Goal: Use online tool/utility: Utilize a website feature to perform a specific function

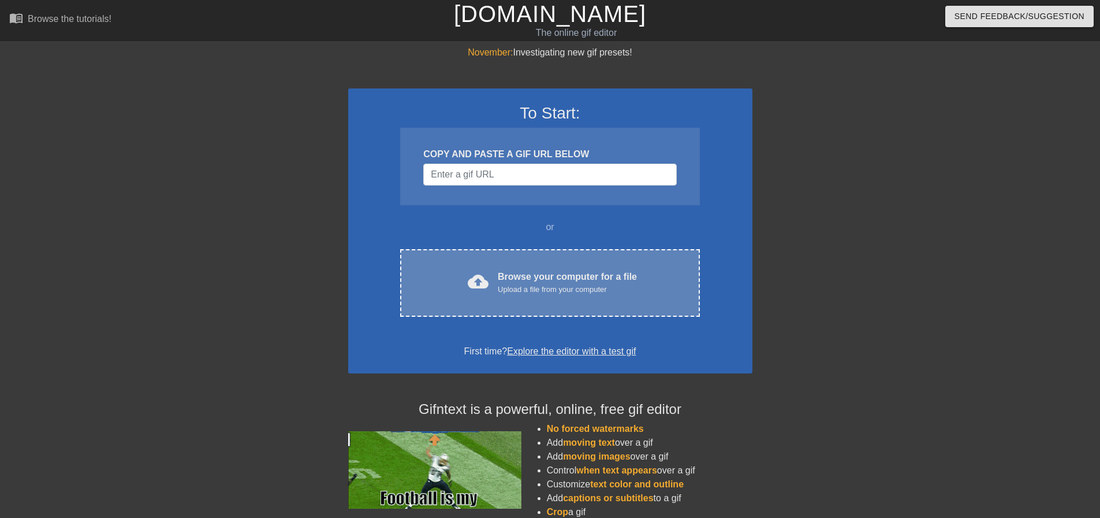
click at [504, 295] on div "Upload a file from your computer" at bounding box center [567, 290] width 139 height 12
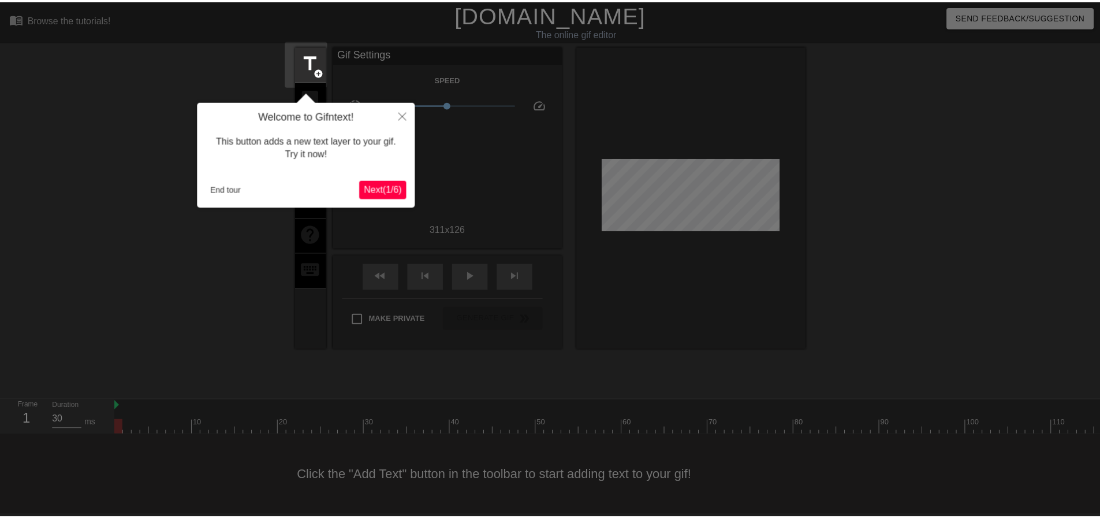
scroll to position [6, 0]
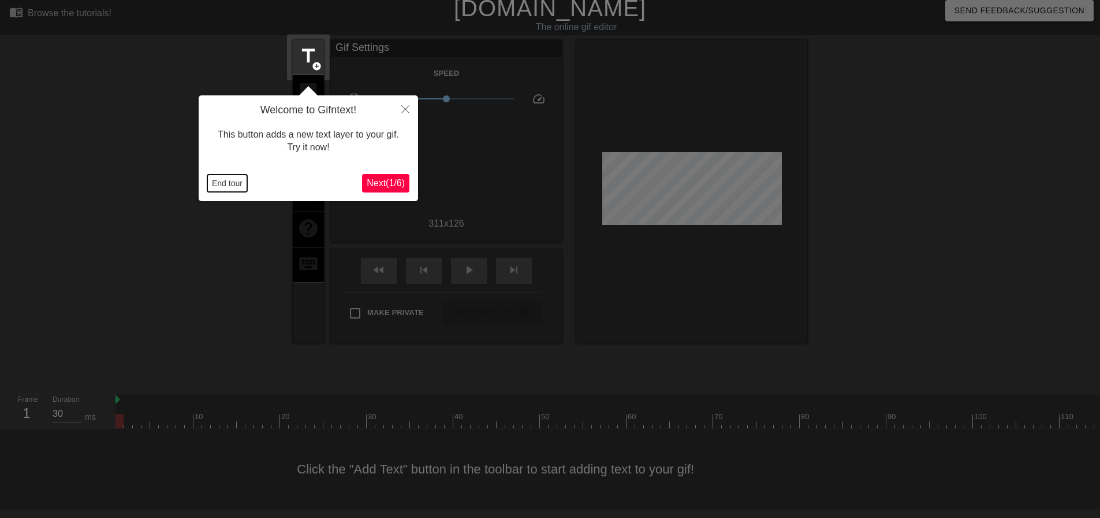
click at [228, 184] on button "End tour" at bounding box center [227, 182] width 40 height 17
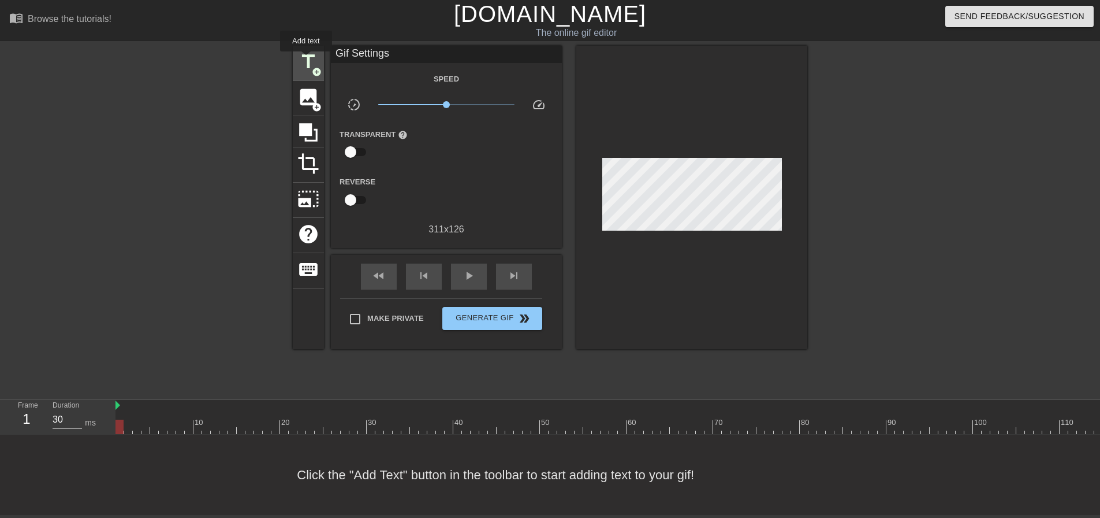
click at [306, 60] on span "title" at bounding box center [309, 62] width 22 height 22
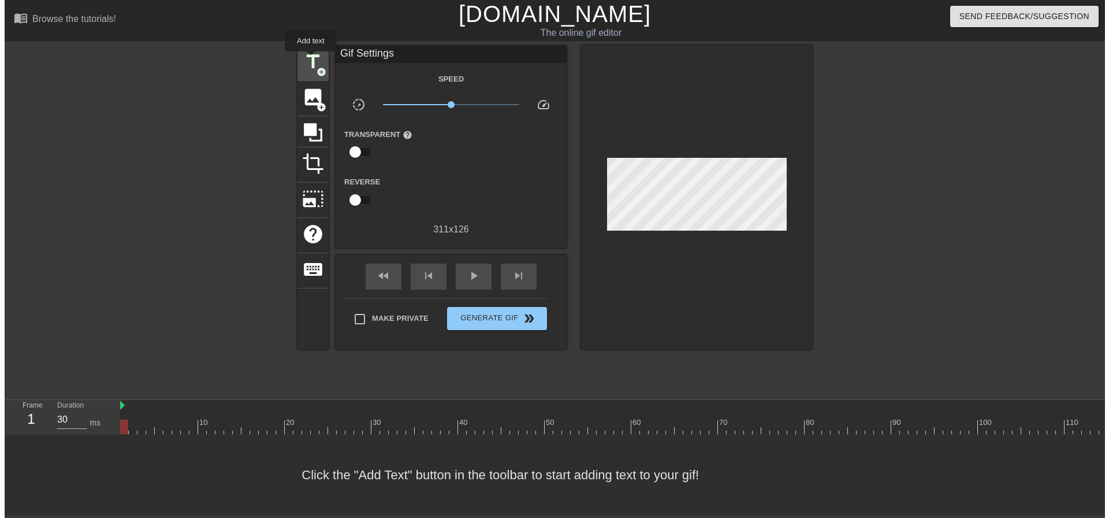
scroll to position [0, 0]
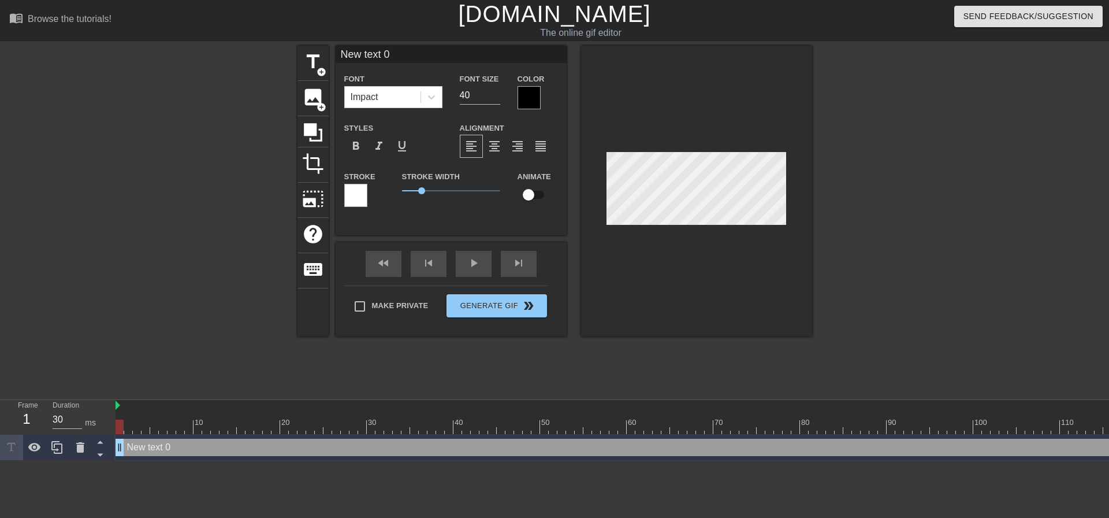
click at [421, 52] on input "New text 0" at bounding box center [451, 54] width 231 height 17
type input "Good leopard"
click at [504, 307] on button "Generate Gif double_arrow" at bounding box center [497, 305] width 100 height 23
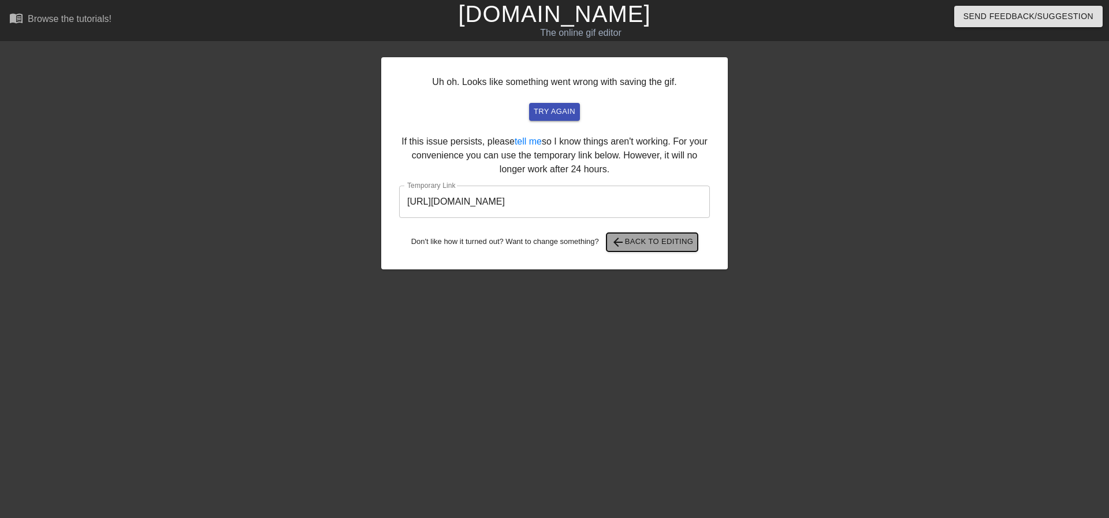
click at [664, 240] on span "arrow_back Back to Editing" at bounding box center [652, 242] width 83 height 14
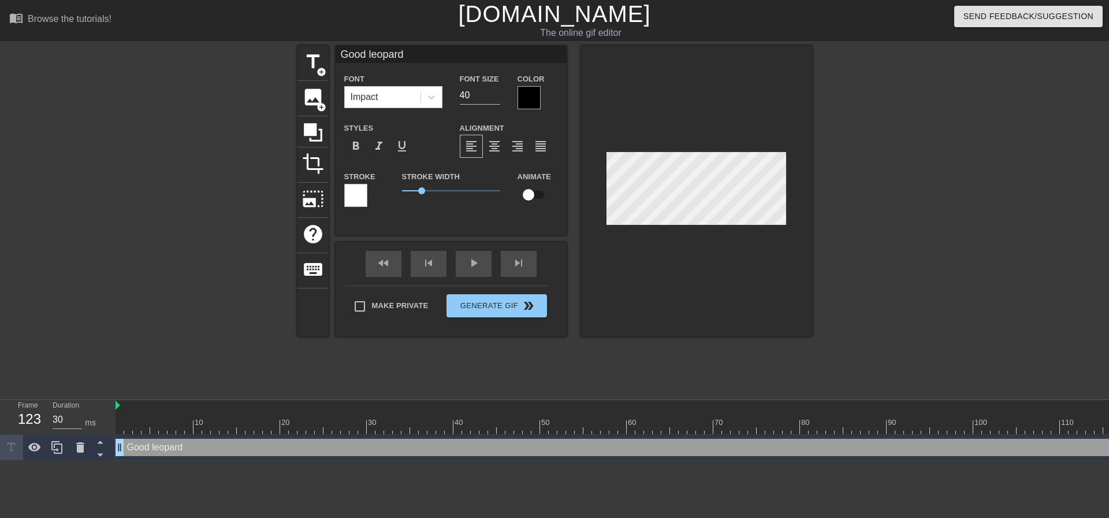
scroll to position [2, 1]
drag, startPoint x: 125, startPoint y: 449, endPoint x: 110, endPoint y: 444, distance: 15.2
click at [110, 444] on div "Frame 1 Duration 30 ms 10 20 30 40 50 60 70 80 90 100 110 120 drag_handle drag_…" at bounding box center [554, 430] width 1109 height 61
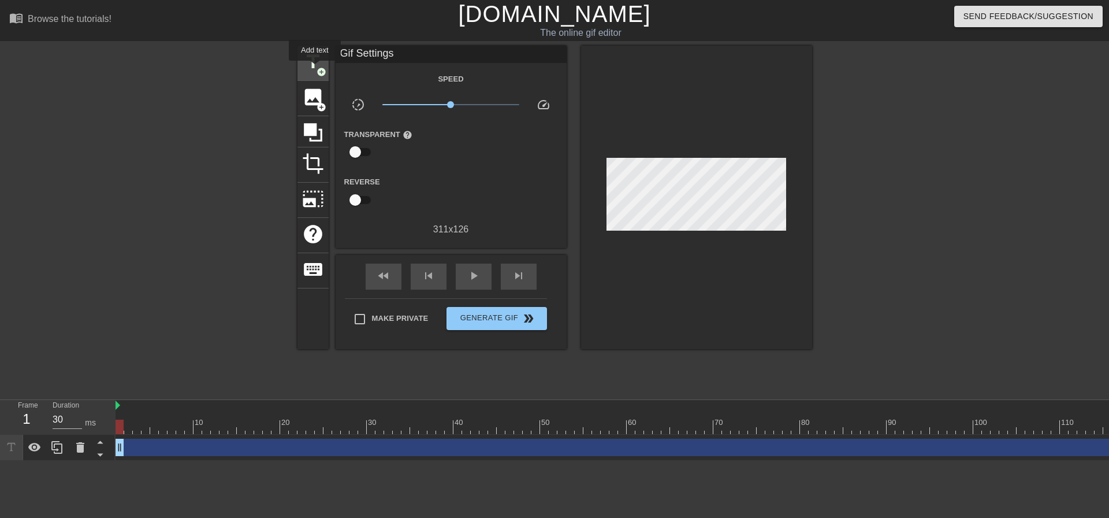
click at [315, 69] on span "title" at bounding box center [313, 62] width 22 height 22
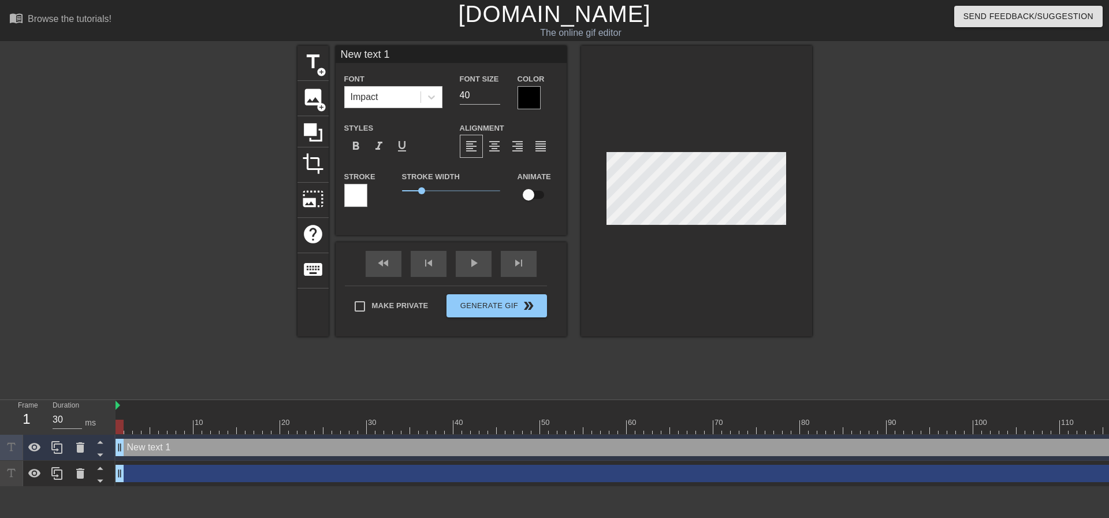
click at [399, 49] on input "New text 1" at bounding box center [451, 54] width 231 height 17
type input "G"
click at [154, 473] on div "drag_handle drag_handle" at bounding box center [649, 472] width 1066 height 17
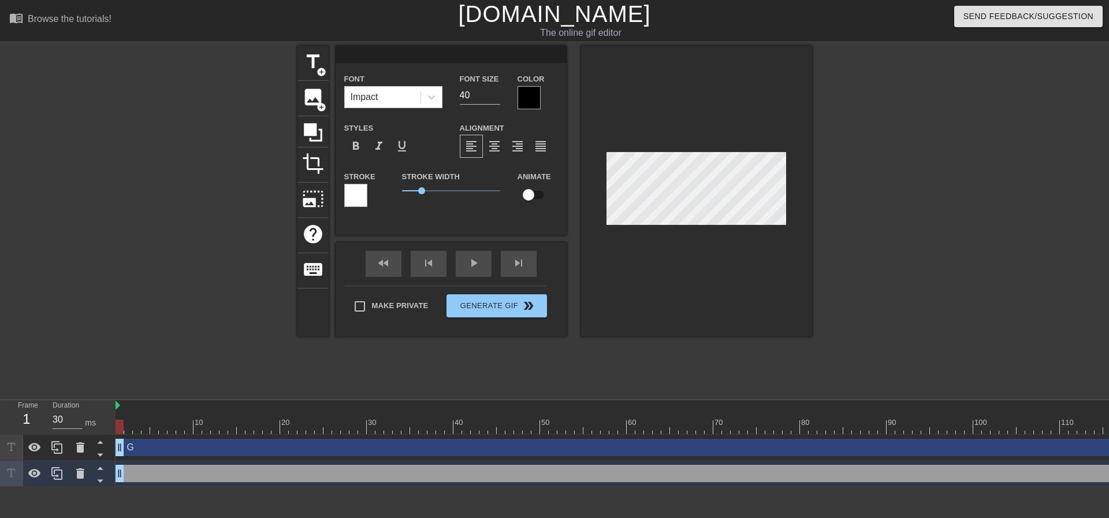
click at [374, 51] on input at bounding box center [451, 54] width 231 height 17
type input "o"
drag, startPoint x: 122, startPoint y: 473, endPoint x: 170, endPoint y: 482, distance: 48.3
click at [170, 482] on div "o drag_handle drag_handle" at bounding box center [649, 473] width 1066 height 26
click at [63, 416] on input "30" at bounding box center [67, 419] width 29 height 18
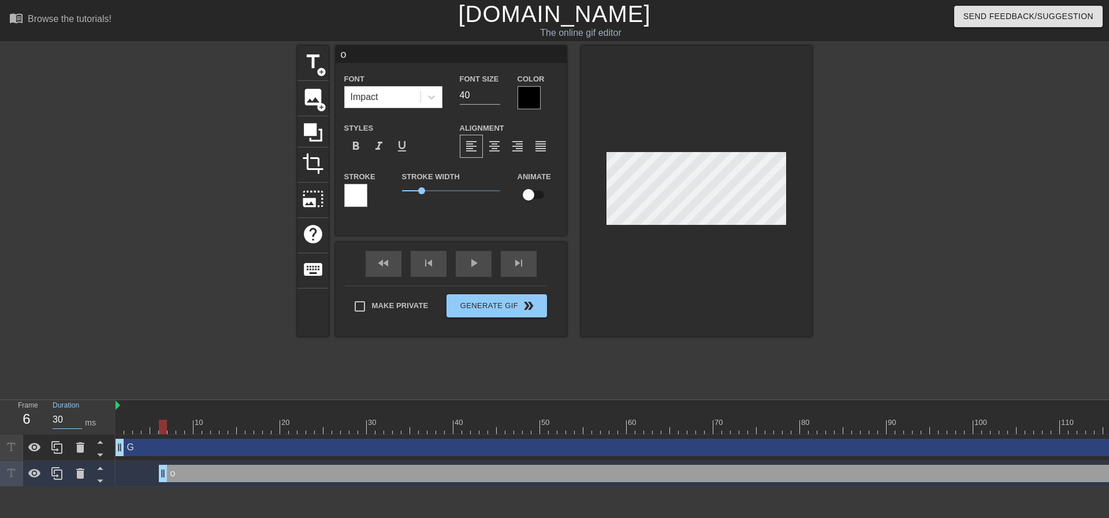
click at [63, 416] on input "30" at bounding box center [67, 419] width 29 height 18
click at [166, 429] on div at bounding box center [163, 426] width 8 height 14
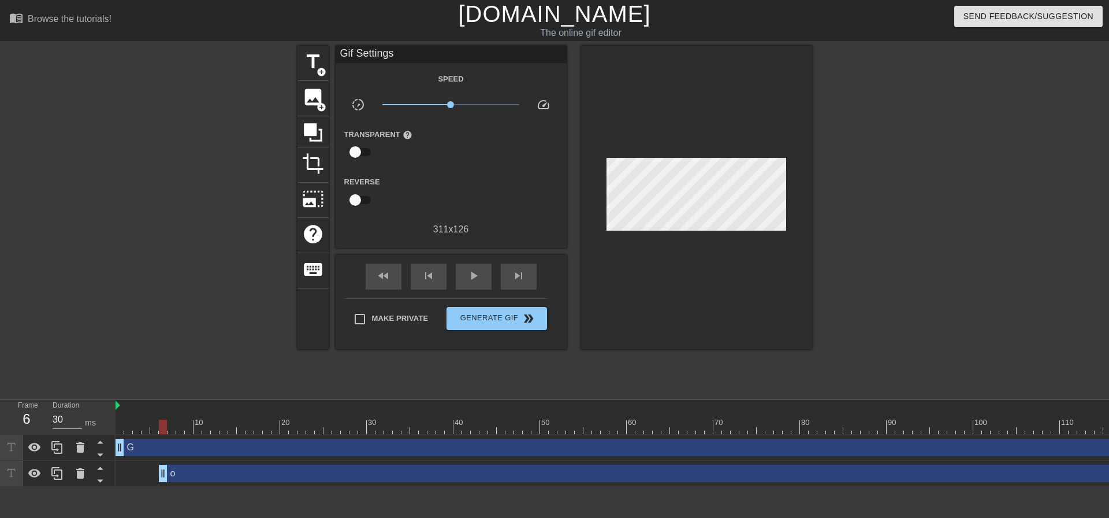
scroll to position [0, 75]
click at [64, 417] on input "30" at bounding box center [67, 419] width 29 height 18
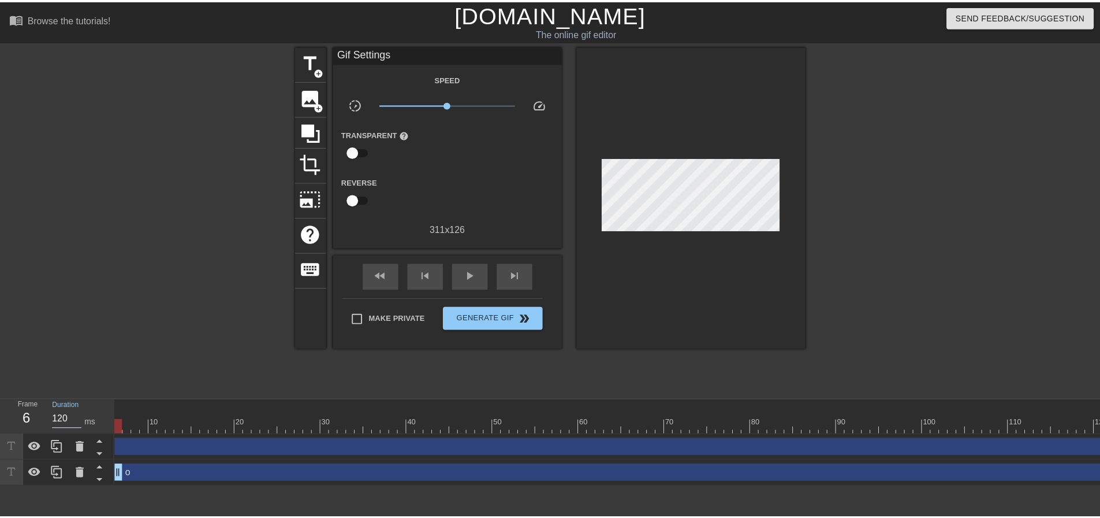
scroll to position [0, 0]
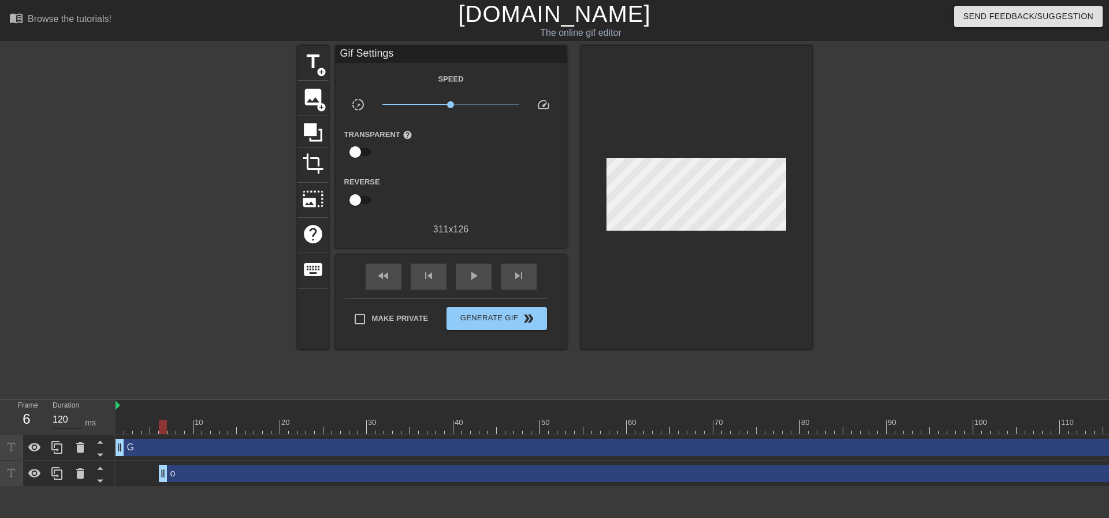
click at [67, 419] on input "120" at bounding box center [67, 419] width 29 height 18
type input "115"
click at [316, 65] on span "title" at bounding box center [313, 62] width 22 height 22
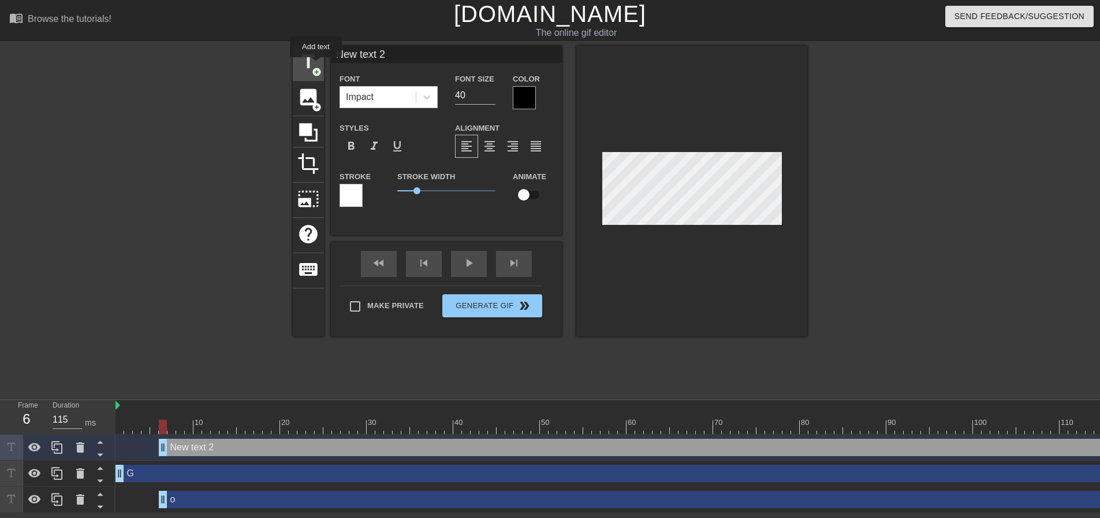
click at [316, 65] on span "title" at bounding box center [309, 62] width 22 height 22
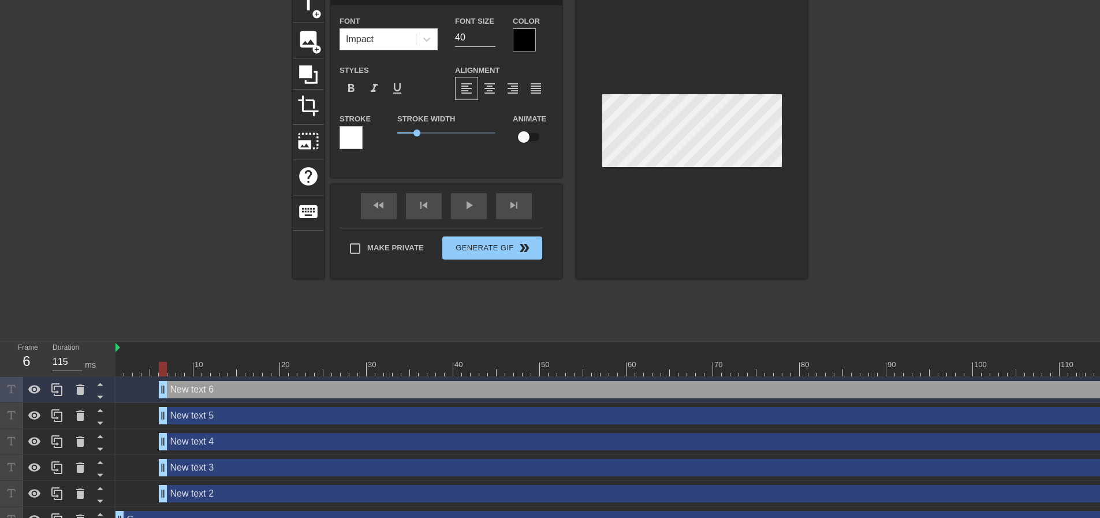
scroll to position [107, 0]
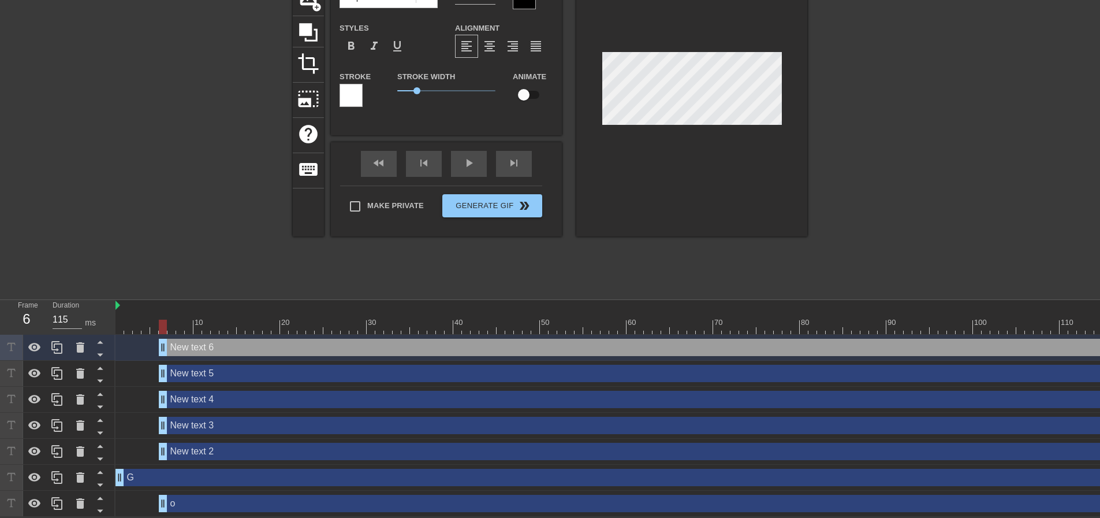
click at [241, 445] on div "New text 2 drag_handle drag_handle" at bounding box center [670, 450] width 1022 height 17
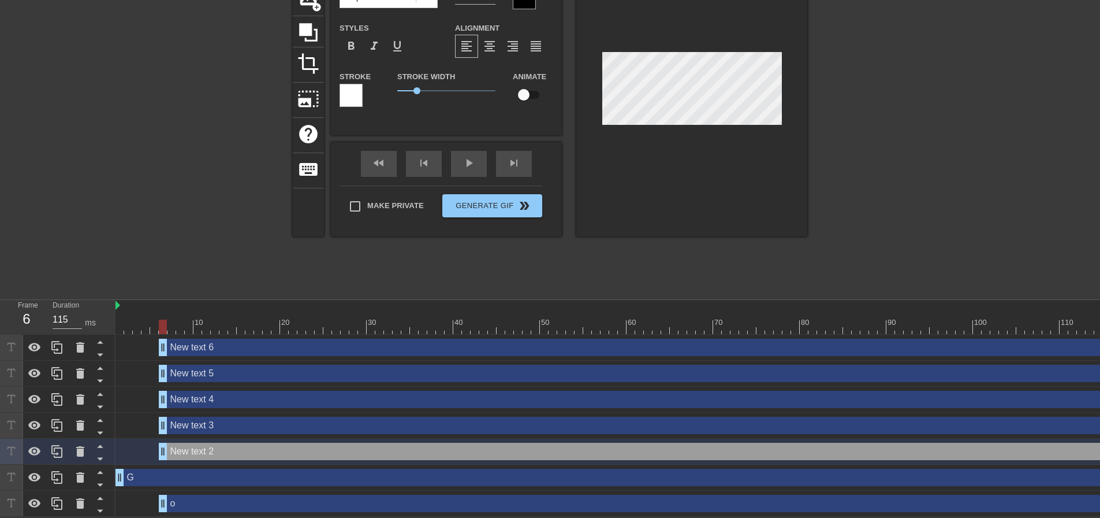
click at [241, 445] on div "New text 2 drag_handle drag_handle" at bounding box center [670, 450] width 1022 height 17
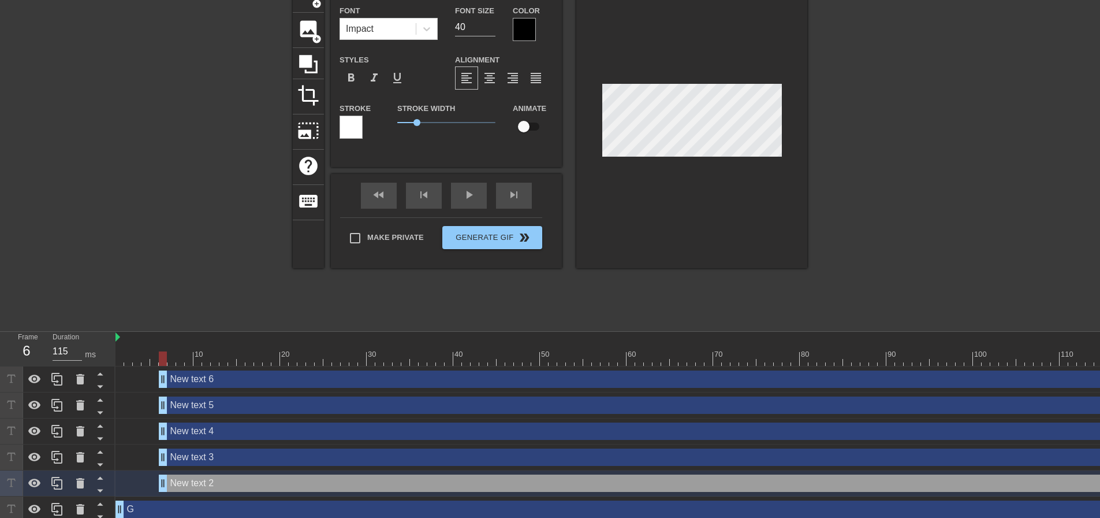
scroll to position [50, 0]
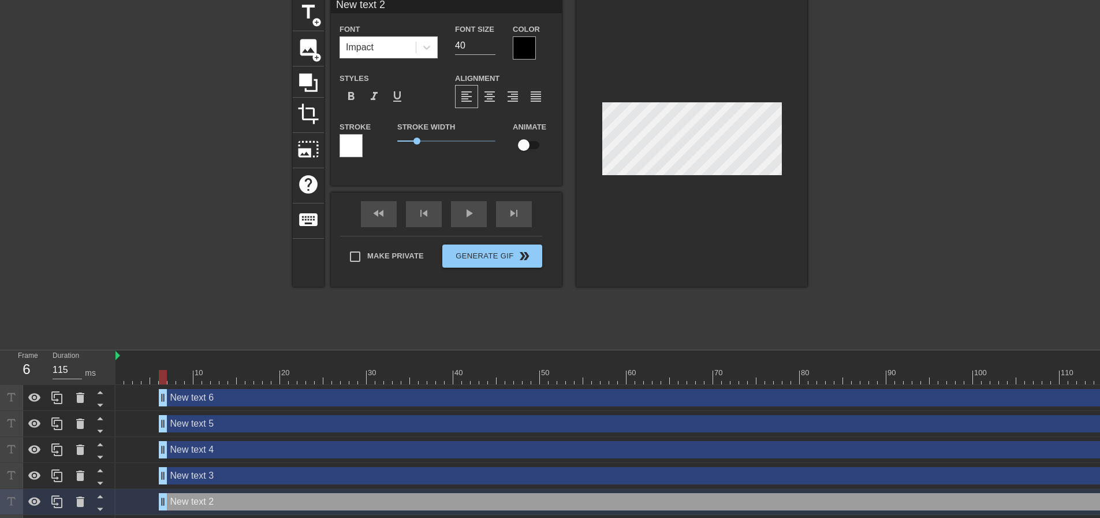
click at [396, 5] on input "New text 2" at bounding box center [446, 4] width 231 height 17
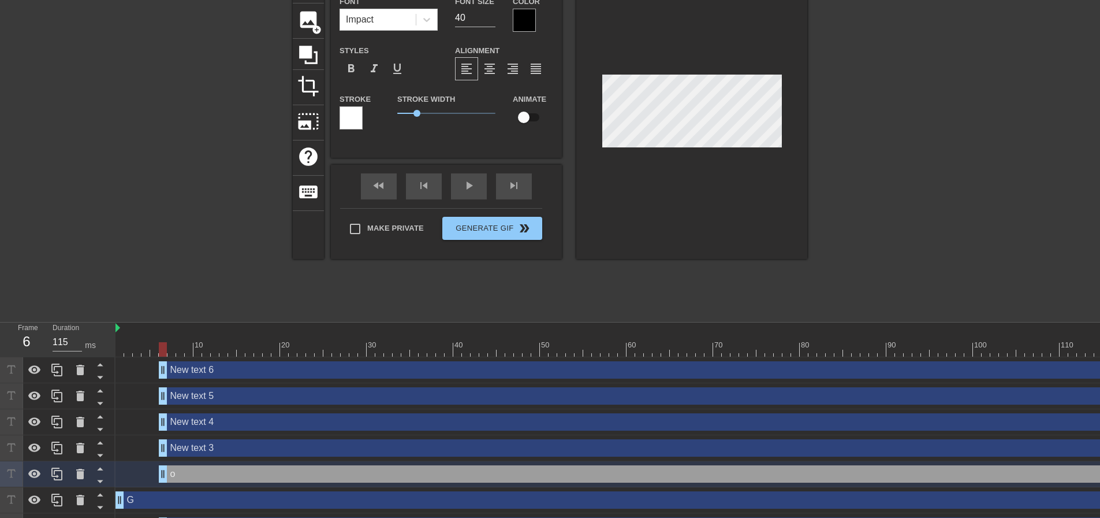
scroll to position [107, 0]
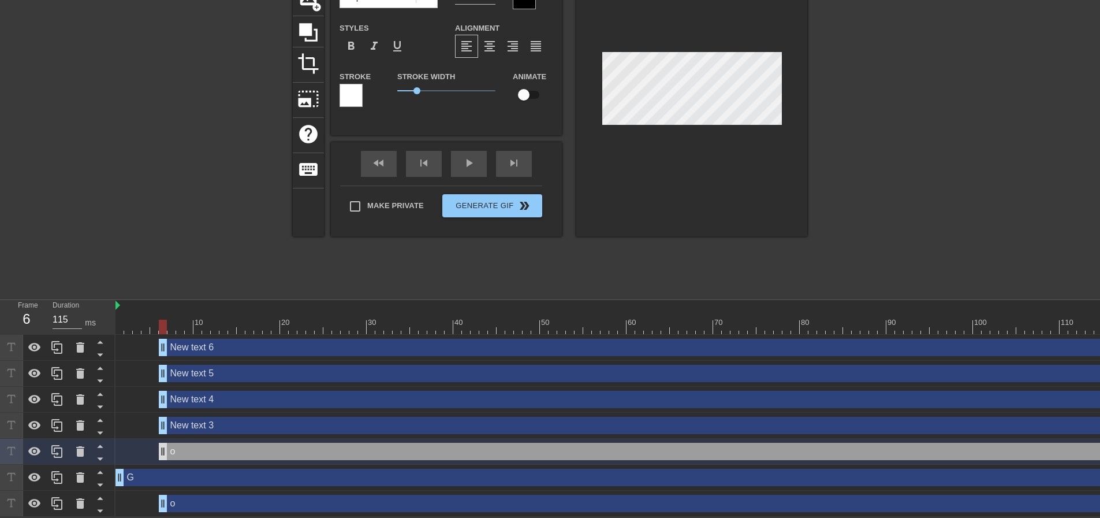
type input "o"
drag, startPoint x: 165, startPoint y: 442, endPoint x: 199, endPoint y: 447, distance: 35.0
drag, startPoint x: 163, startPoint y: 415, endPoint x: 239, endPoint y: 423, distance: 76.6
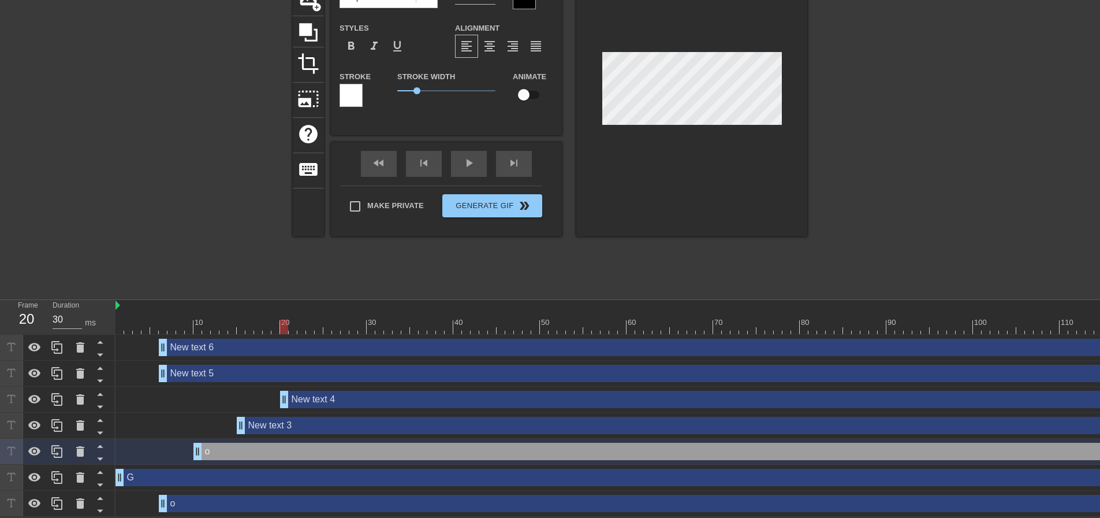
drag, startPoint x: 161, startPoint y: 391, endPoint x: 286, endPoint y: 393, distance: 125.4
drag, startPoint x: 162, startPoint y: 362, endPoint x: 330, endPoint y: 370, distance: 168.3
type input "30"
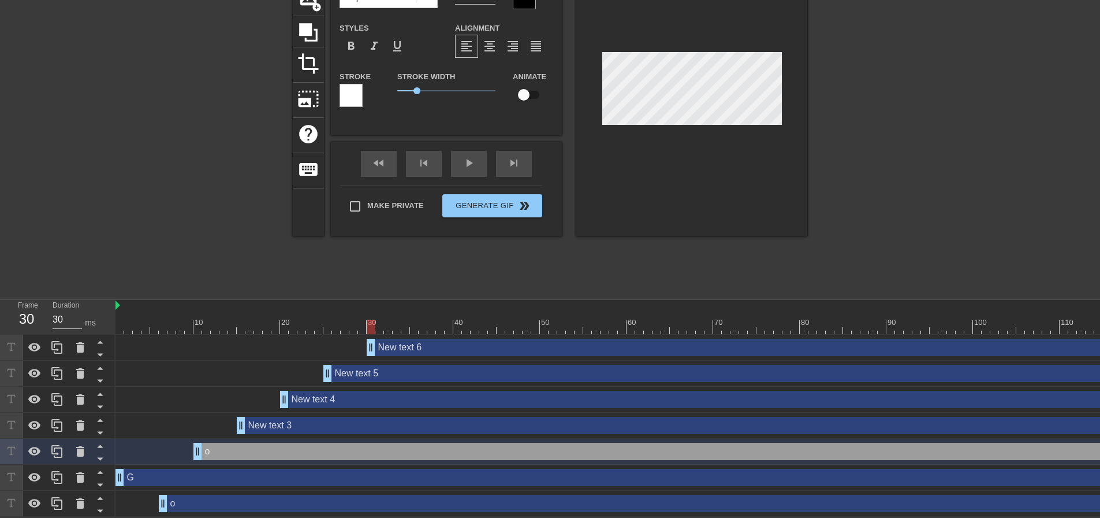
drag, startPoint x: 164, startPoint y: 343, endPoint x: 368, endPoint y: 358, distance: 204.5
click at [368, 358] on div "New text 6 drag_handle drag_handle New text 5 drag_handle drag_handle New text …" at bounding box center [608, 425] width 985 height 182
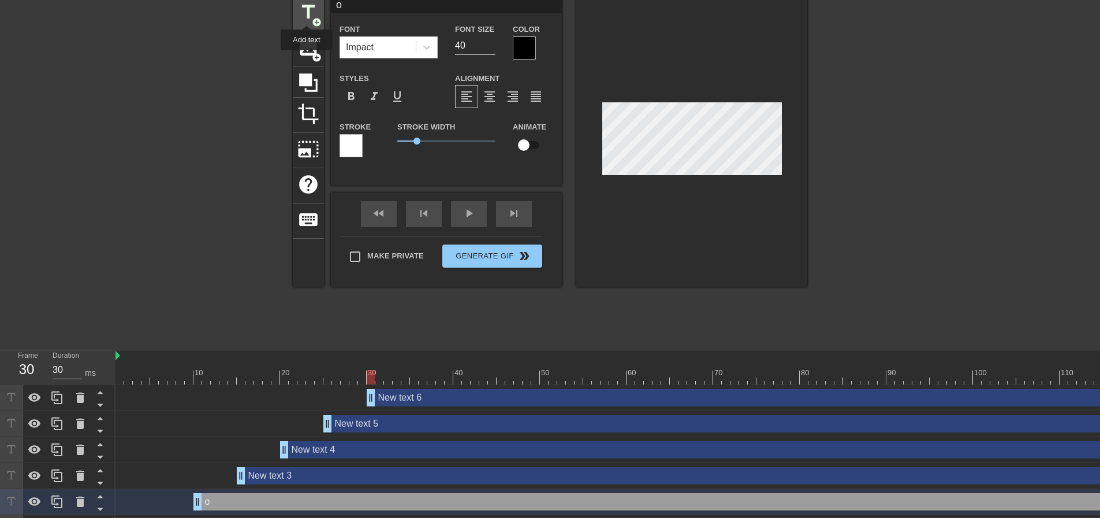
click at [307, 15] on span "title" at bounding box center [309, 12] width 22 height 22
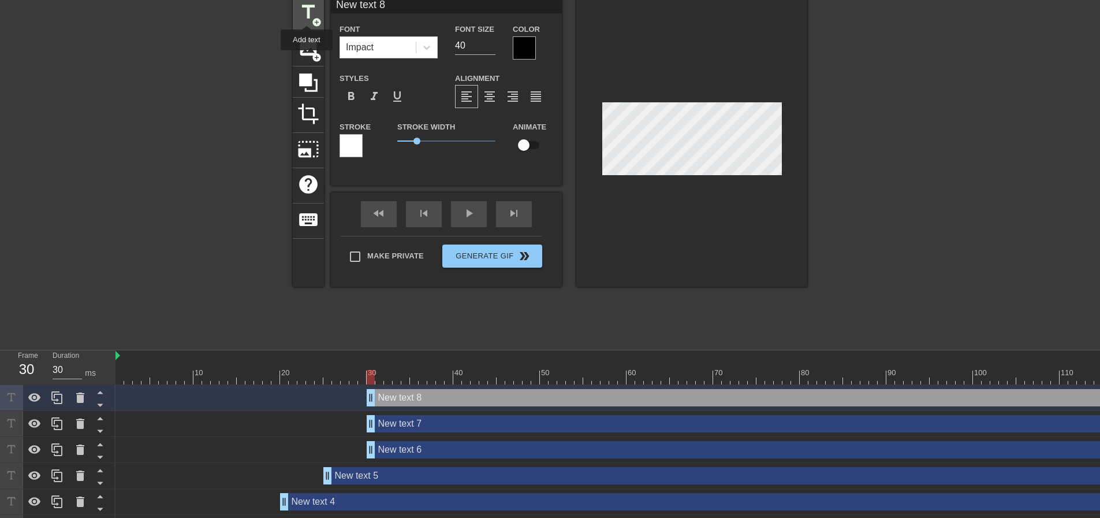
click at [307, 15] on span "title" at bounding box center [309, 12] width 22 height 22
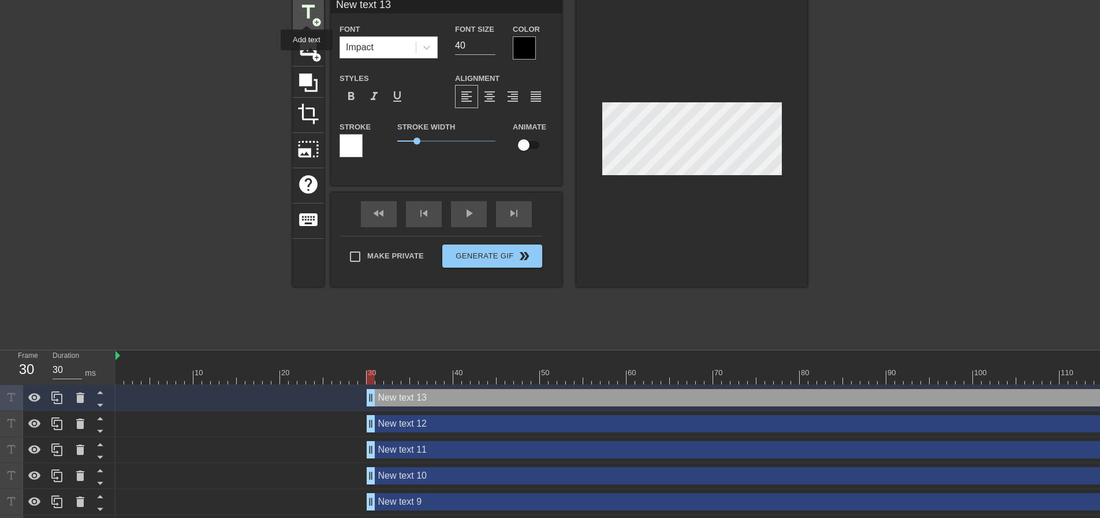
click at [307, 15] on span "title" at bounding box center [309, 12] width 22 height 22
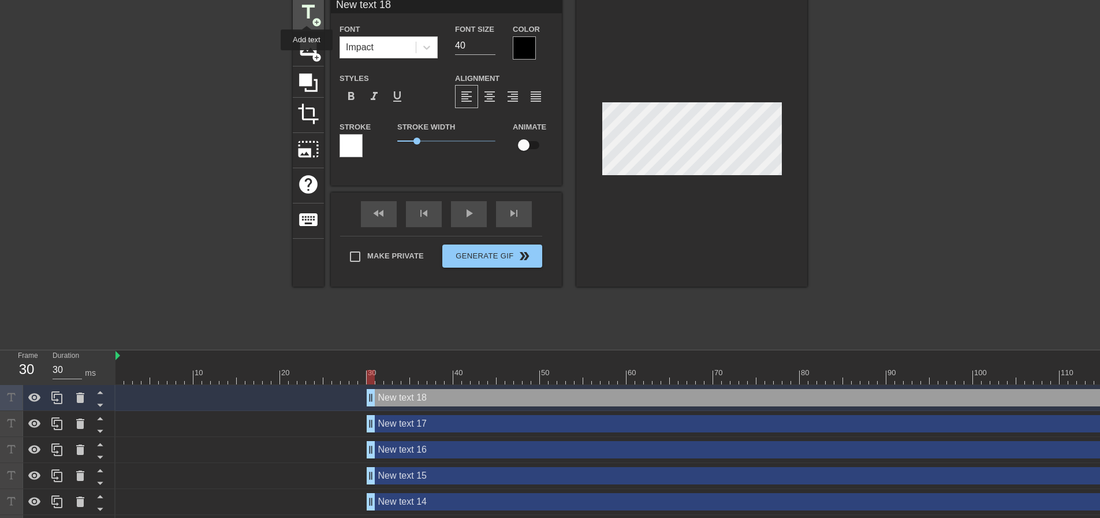
click at [307, 15] on span "title" at bounding box center [309, 12] width 22 height 22
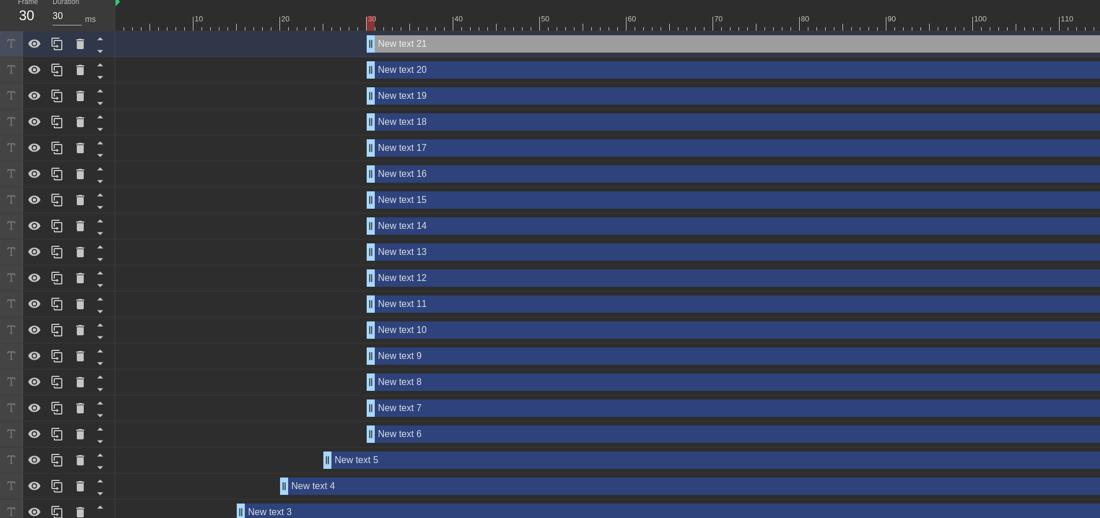
scroll to position [382, 0]
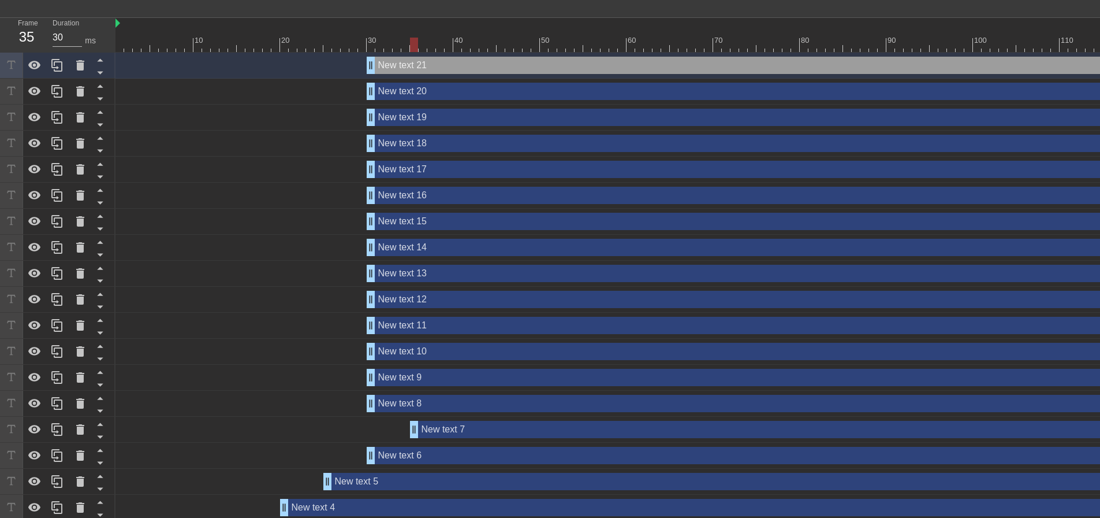
drag, startPoint x: 370, startPoint y: 429, endPoint x: 415, endPoint y: 432, distance: 45.2
drag, startPoint x: 371, startPoint y: 403, endPoint x: 453, endPoint y: 401, distance: 82.6
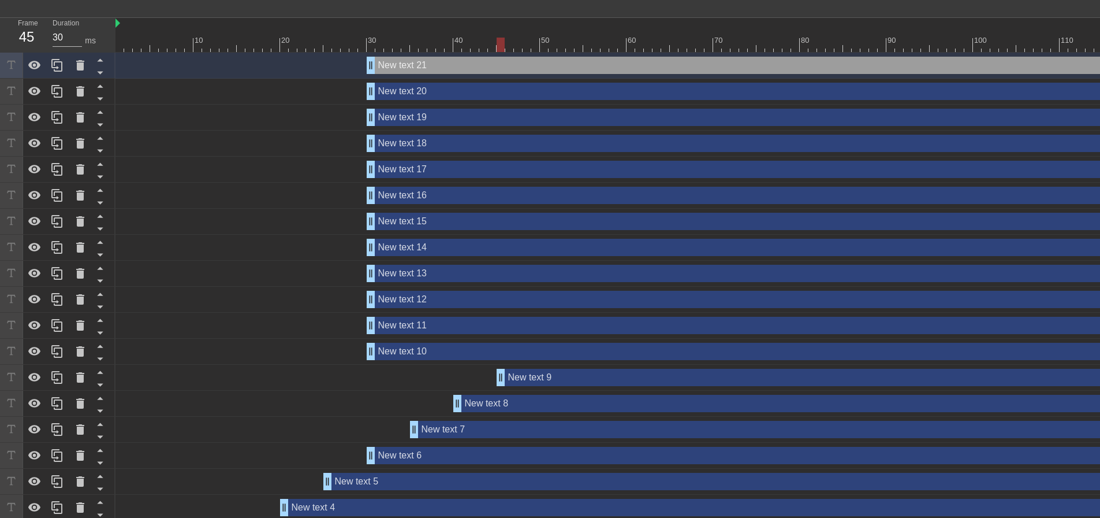
drag, startPoint x: 372, startPoint y: 373, endPoint x: 504, endPoint y: 368, distance: 132.4
click at [504, 368] on div "New text 9 drag_handle drag_handle" at bounding box center [649, 378] width 1066 height 26
drag, startPoint x: 370, startPoint y: 354, endPoint x: 545, endPoint y: 351, distance: 175.1
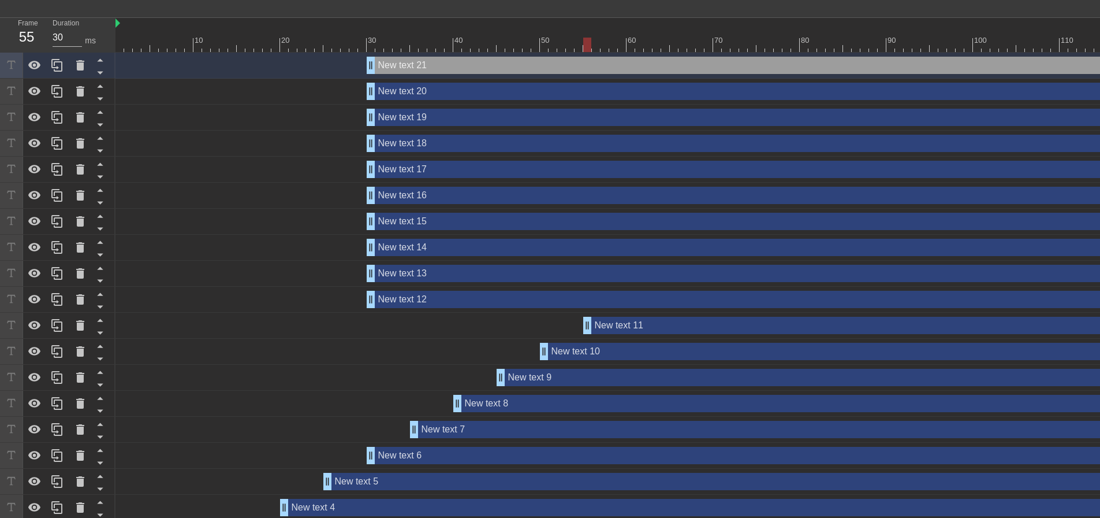
drag, startPoint x: 368, startPoint y: 322, endPoint x: 585, endPoint y: 330, distance: 216.8
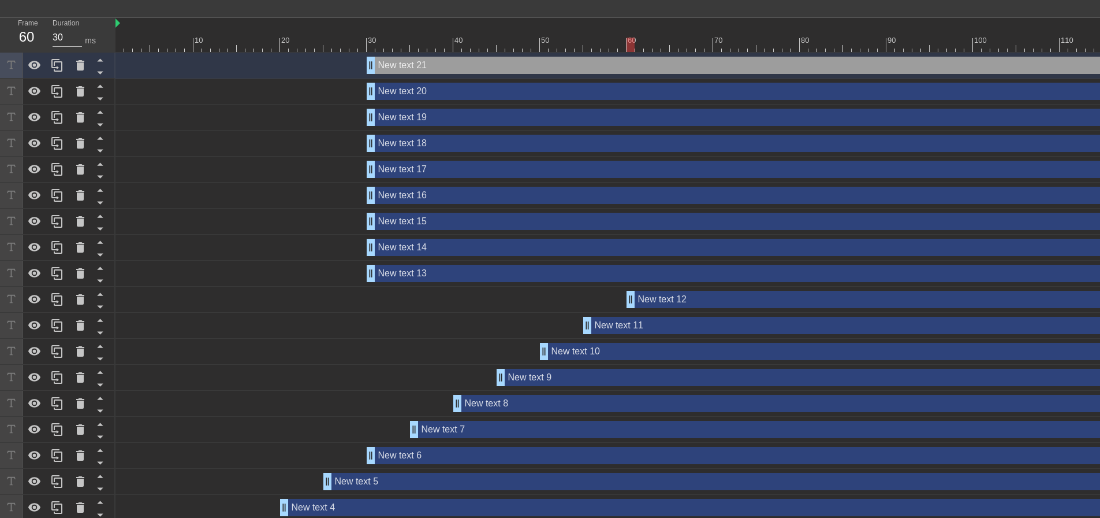
drag, startPoint x: 368, startPoint y: 303, endPoint x: 625, endPoint y: 296, distance: 257.2
click at [625, 296] on div "New text 12 drag_handle drag_handle" at bounding box center [649, 299] width 1066 height 17
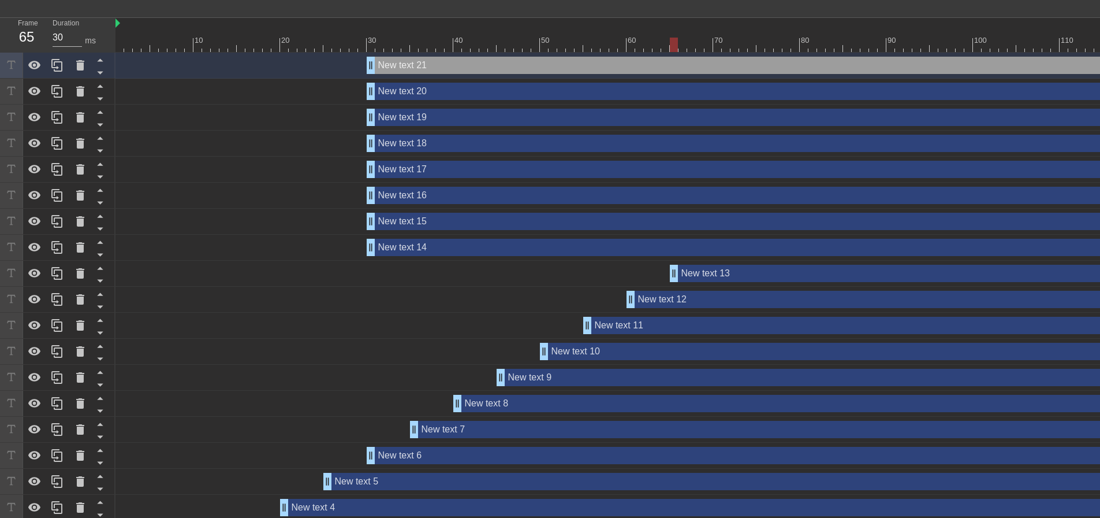
drag, startPoint x: 372, startPoint y: 274, endPoint x: 676, endPoint y: 256, distance: 305.0
click at [676, 256] on div "New text 21 drag_handle drag_handle New text 20 drag_handle drag_handle New tex…" at bounding box center [608, 339] width 985 height 572
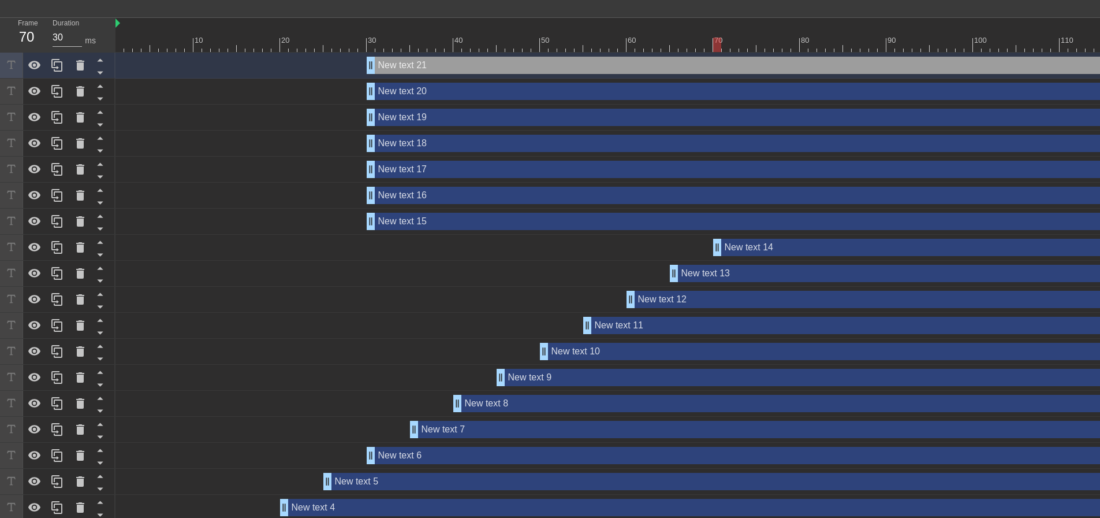
drag, startPoint x: 375, startPoint y: 251, endPoint x: 717, endPoint y: 223, distance: 343.7
click at [717, 223] on div "New text 21 drag_handle drag_handle New text 20 drag_handle drag_handle New tex…" at bounding box center [608, 339] width 985 height 572
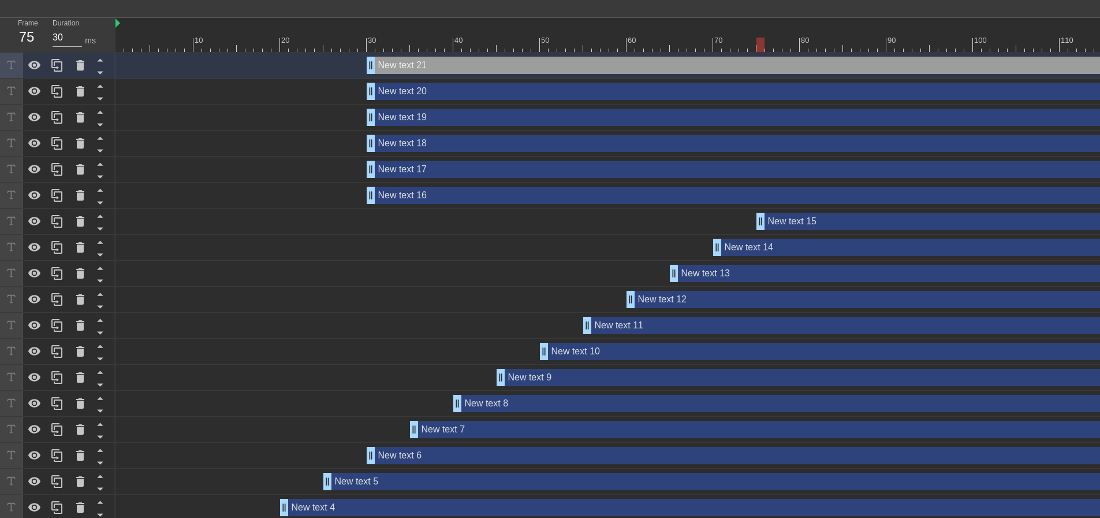
drag, startPoint x: 371, startPoint y: 220, endPoint x: 763, endPoint y: 216, distance: 391.7
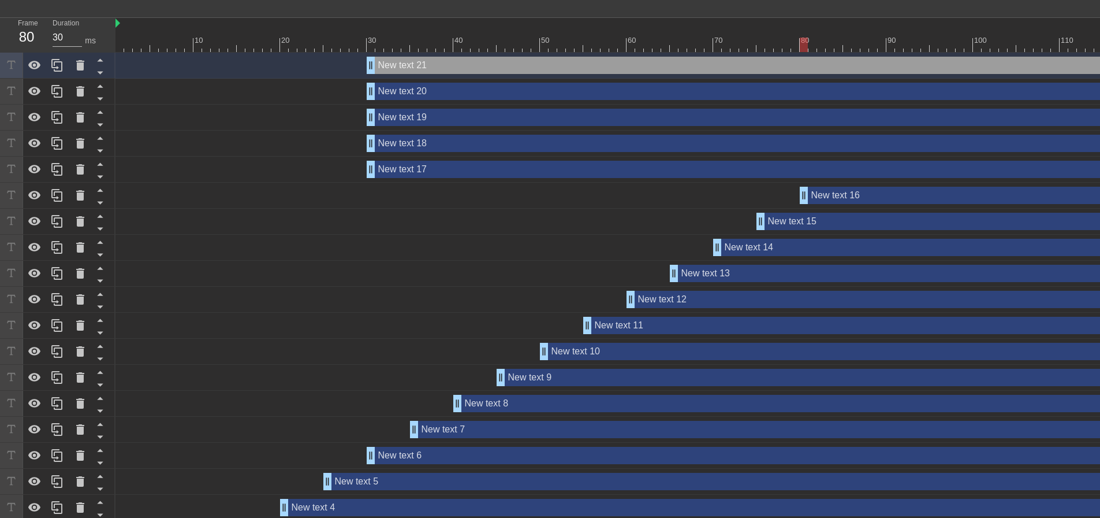
drag, startPoint x: 369, startPoint y: 198, endPoint x: 799, endPoint y: 195, distance: 430.4
click at [799, 195] on div "New text 16 drag_handle drag_handle" at bounding box center [649, 195] width 1066 height 17
drag, startPoint x: 380, startPoint y: 174, endPoint x: 485, endPoint y: 168, distance: 105.3
click at [485, 168] on div "New text 17 drag_handle drag_handle" at bounding box center [774, 169] width 815 height 17
type input "New text 17"
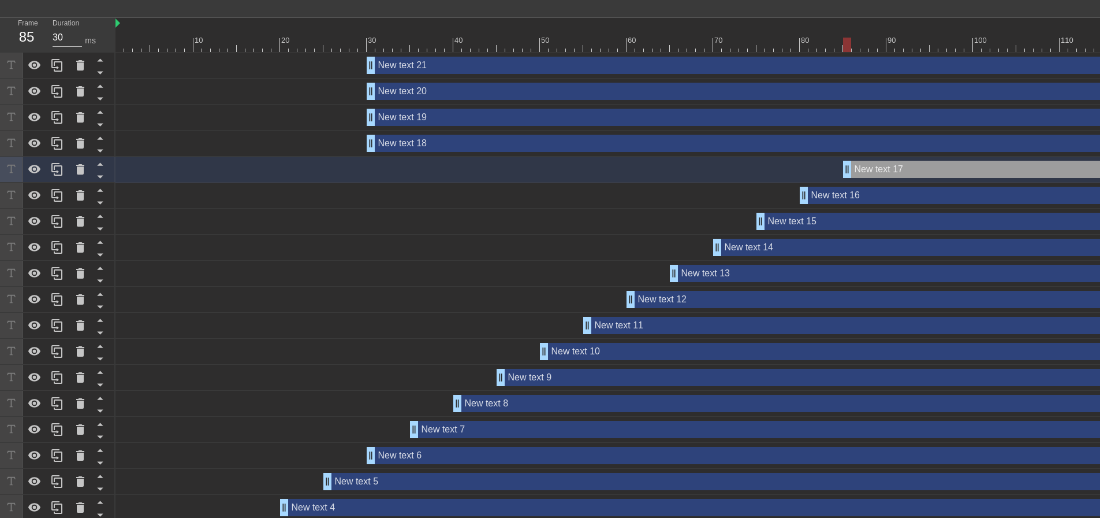
drag, startPoint x: 368, startPoint y: 169, endPoint x: 845, endPoint y: 158, distance: 476.7
click at [845, 158] on div "New text 17 drag_handle drag_handle" at bounding box center [649, 170] width 1066 height 26
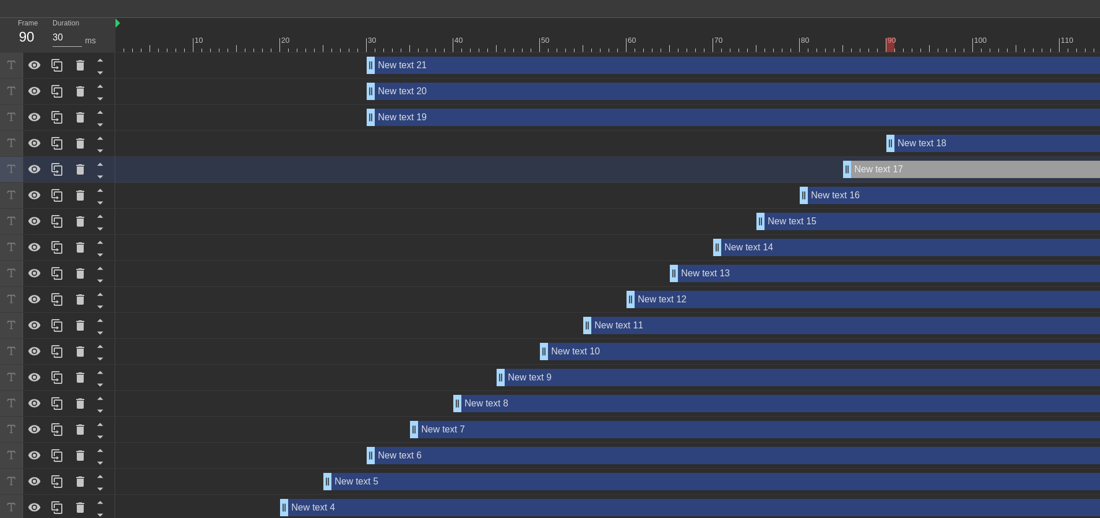
drag, startPoint x: 370, startPoint y: 144, endPoint x: 890, endPoint y: 145, distance: 520.5
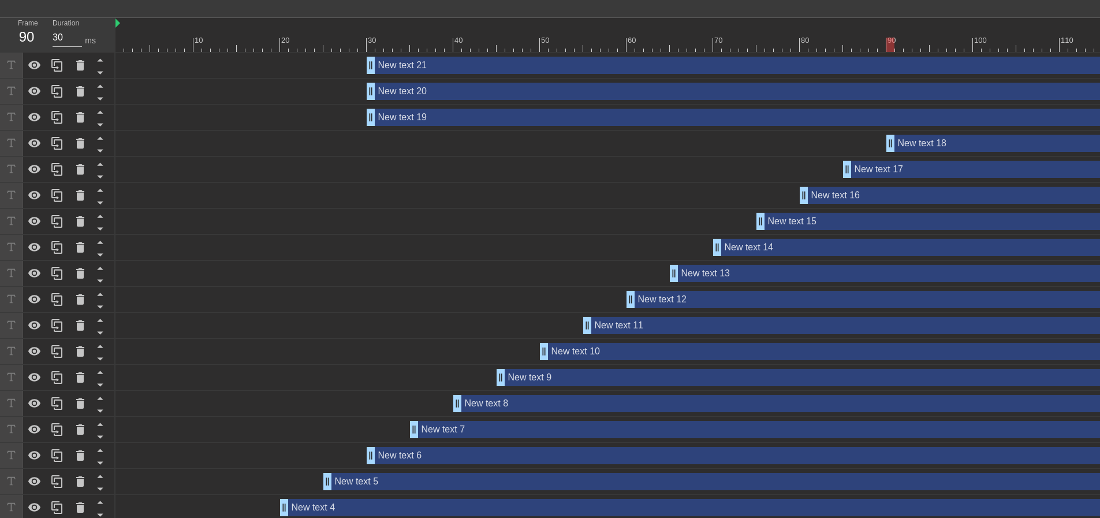
click at [366, 118] on div "New text 19 drag_handle drag_handle" at bounding box center [649, 117] width 1066 height 17
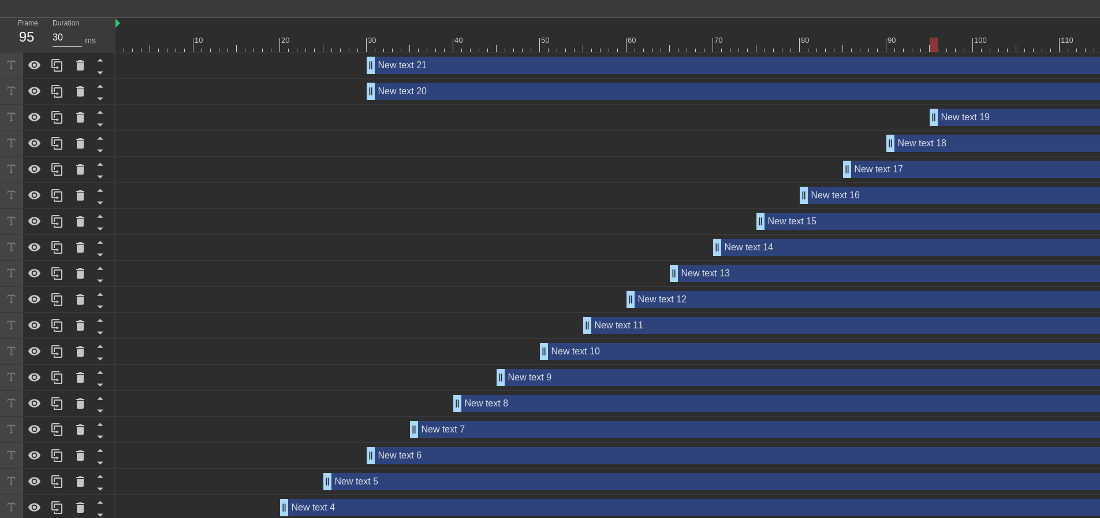
drag, startPoint x: 373, startPoint y: 118, endPoint x: 939, endPoint y: 126, distance: 566.2
click at [939, 126] on div "New text 19 drag_handle drag_handle" at bounding box center [649, 118] width 1066 height 26
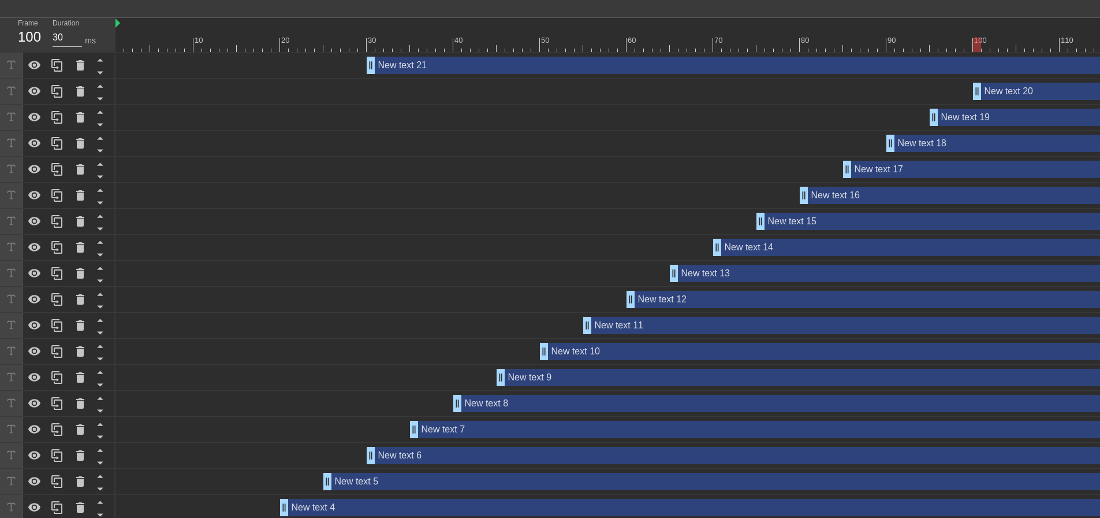
drag, startPoint x: 371, startPoint y: 90, endPoint x: 981, endPoint y: 113, distance: 610.5
click at [981, 113] on div "New text 21 drag_handle drag_handle New text 20 drag_handle drag_handle New tex…" at bounding box center [608, 339] width 985 height 572
click at [366, 65] on div "New text 21 drag_handle drag_handle" at bounding box center [649, 65] width 1066 height 17
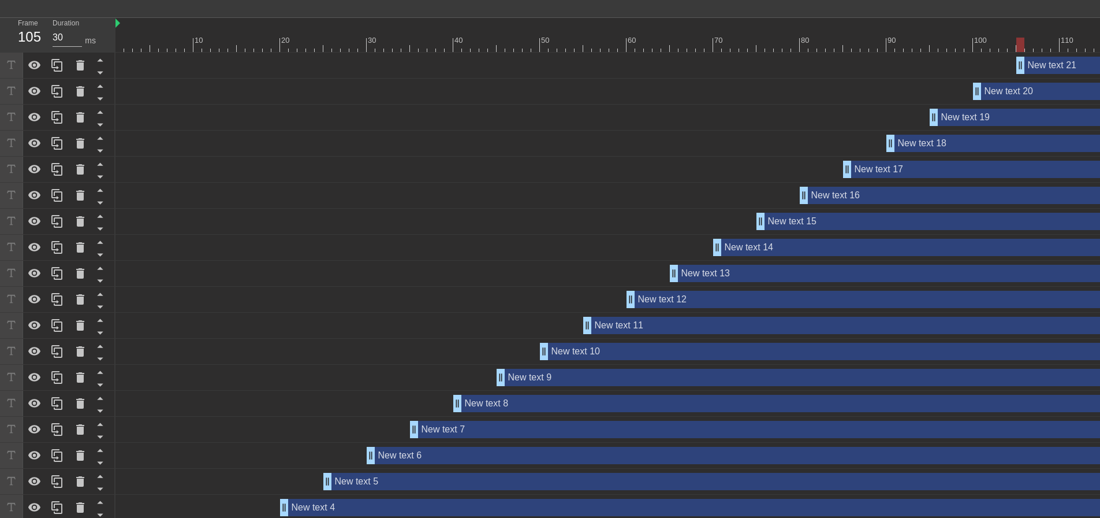
drag, startPoint x: 369, startPoint y: 66, endPoint x: 1022, endPoint y: 121, distance: 655.7
click at [1022, 121] on div "New text 21 drag_handle drag_handle New text 20 drag_handle drag_handle New tex…" at bounding box center [608, 339] width 985 height 572
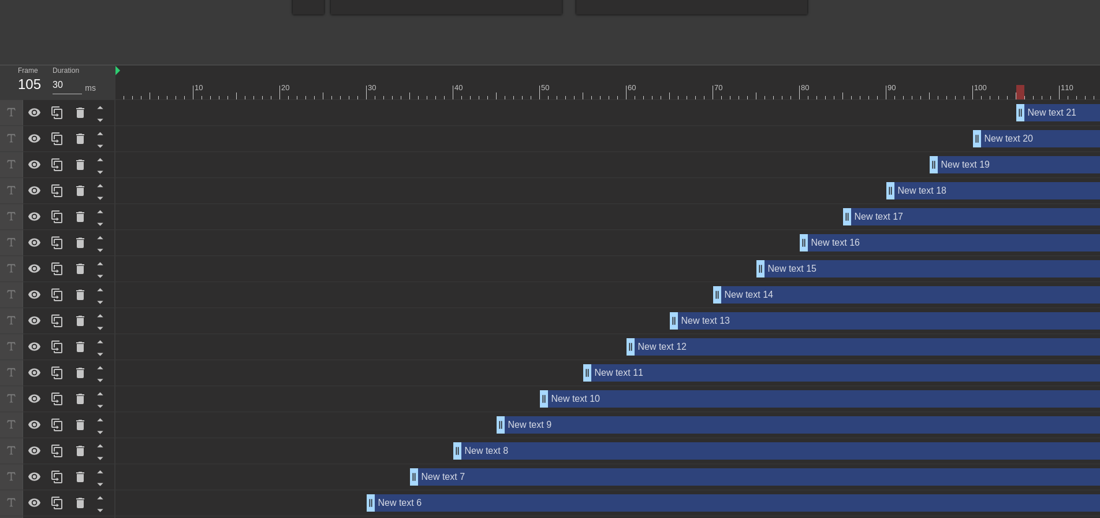
scroll to position [497, 0]
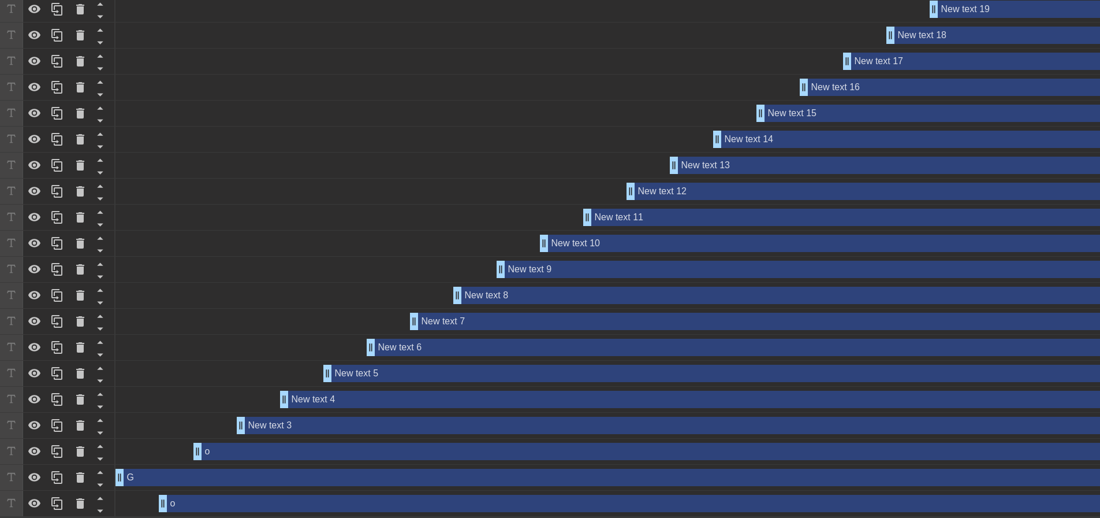
click at [302, 425] on div "New text 3 drag_handle drag_handle" at bounding box center [709, 425] width 944 height 17
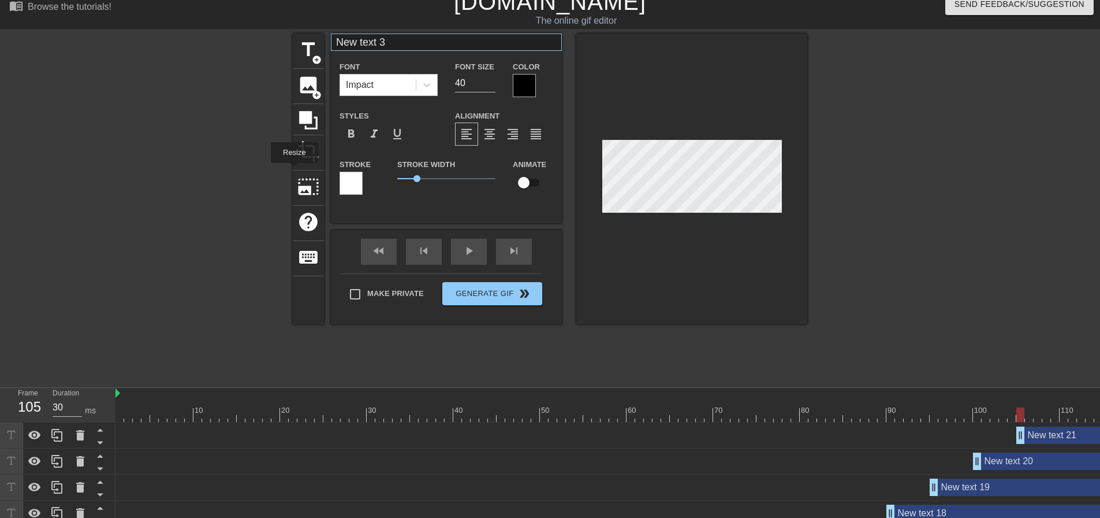
scroll to position [0, 0]
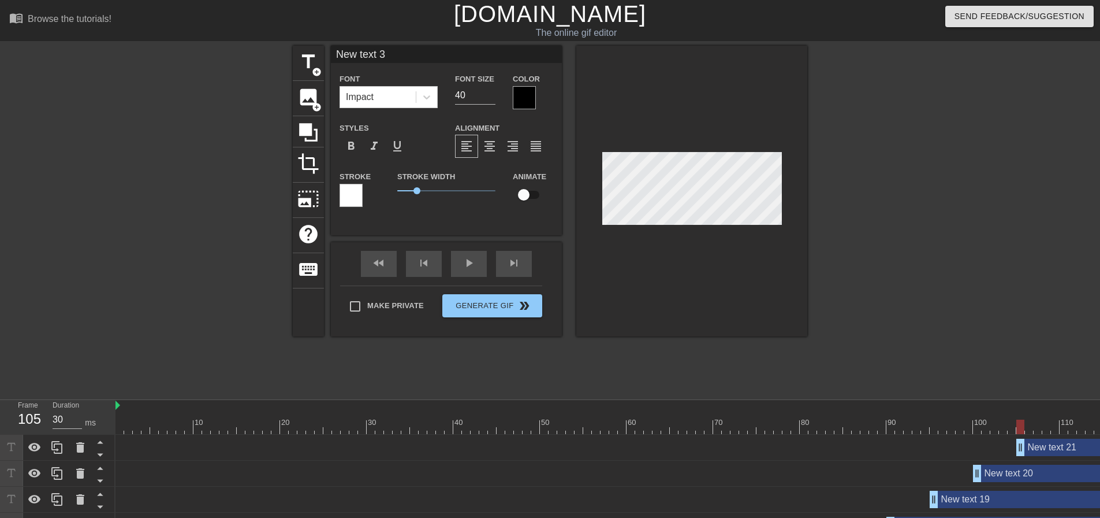
click at [411, 51] on input "New text 3" at bounding box center [446, 54] width 231 height 17
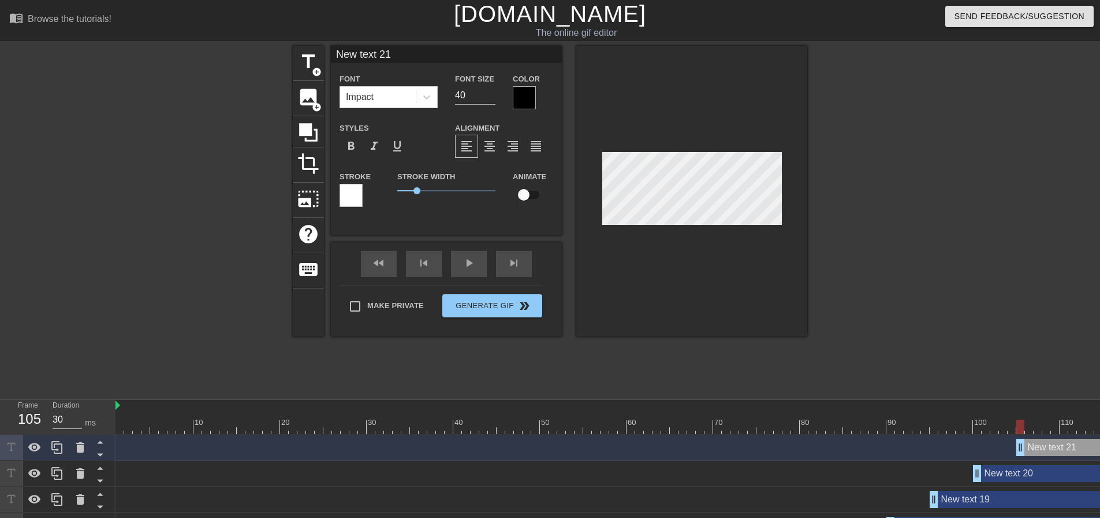
click at [693, 225] on div at bounding box center [692, 191] width 231 height 291
click at [426, 53] on input "New text 21" at bounding box center [446, 54] width 231 height 17
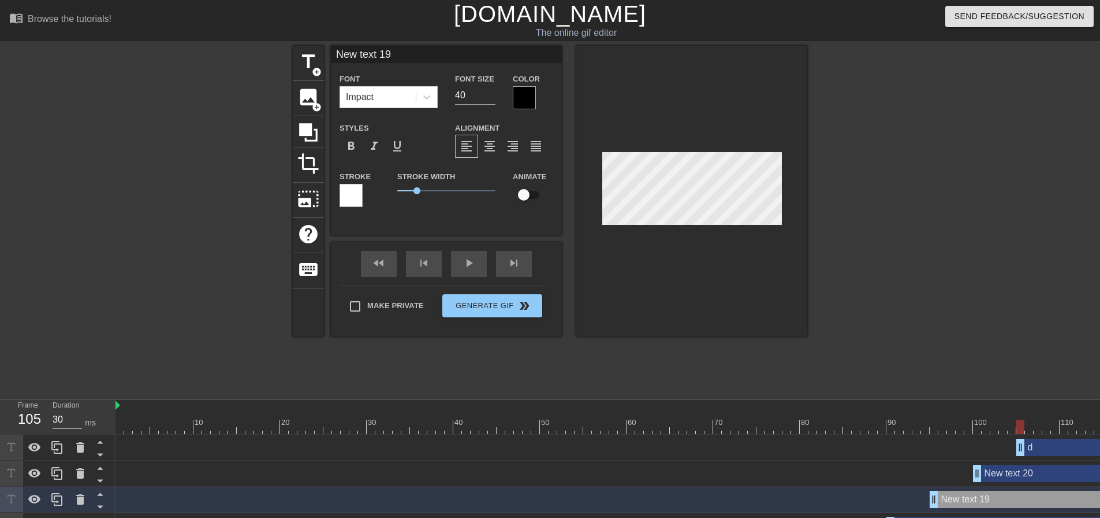
type input "New text 17"
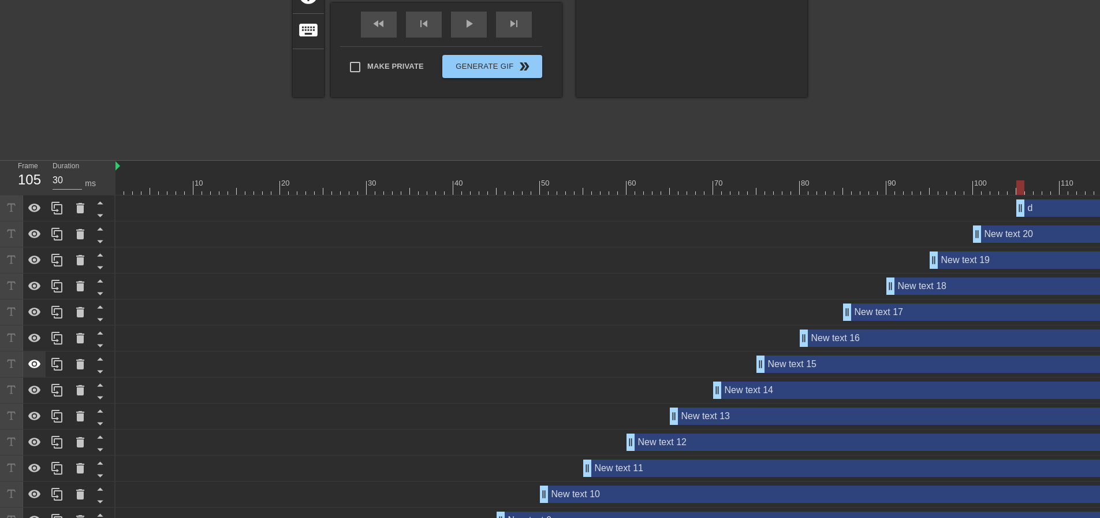
scroll to position [497, 0]
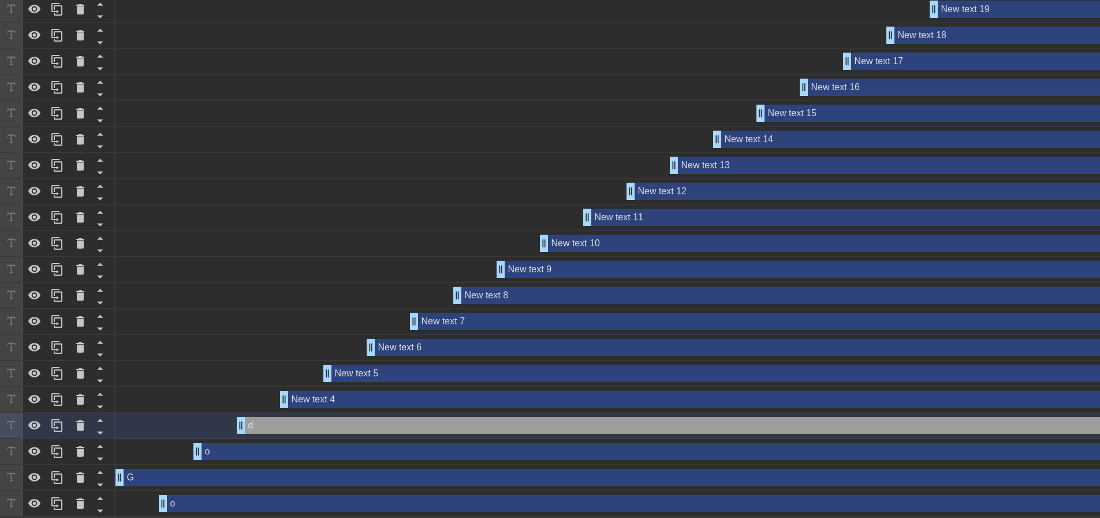
click at [235, 445] on div "o drag_handle drag_handle" at bounding box center [688, 450] width 988 height 17
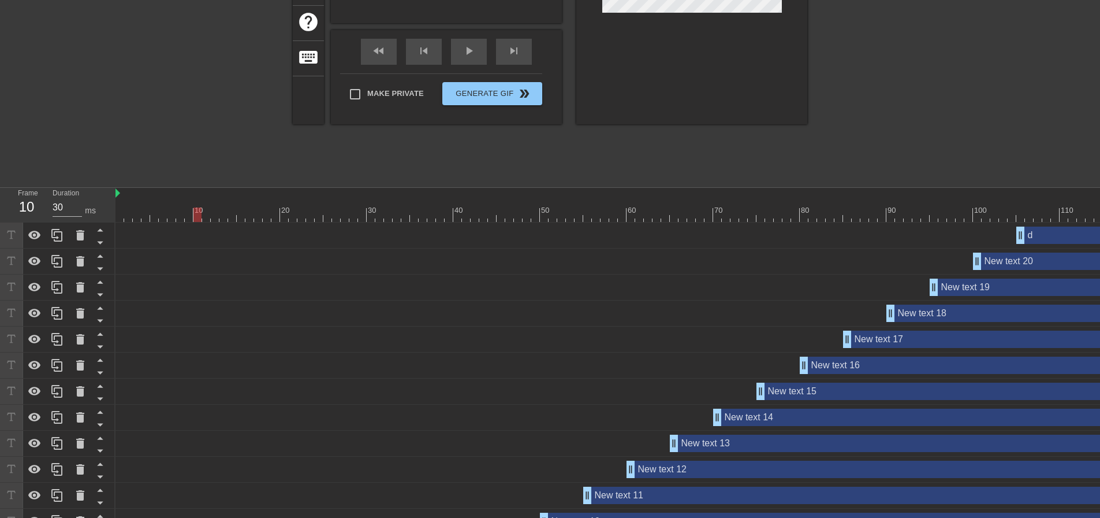
scroll to position [0, 0]
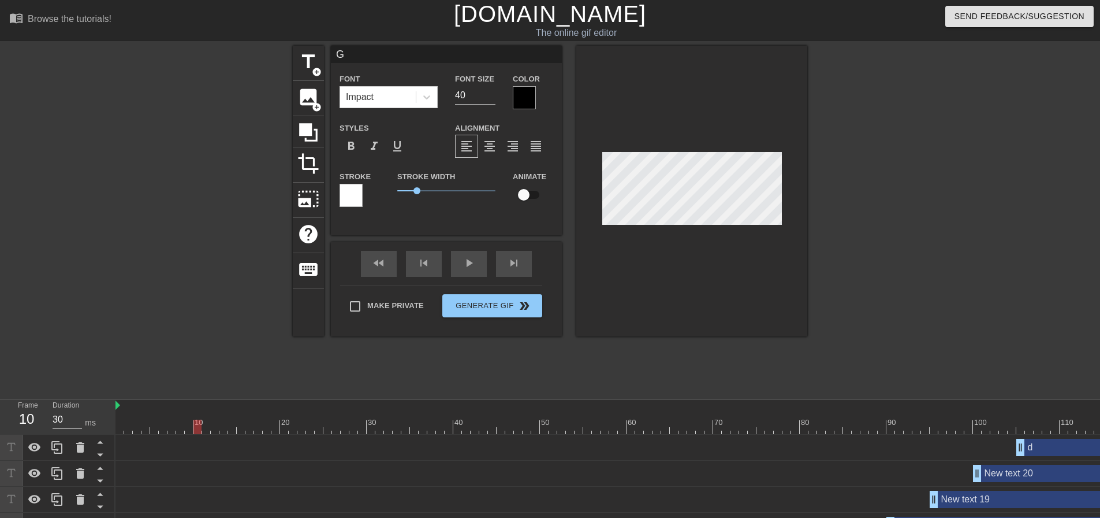
type input "o"
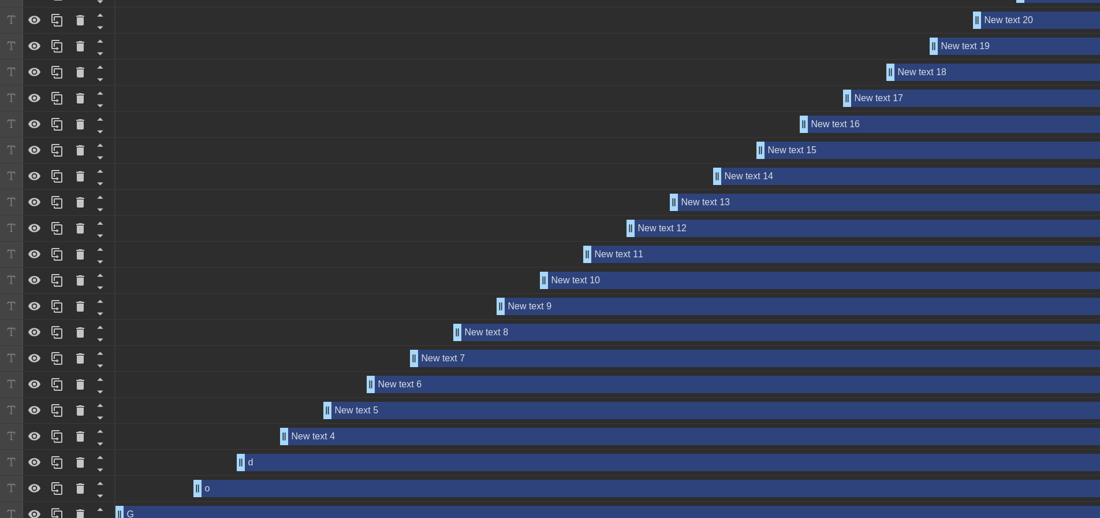
click at [287, 464] on div "d drag_handle drag_handle" at bounding box center [709, 461] width 944 height 17
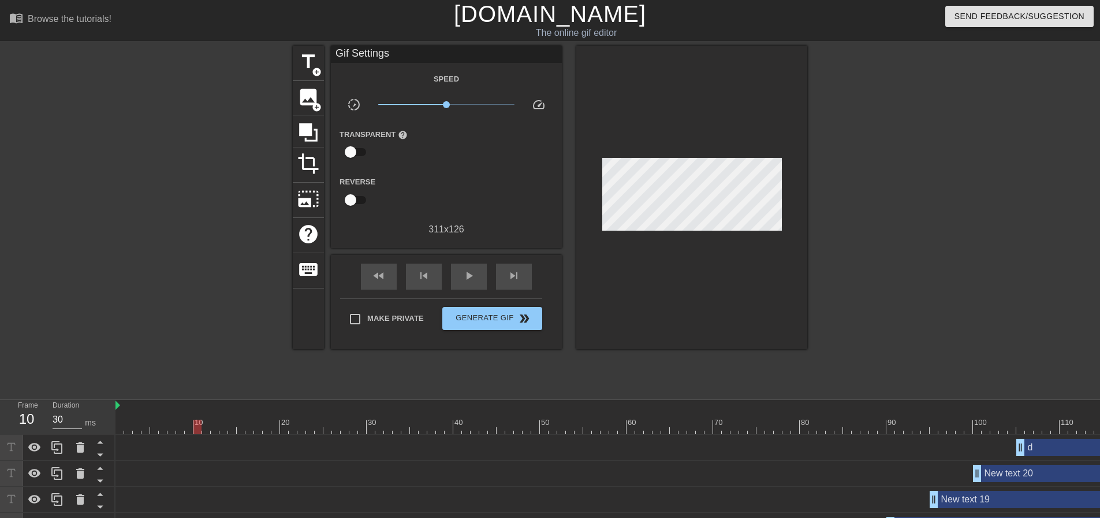
scroll to position [462, 0]
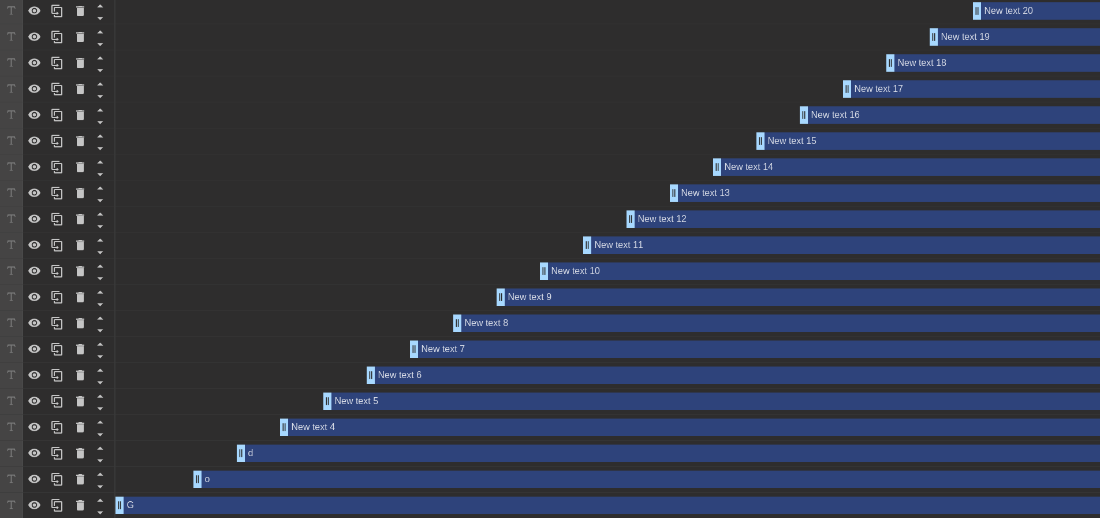
click at [280, 463] on div "d drag_handle drag_handle" at bounding box center [649, 453] width 1066 height 26
click at [290, 458] on div "d drag_handle drag_handle" at bounding box center [709, 452] width 944 height 17
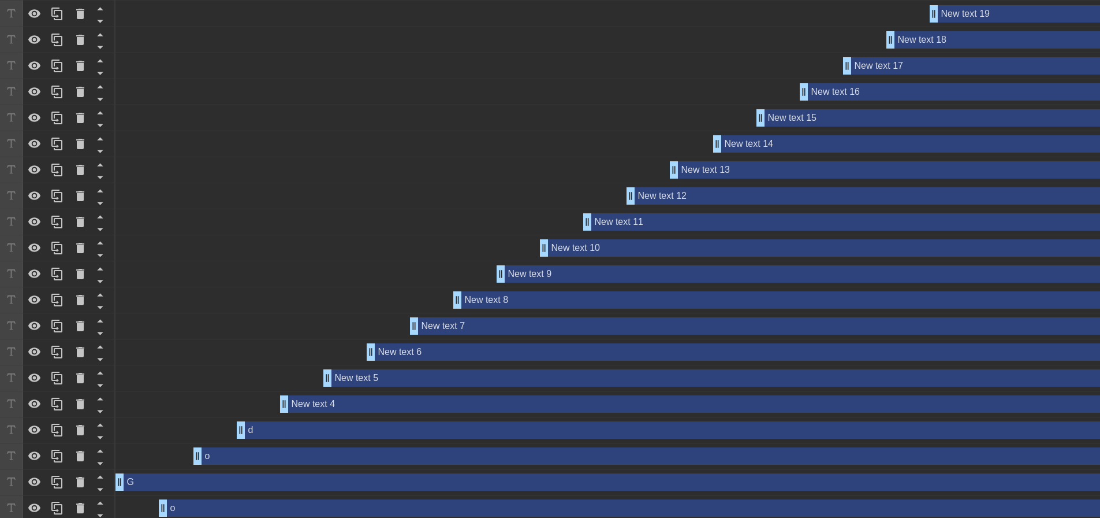
scroll to position [497, 0]
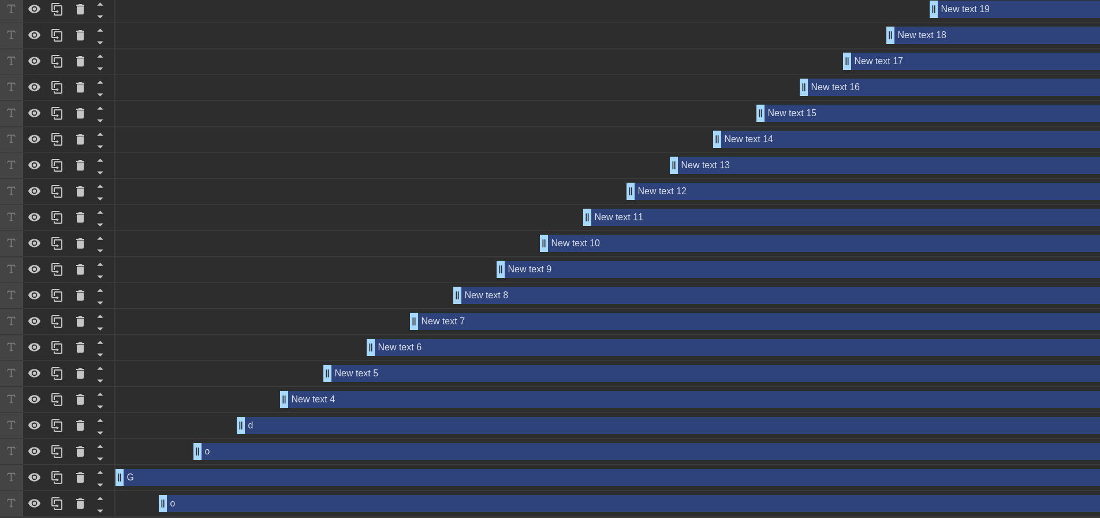
click at [300, 421] on div "d drag_handle drag_handle" at bounding box center [709, 425] width 944 height 17
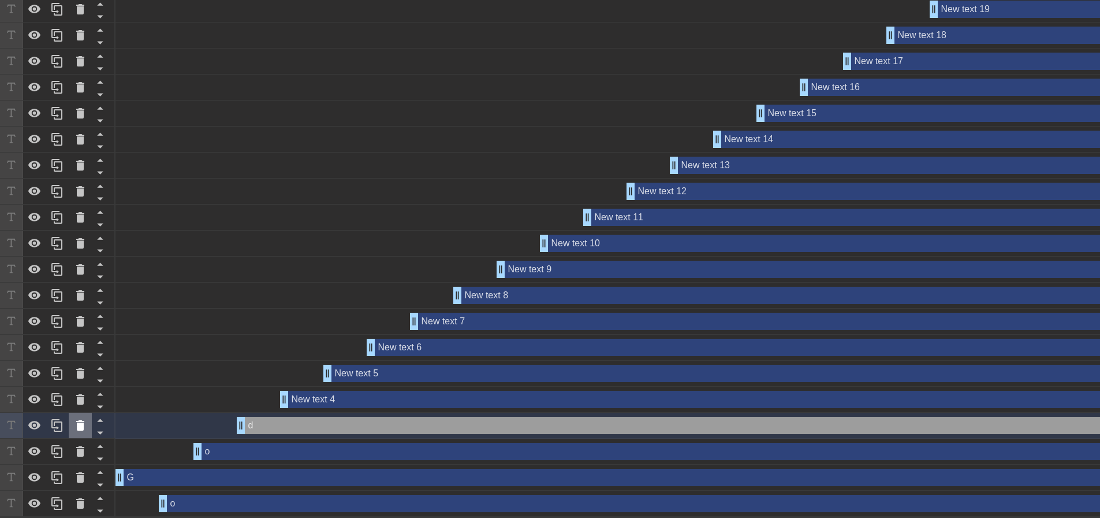
drag, startPoint x: 305, startPoint y: 419, endPoint x: 76, endPoint y: 418, distance: 228.8
click at [76, 418] on icon at bounding box center [80, 425] width 14 height 14
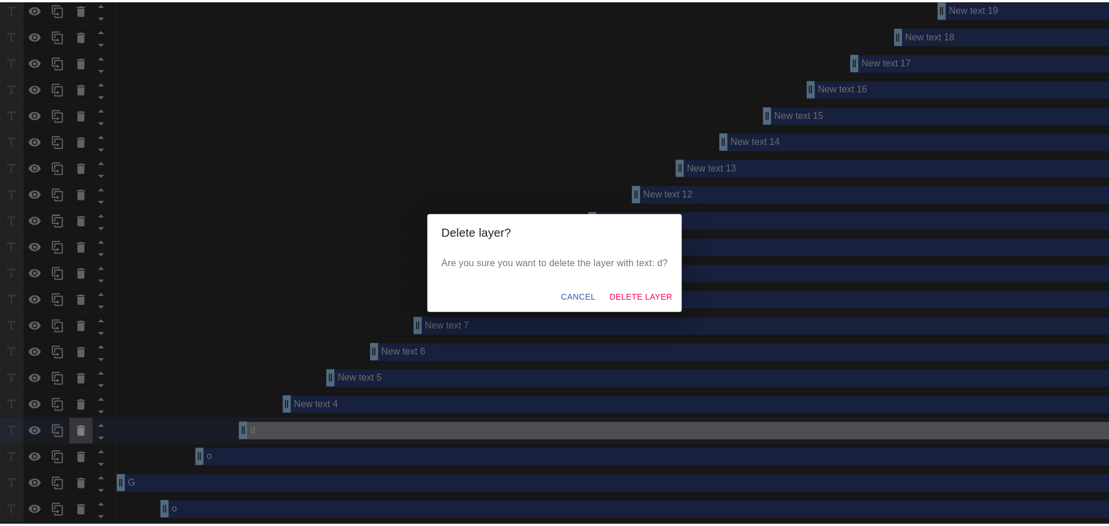
scroll to position [489, 0]
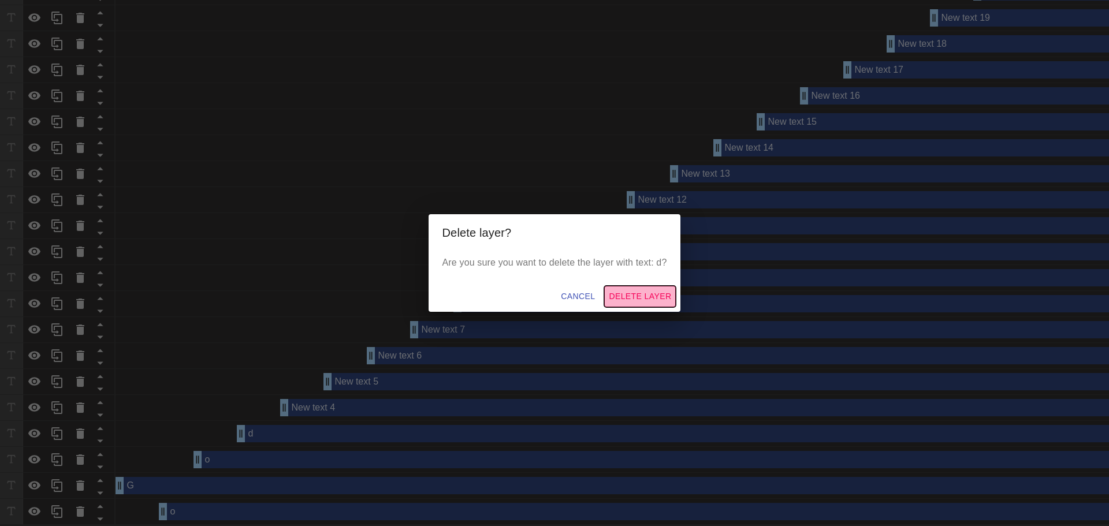
click at [641, 293] on span "Delete Layer" at bounding box center [640, 296] width 62 height 14
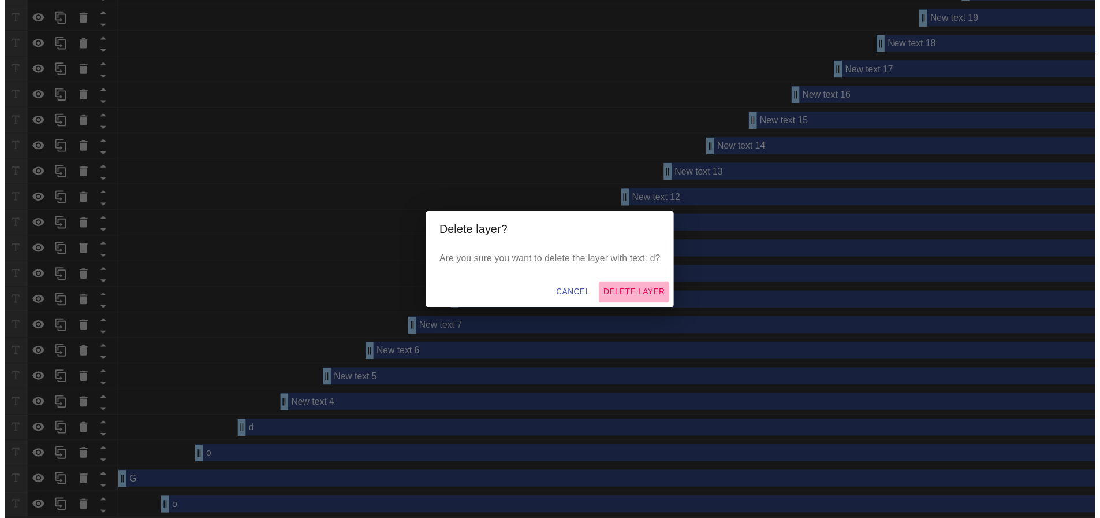
scroll to position [471, 0]
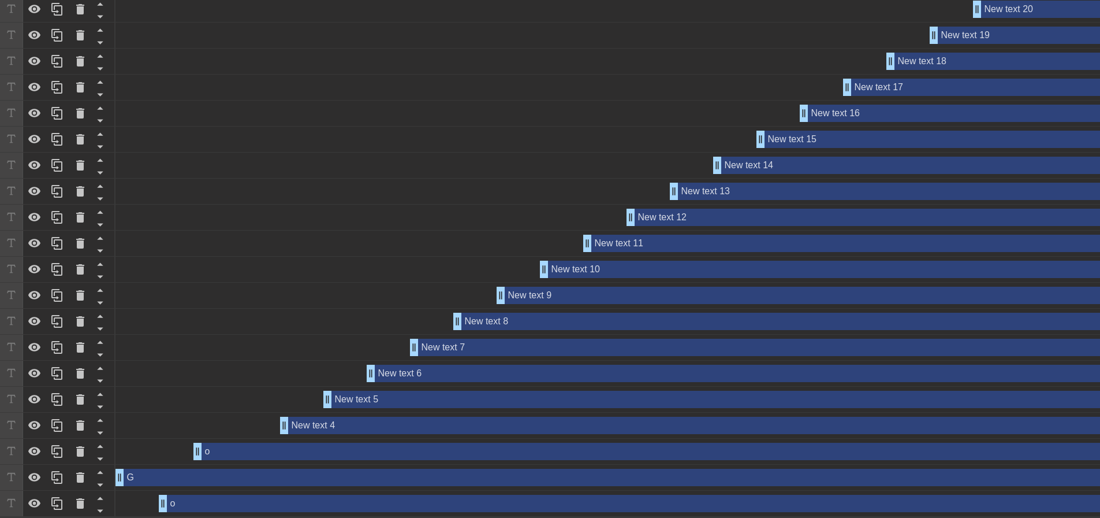
click at [394, 419] on div "New text 4 drag_handle drag_handle" at bounding box center [730, 425] width 901 height 17
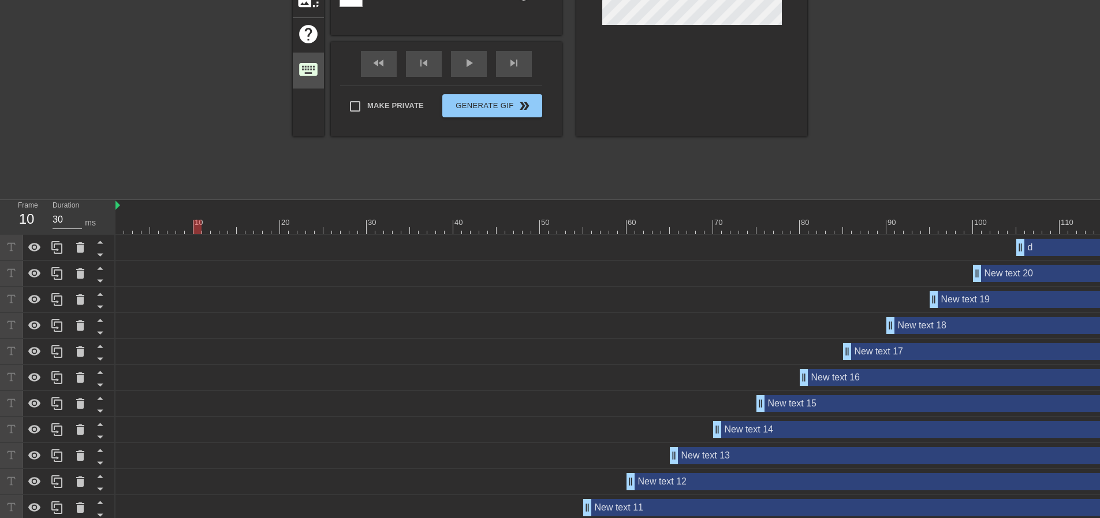
scroll to position [0, 0]
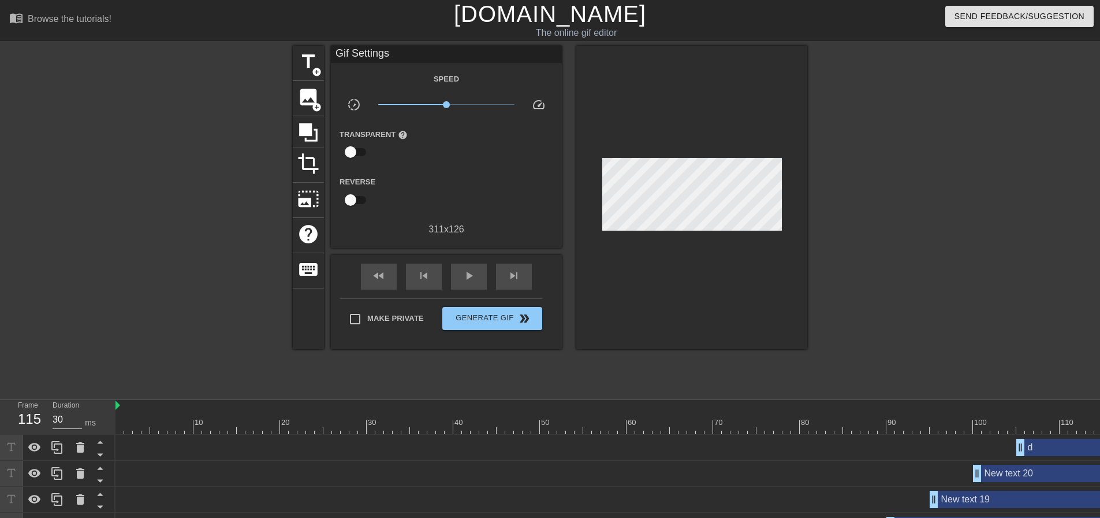
drag, startPoint x: 1093, startPoint y: 411, endPoint x: 1109, endPoint y: 444, distance: 37.0
click at [1100, 444] on html "menu_book Browse the tutorials! [DOMAIN_NAME] The online gif editor Send Feedba…" at bounding box center [550, 490] width 1100 height 980
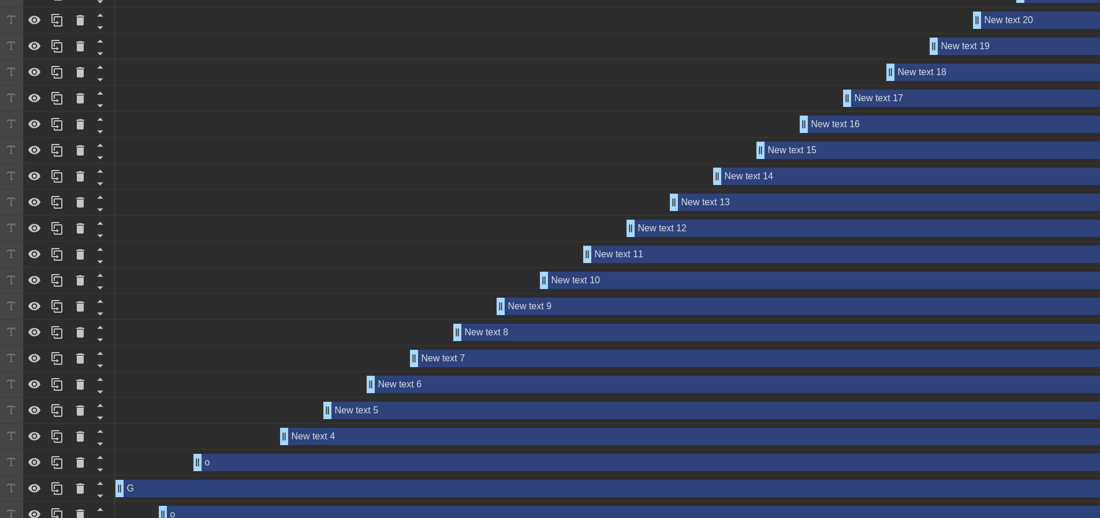
click at [370, 432] on div "New text 4 drag_handle drag_handle" at bounding box center [730, 435] width 901 height 17
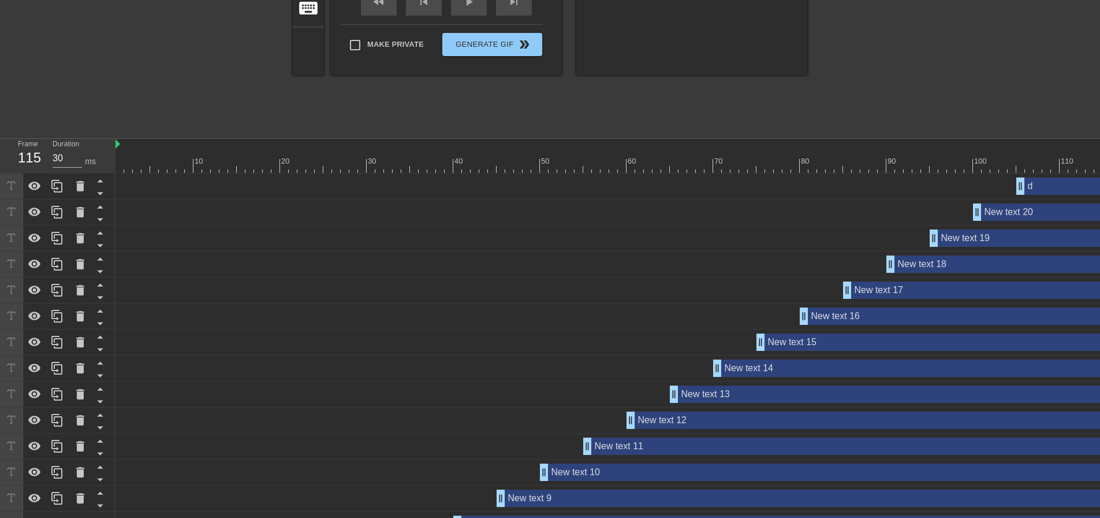
scroll to position [0, 0]
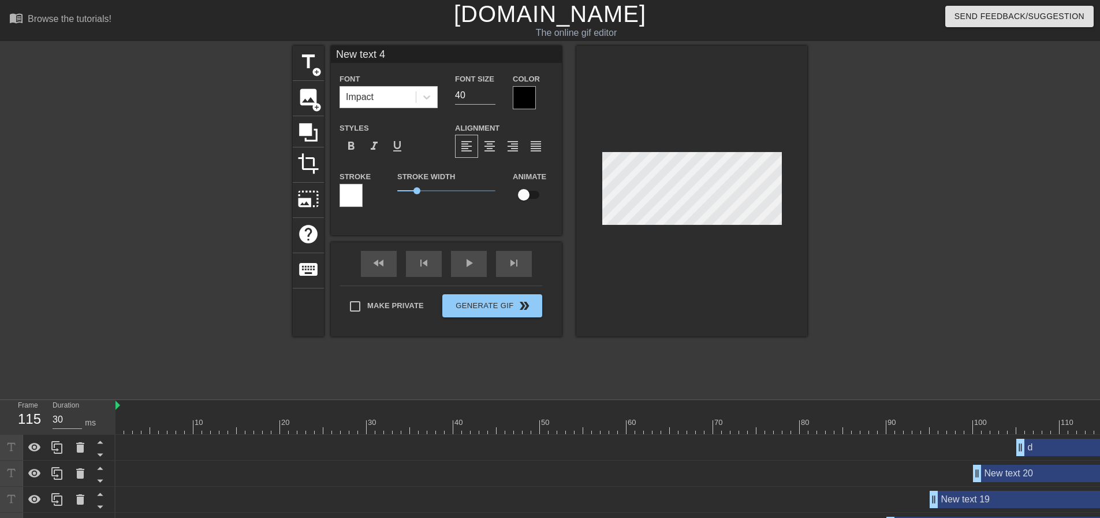
click at [399, 57] on input "New text 4" at bounding box center [446, 54] width 231 height 17
type input "New text 18"
type input "d"
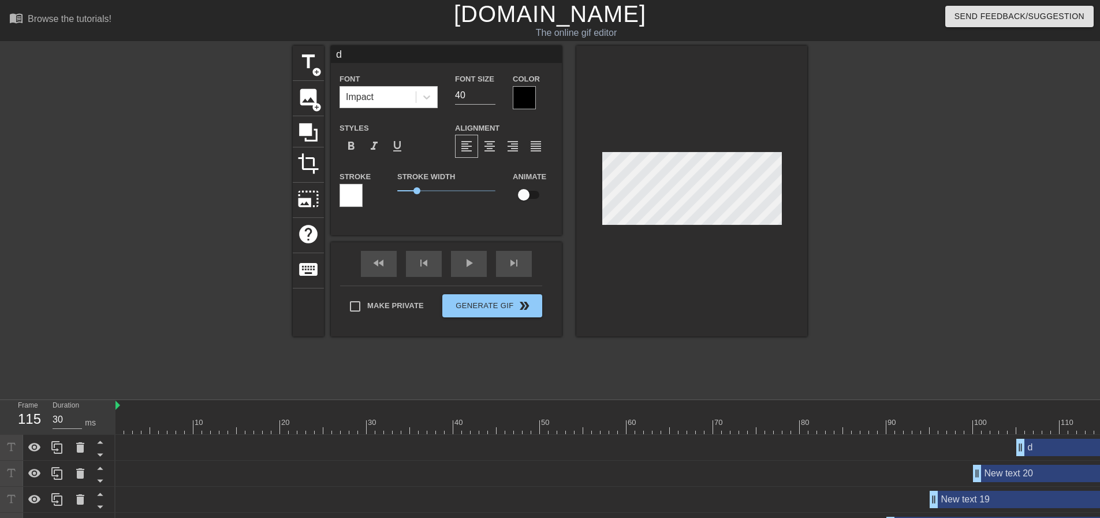
click at [194, 184] on div at bounding box center [192, 219] width 173 height 347
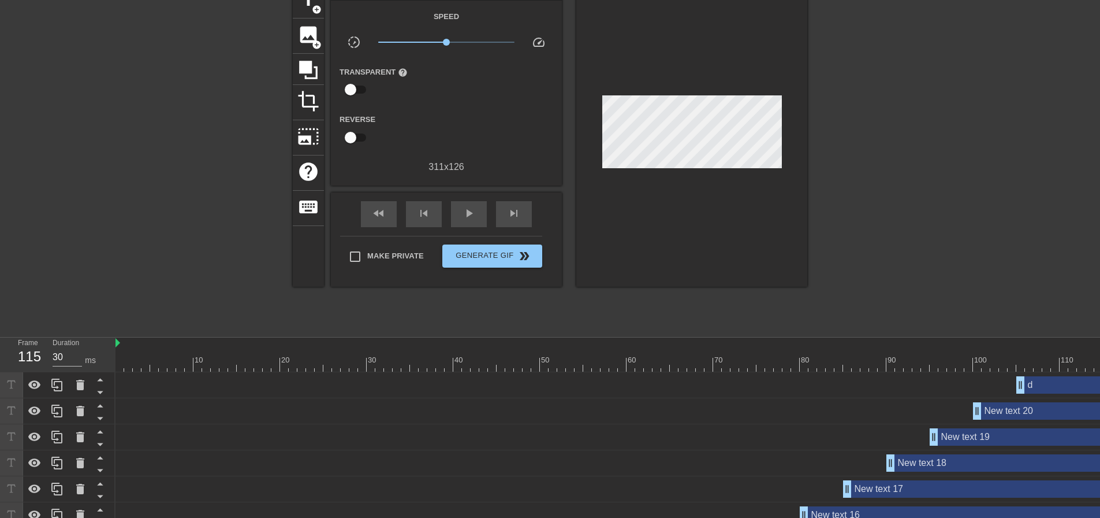
scroll to position [471, 0]
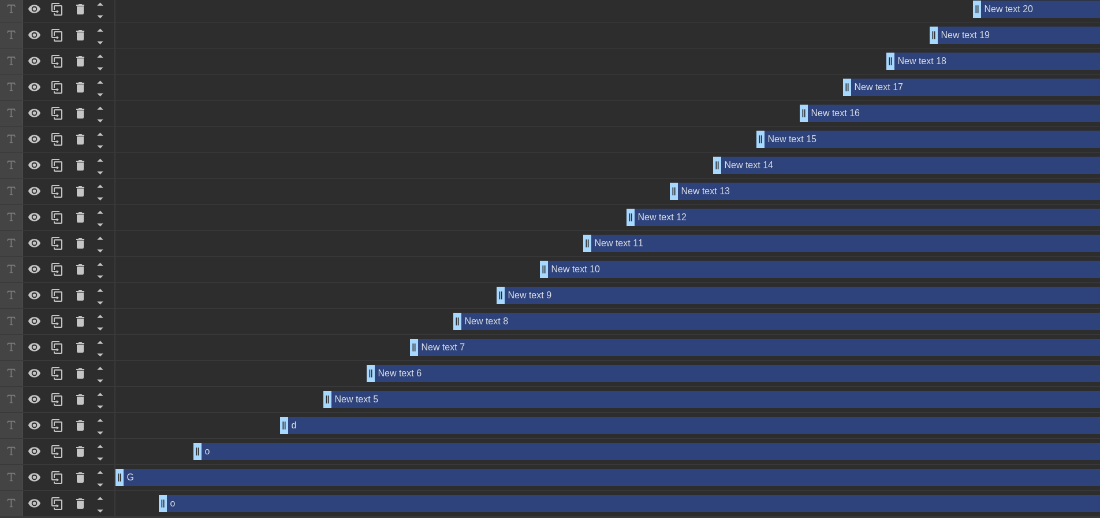
click at [369, 393] on div "New text 5 drag_handle drag_handle" at bounding box center [752, 399] width 858 height 17
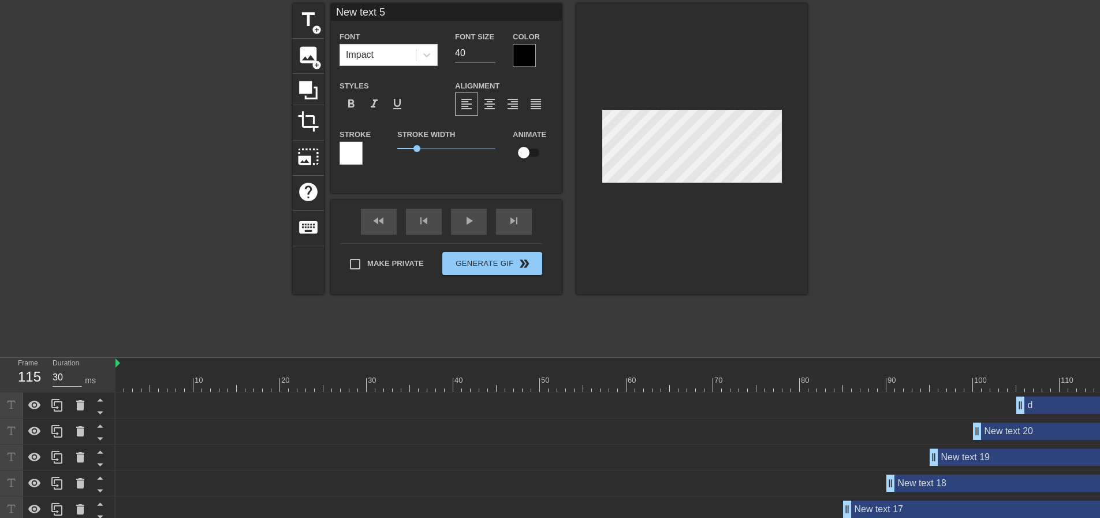
scroll to position [9, 0]
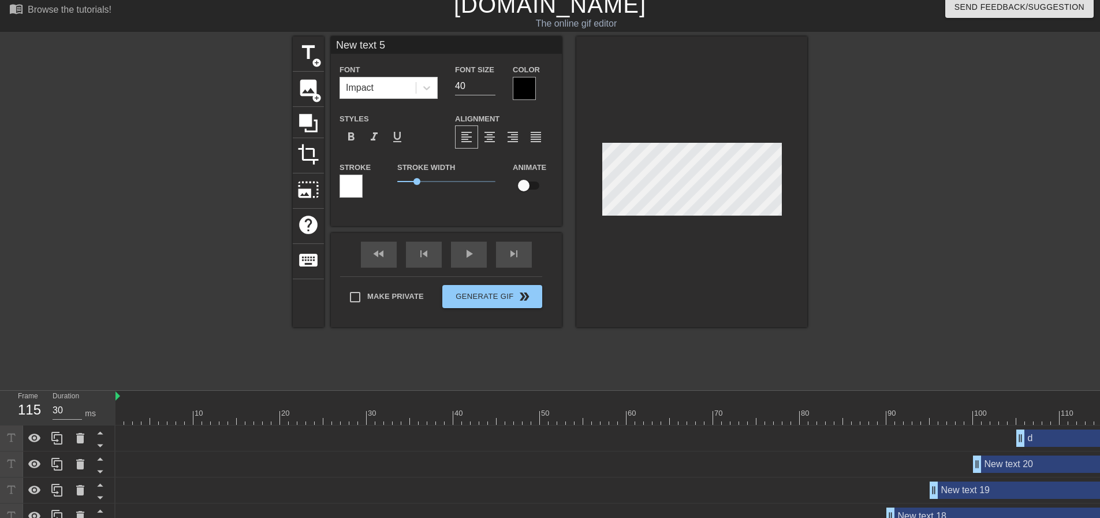
click at [419, 44] on input "New text 5" at bounding box center [446, 44] width 231 height 17
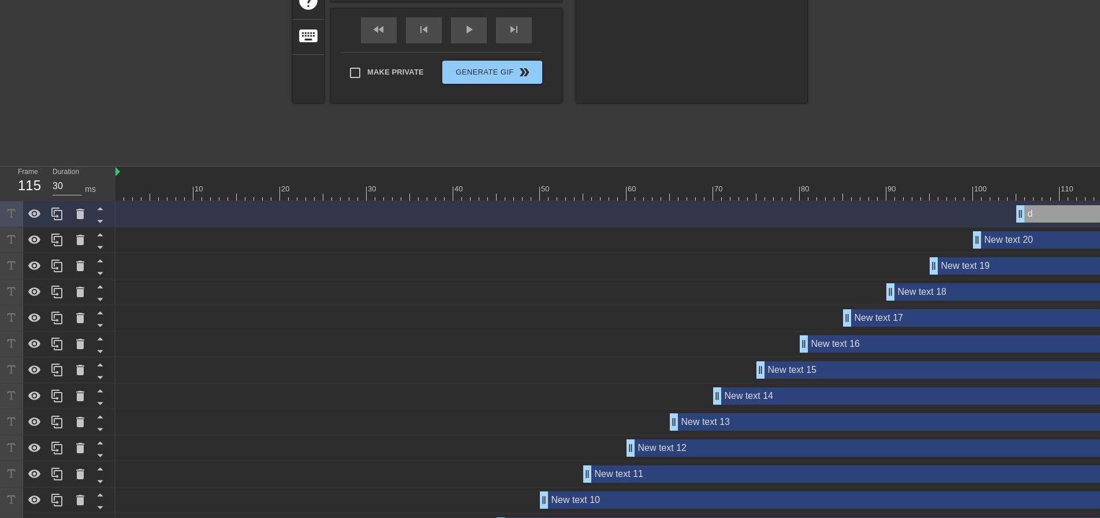
scroll to position [471, 0]
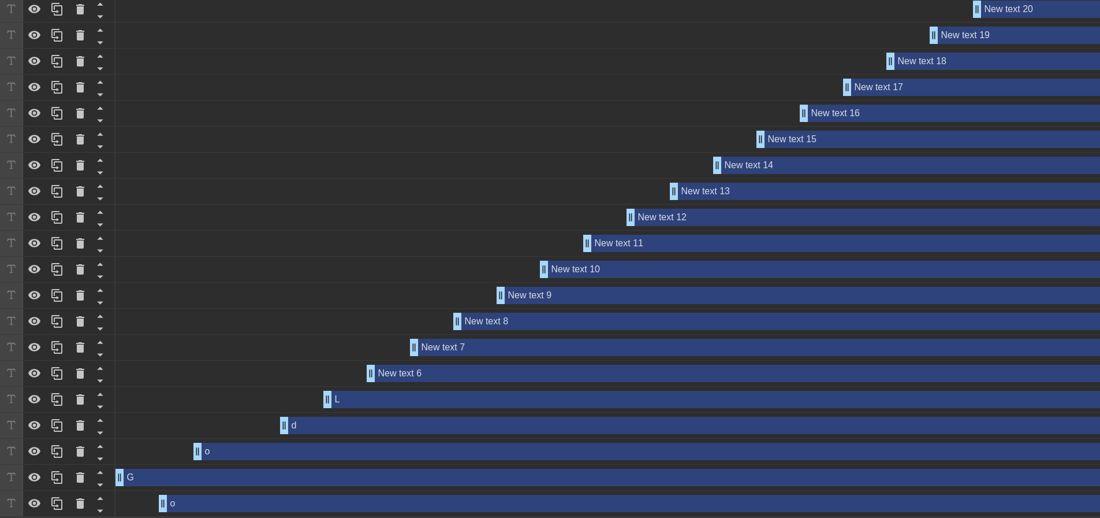
click at [384, 391] on div "L drag_handle drag_handle" at bounding box center [752, 399] width 858 height 17
type input "L"
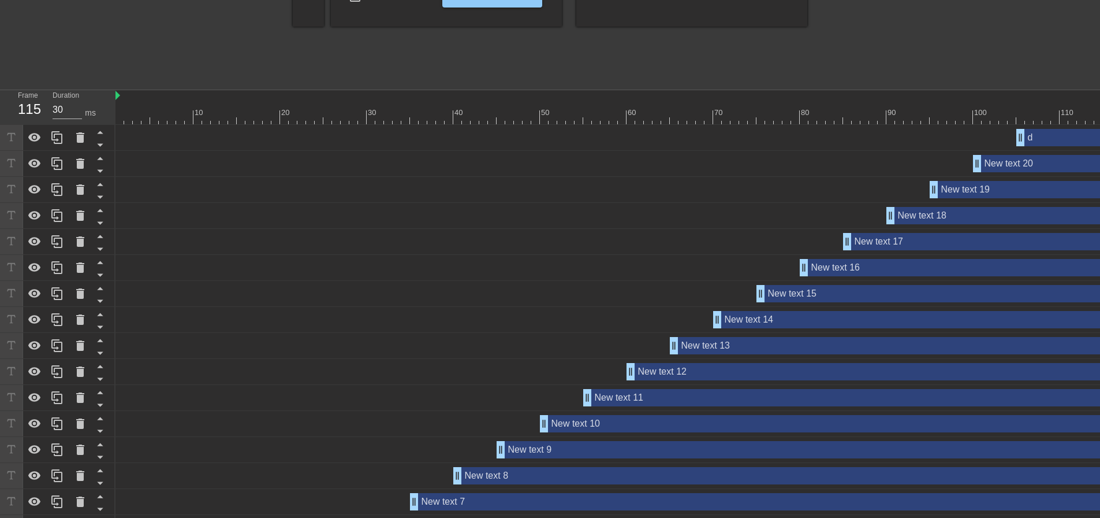
scroll to position [67, 0]
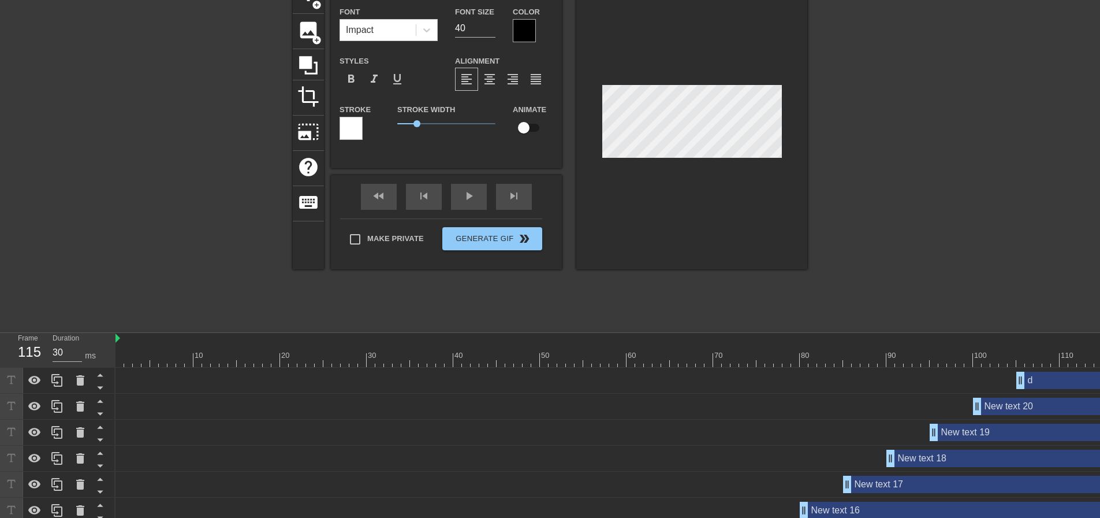
click at [247, 105] on div at bounding box center [192, 152] width 173 height 347
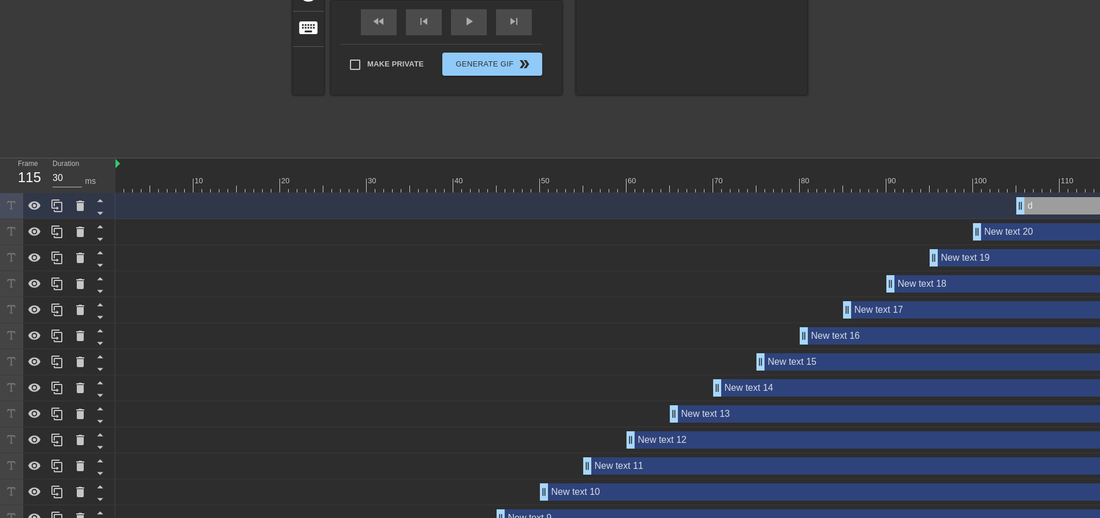
scroll to position [471, 0]
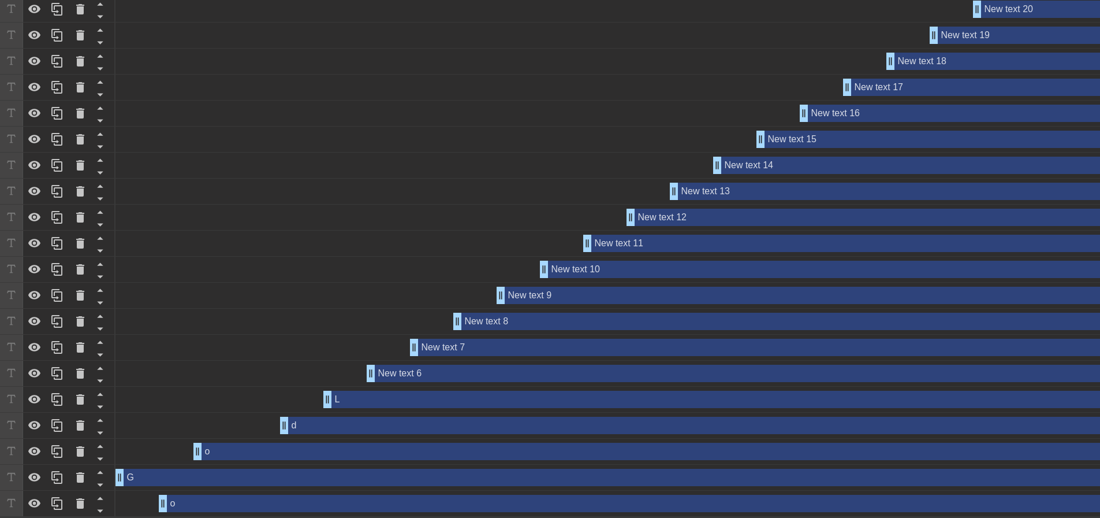
click at [431, 366] on div "New text 6 drag_handle drag_handle" at bounding box center [774, 373] width 815 height 17
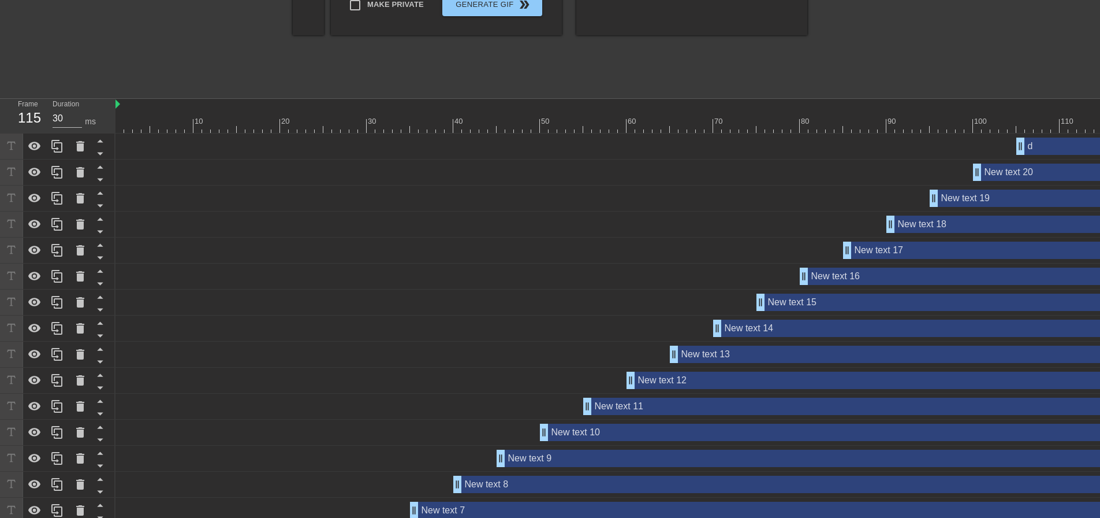
scroll to position [0, 0]
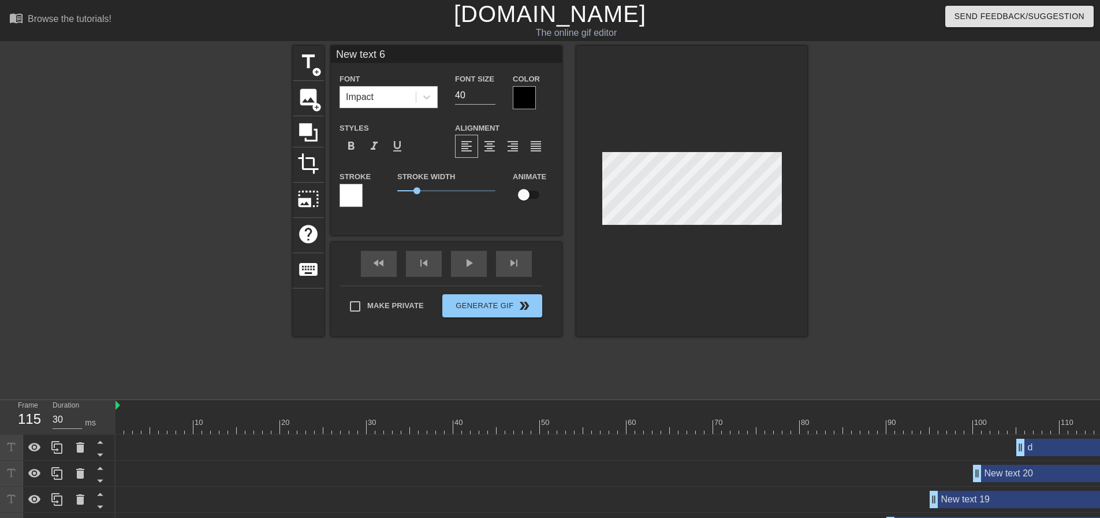
click at [414, 53] on input "New text 6" at bounding box center [446, 54] width 231 height 17
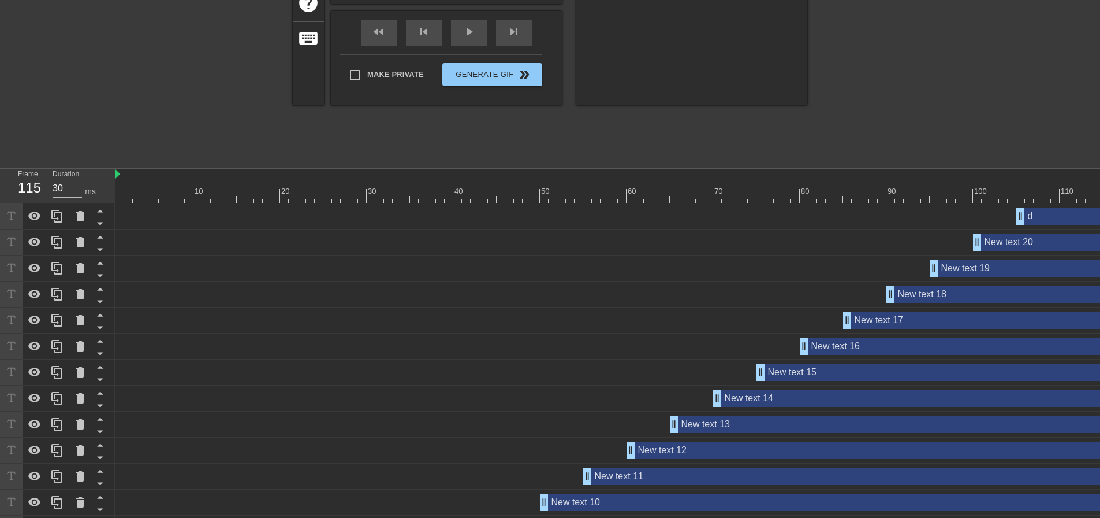
scroll to position [462, 0]
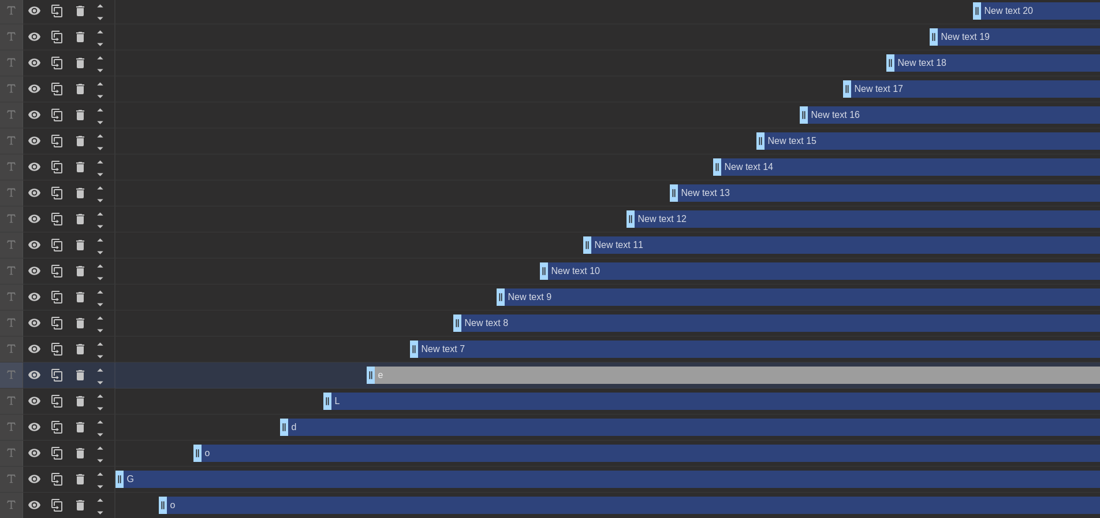
click at [496, 351] on div "New text 7 drag_handle drag_handle" at bounding box center [795, 348] width 771 height 17
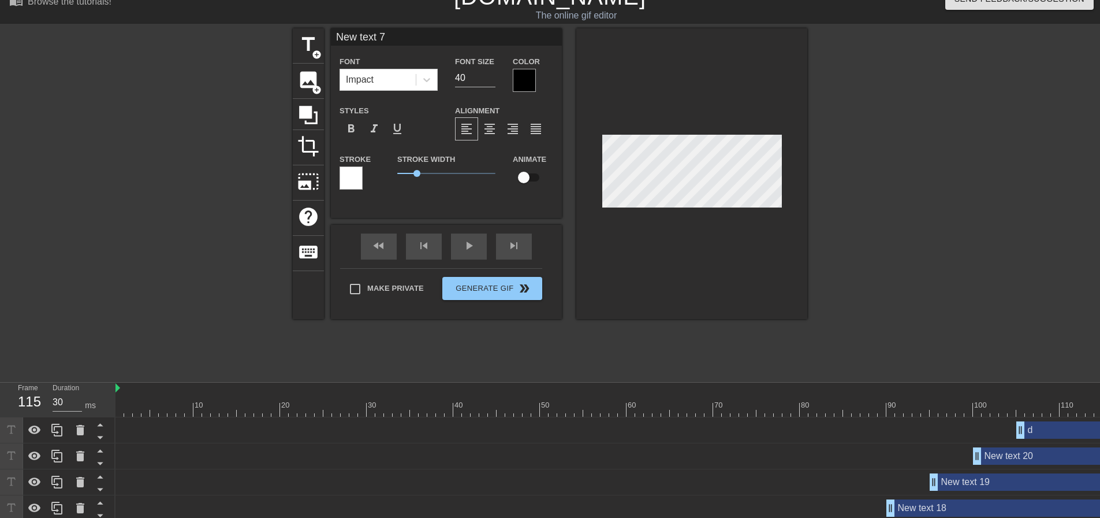
scroll to position [0, 0]
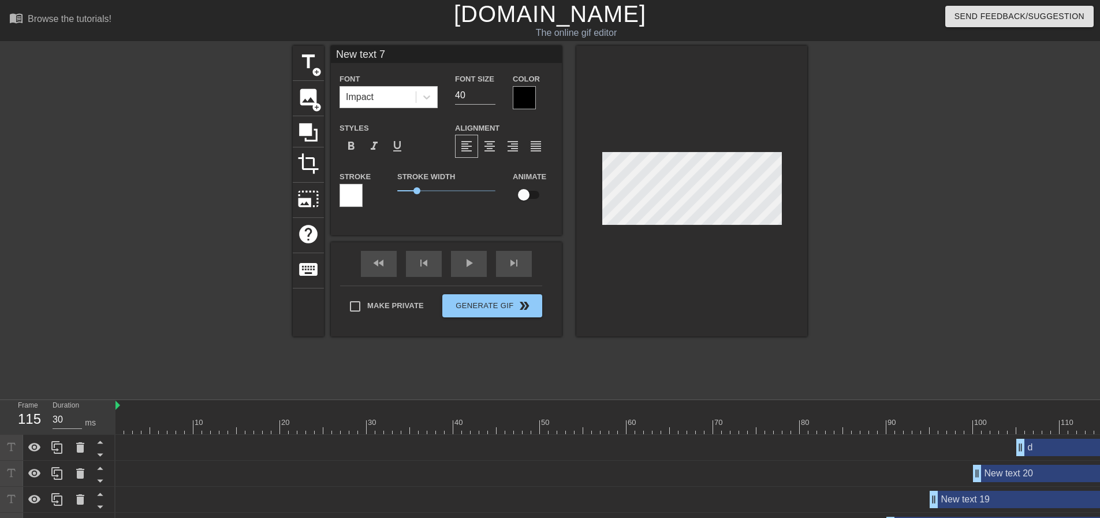
click at [399, 49] on input "New text 7" at bounding box center [446, 54] width 231 height 17
type input "New text 19"
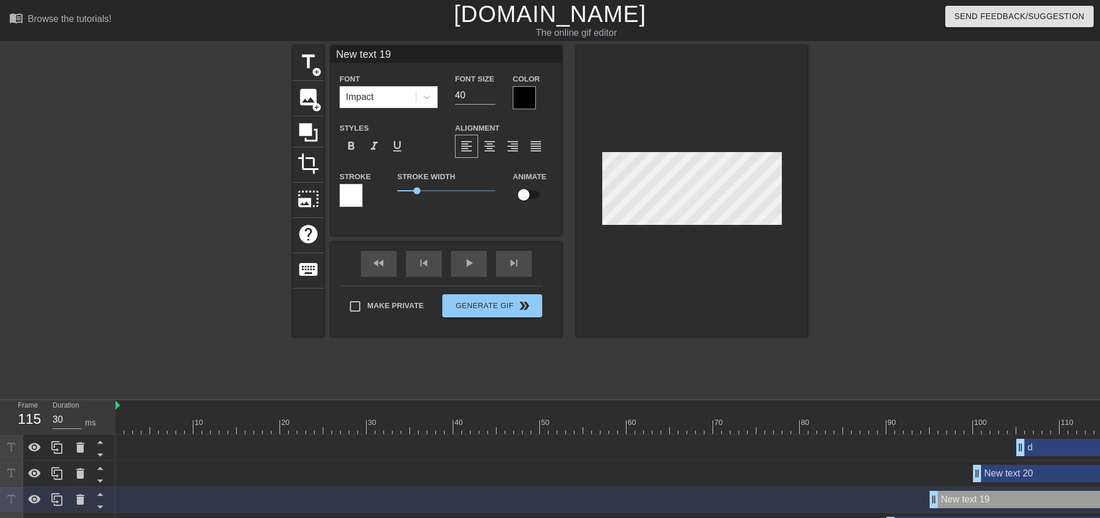
scroll to position [453, 0]
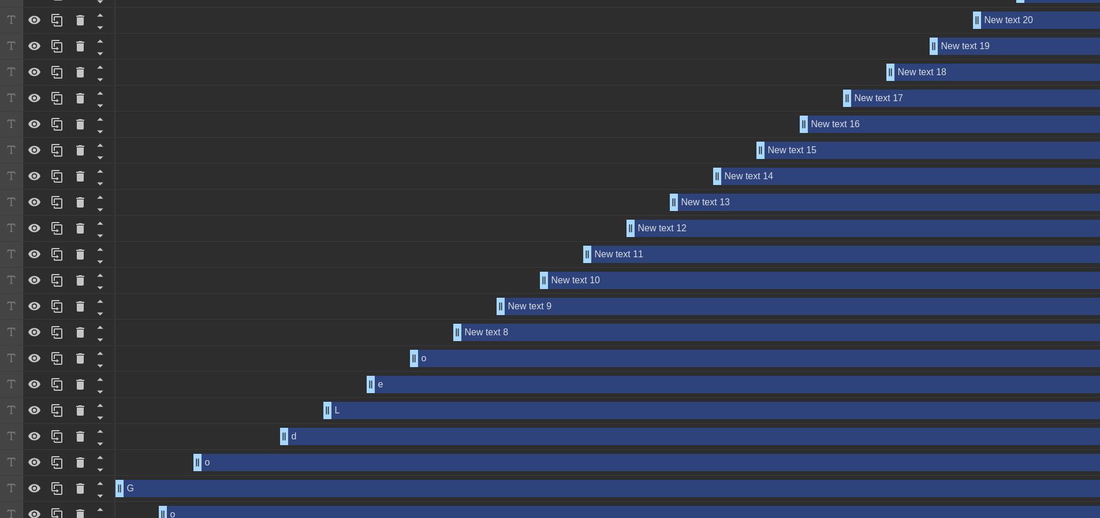
click at [457, 358] on div "o drag_handle drag_handle" at bounding box center [795, 357] width 771 height 17
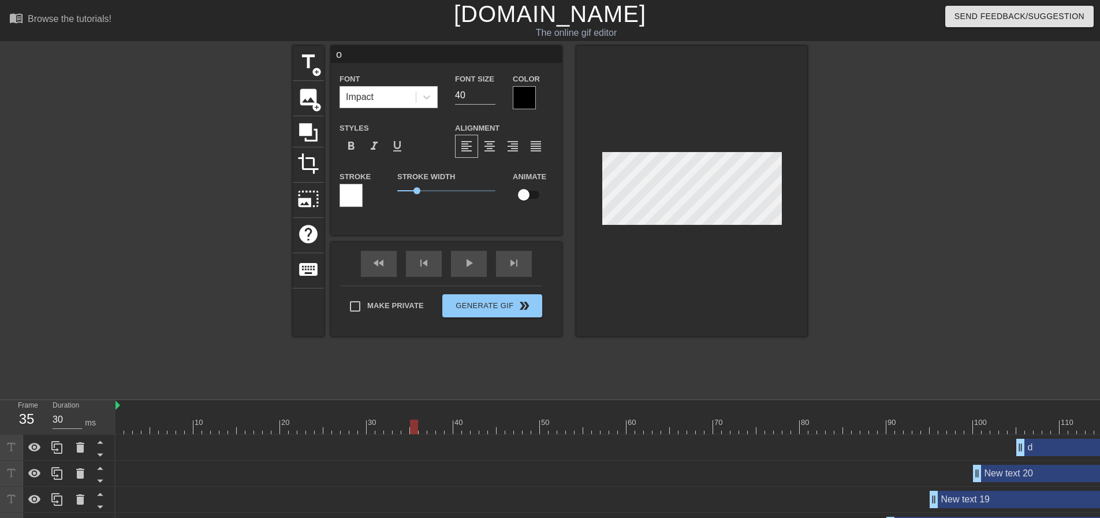
scroll to position [347, 0]
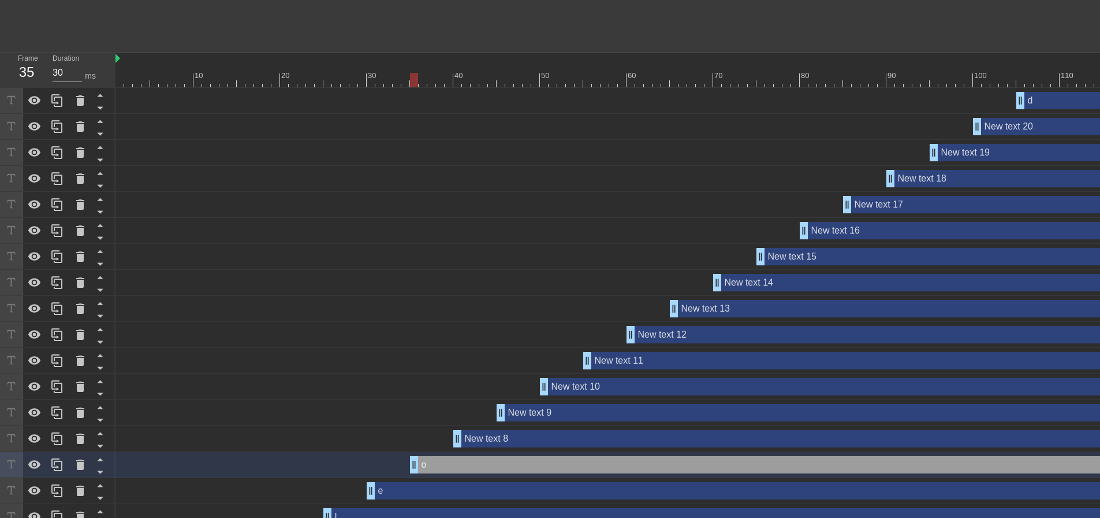
click at [528, 439] on div "New text 8 drag_handle drag_handle" at bounding box center [817, 438] width 728 height 17
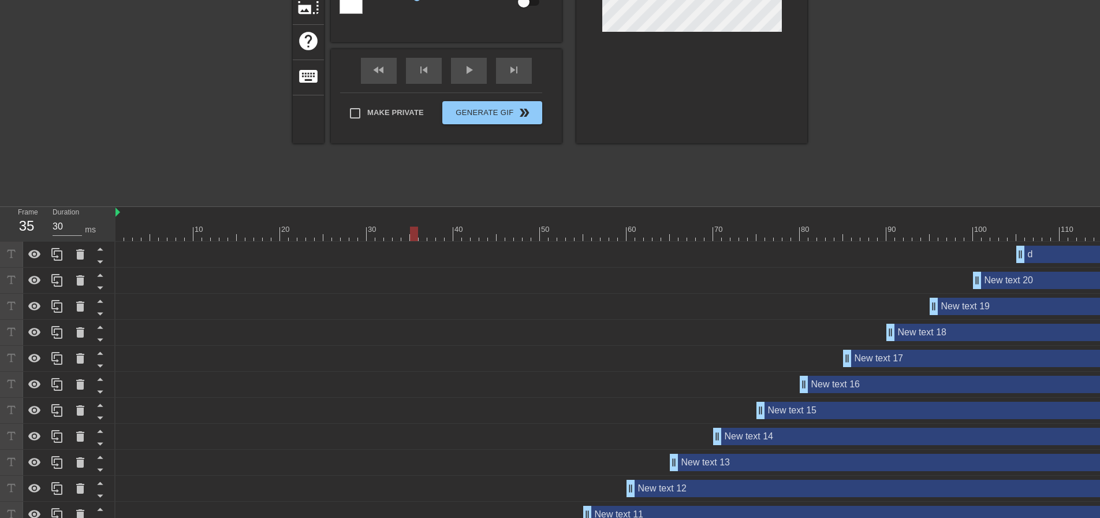
scroll to position [0, 0]
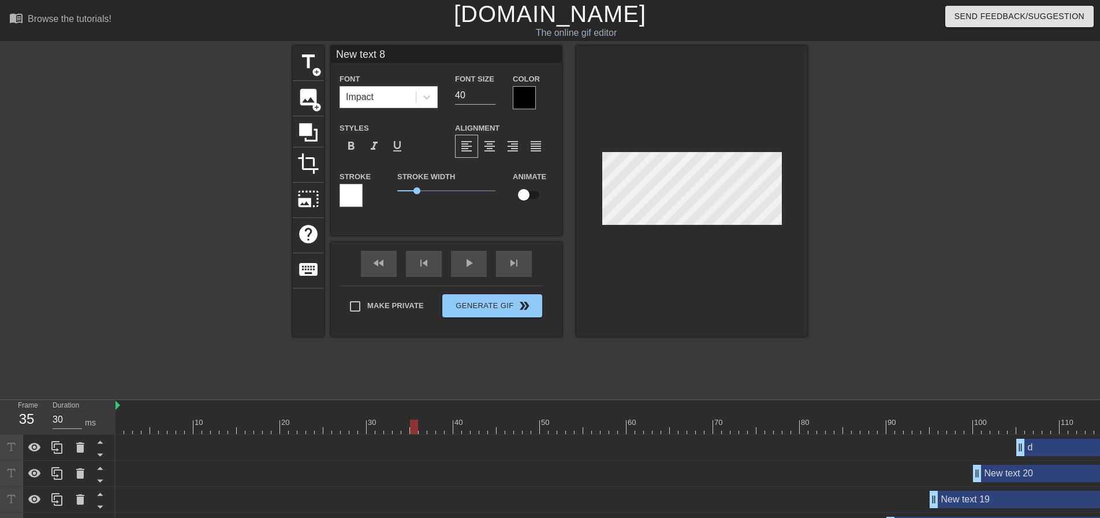
click at [432, 55] on input "New text 8" at bounding box center [446, 54] width 231 height 17
type input "p"
click at [386, 57] on input "p" at bounding box center [446, 54] width 231 height 17
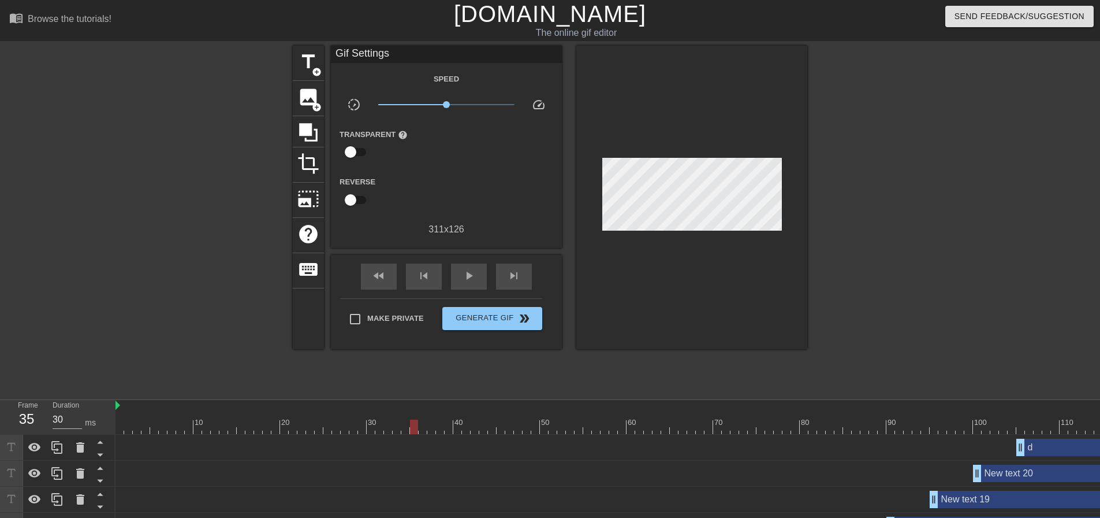
scroll to position [453, 0]
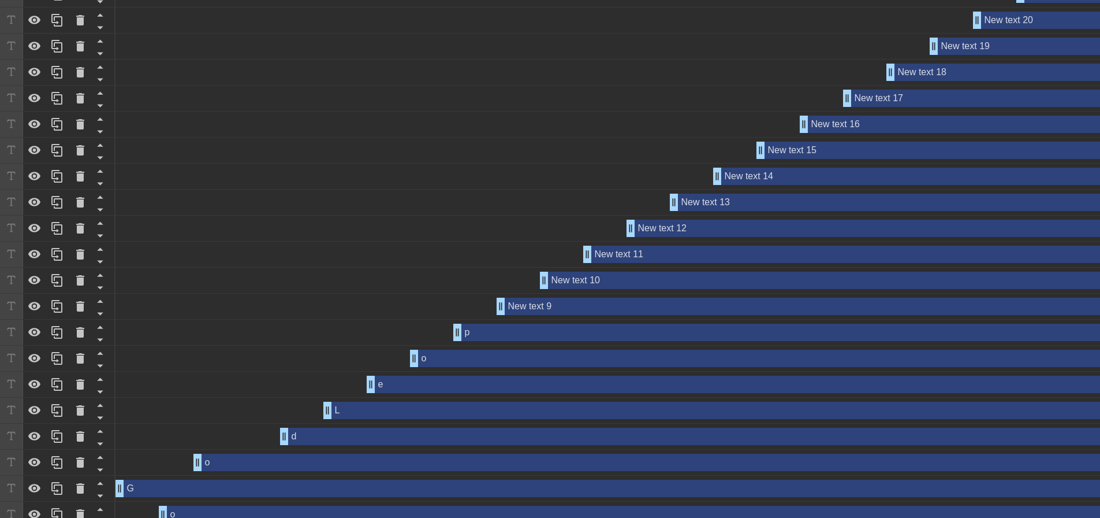
click at [542, 334] on div "p drag_handle drag_handle" at bounding box center [817, 331] width 728 height 17
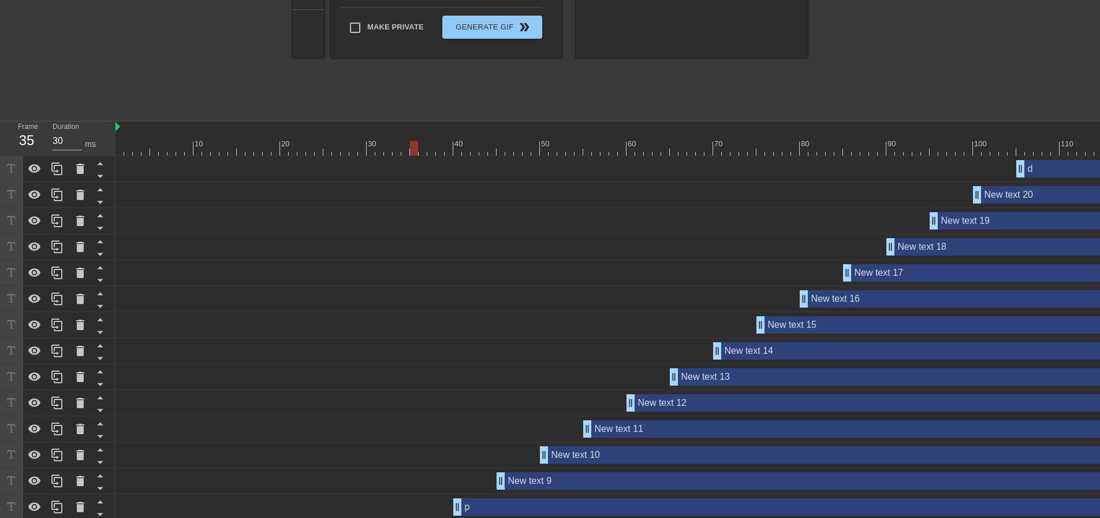
scroll to position [289, 0]
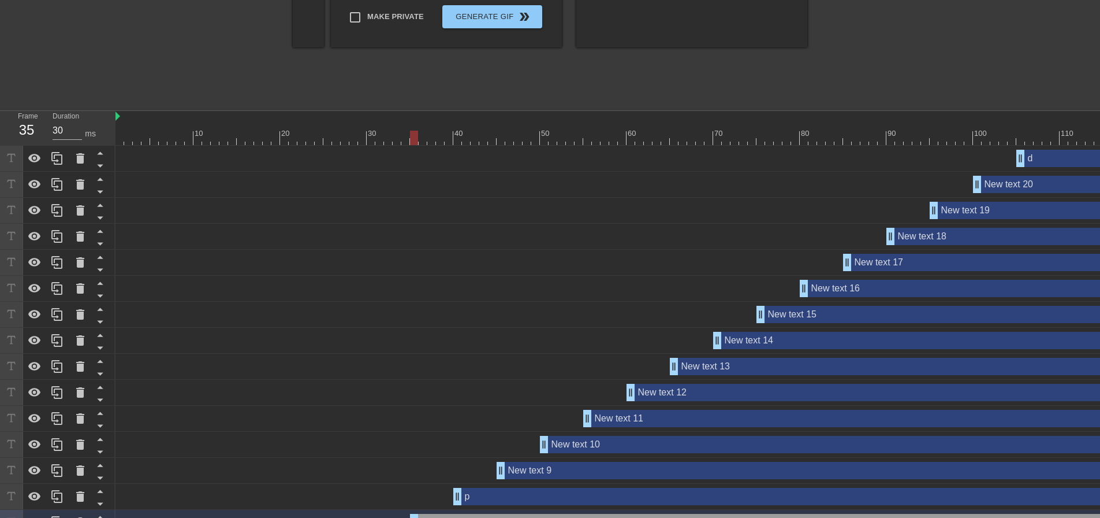
click at [535, 495] on div "p drag_handle drag_handle" at bounding box center [817, 496] width 728 height 17
type input "p"
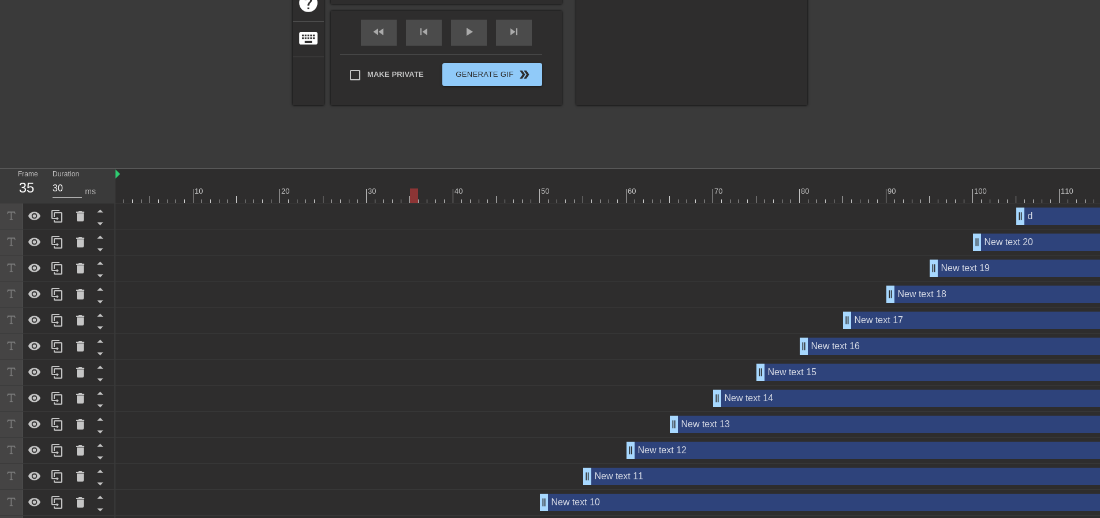
scroll to position [404, 0]
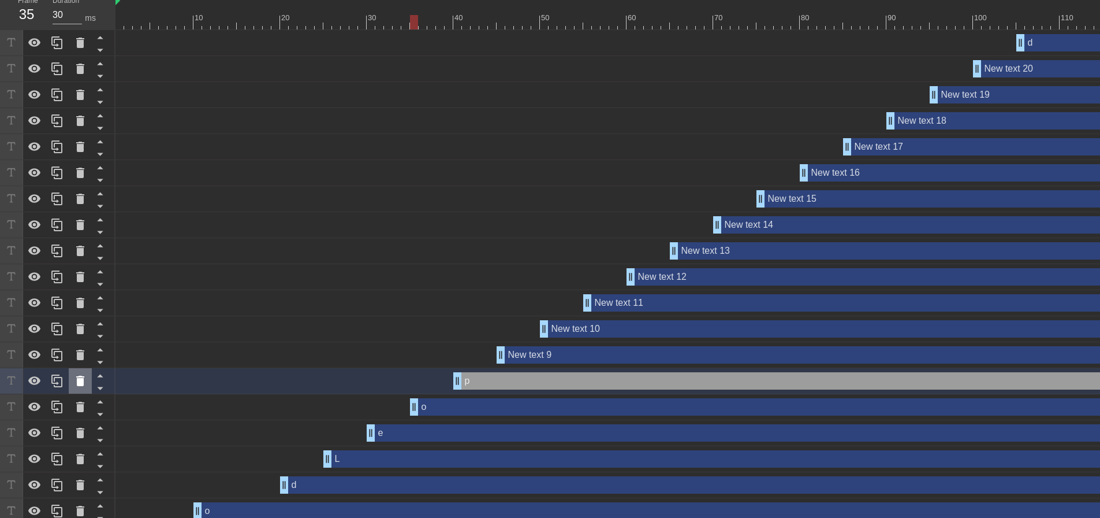
click at [78, 378] on icon at bounding box center [80, 380] width 8 height 10
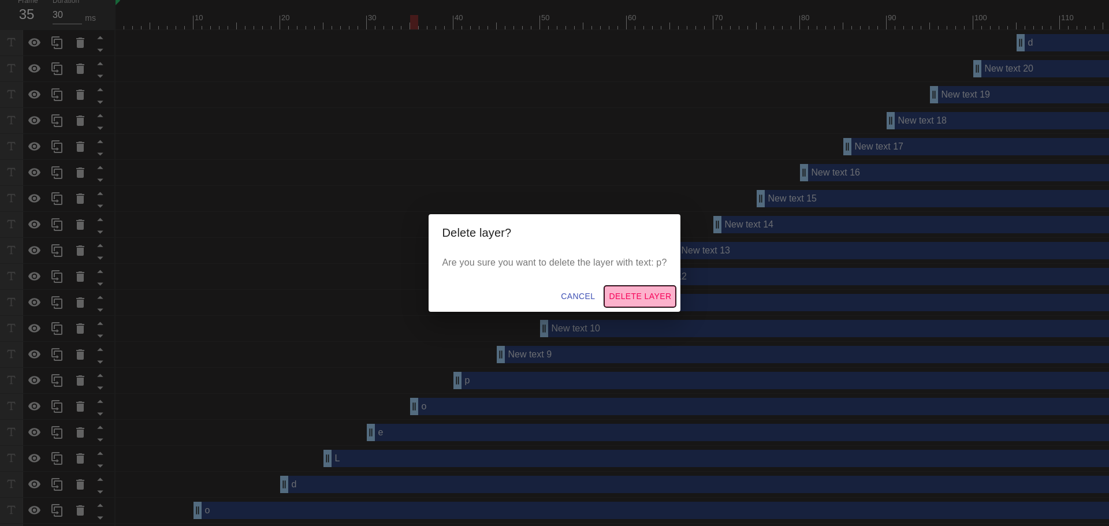
click at [644, 296] on span "Delete Layer" at bounding box center [640, 296] width 62 height 14
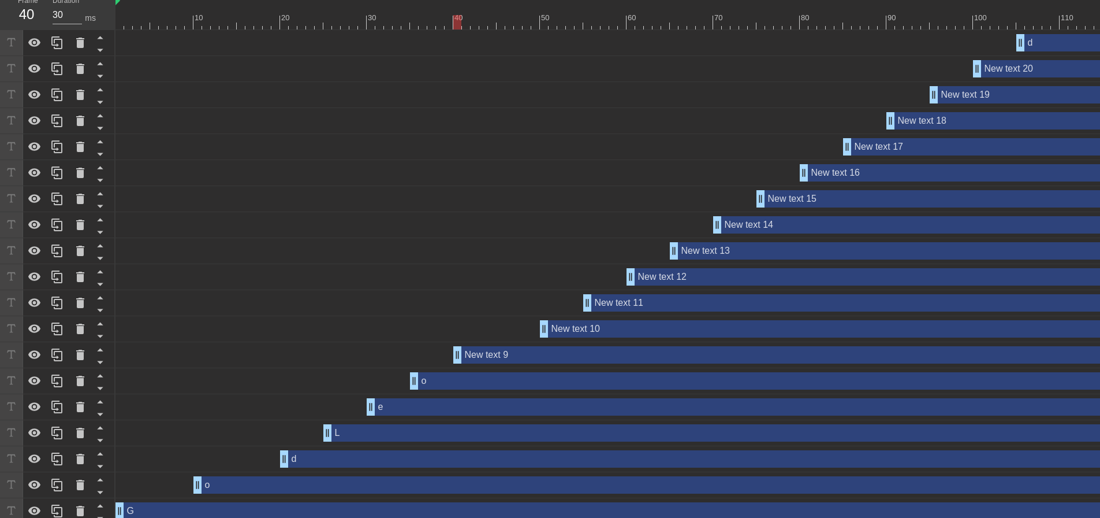
drag, startPoint x: 503, startPoint y: 356, endPoint x: 459, endPoint y: 351, distance: 44.2
drag, startPoint x: 284, startPoint y: 461, endPoint x: 241, endPoint y: 456, distance: 42.5
drag, startPoint x: 324, startPoint y: 434, endPoint x: 283, endPoint y: 426, distance: 41.9
drag, startPoint x: 373, startPoint y: 409, endPoint x: 330, endPoint y: 406, distance: 43.5
drag, startPoint x: 417, startPoint y: 385, endPoint x: 374, endPoint y: 380, distance: 43.1
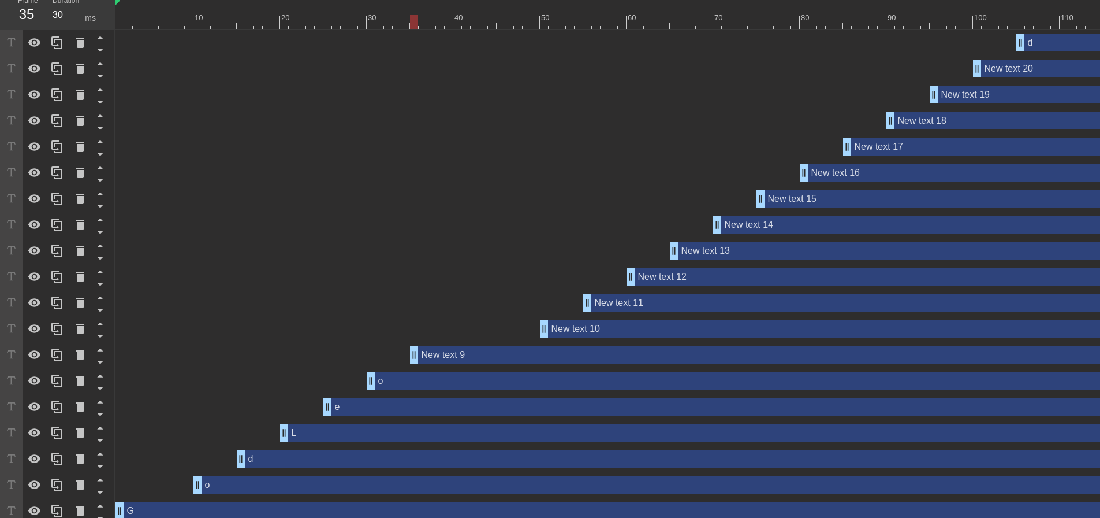
drag, startPoint x: 458, startPoint y: 356, endPoint x: 417, endPoint y: 347, distance: 42.7
click at [470, 355] on div "New text 9 drag_handle drag_handle" at bounding box center [795, 354] width 771 height 17
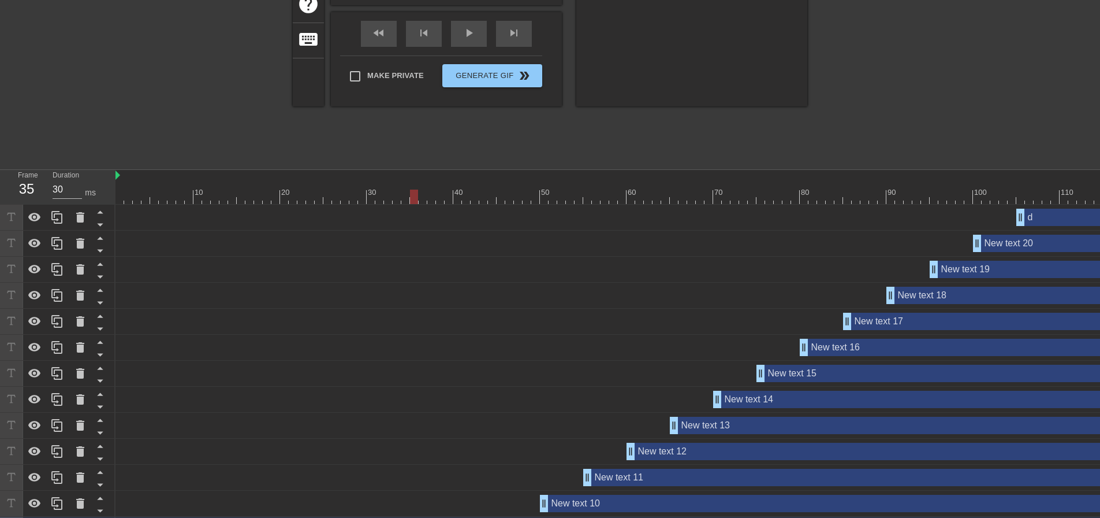
scroll to position [0, 0]
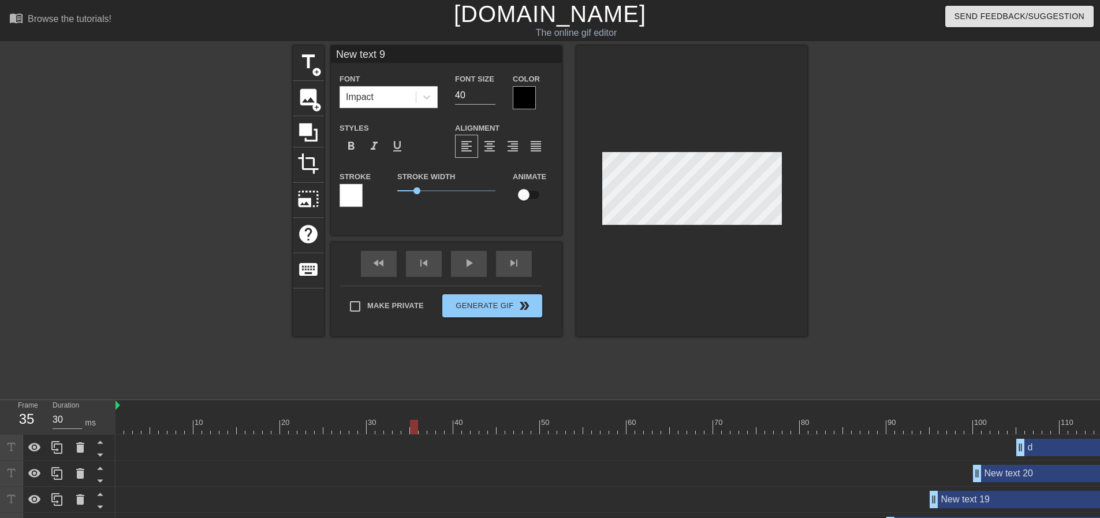
click at [406, 51] on input "New text 9" at bounding box center [446, 54] width 231 height 17
type input "p"
click at [842, 194] on div at bounding box center [907, 219] width 173 height 347
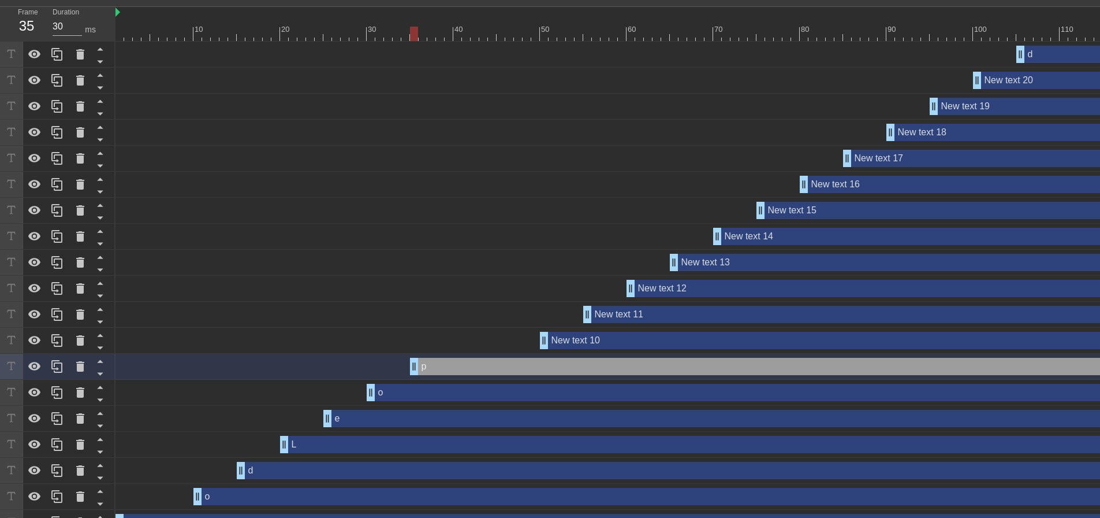
scroll to position [404, 0]
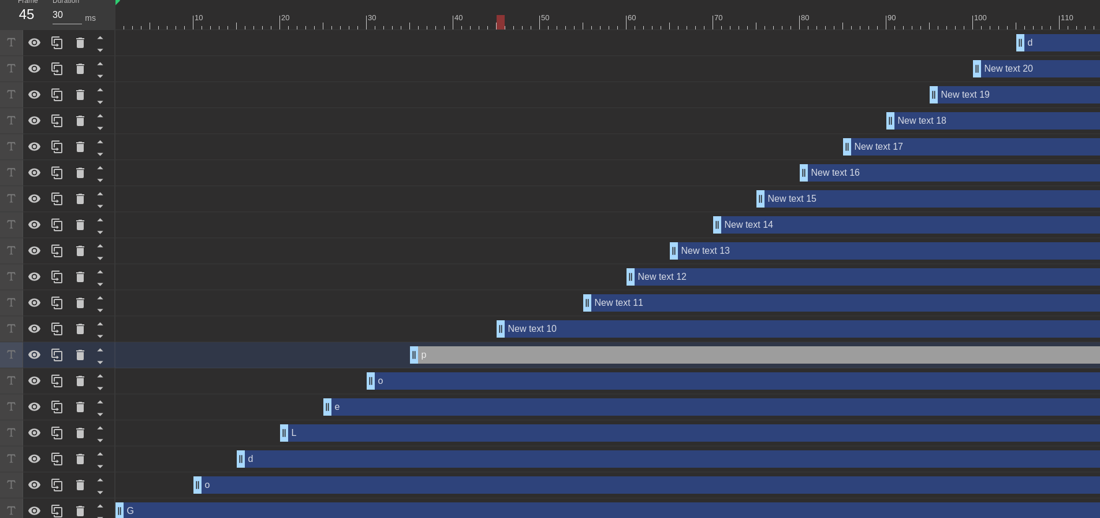
drag, startPoint x: 543, startPoint y: 333, endPoint x: 500, endPoint y: 325, distance: 43.5
drag, startPoint x: 500, startPoint y: 325, endPoint x: 457, endPoint y: 315, distance: 44.3
click at [457, 315] on div "d drag_handle drag_handle New text 20 drag_handle drag_handle New text 19 drag_…" at bounding box center [608, 290] width 985 height 520
drag, startPoint x: 590, startPoint y: 304, endPoint x: 504, endPoint y: 295, distance: 86.5
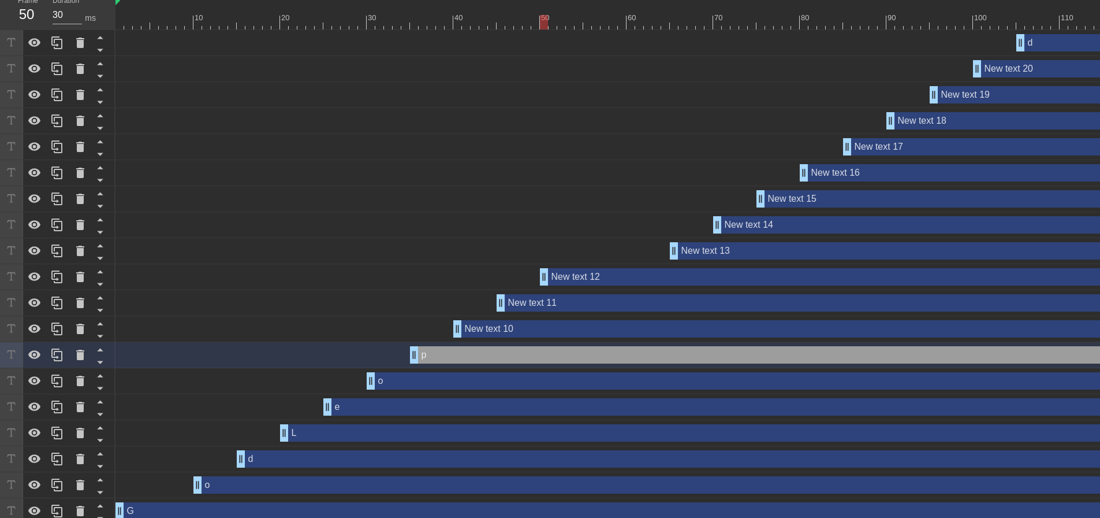
drag, startPoint x: 631, startPoint y: 277, endPoint x: 547, endPoint y: 277, distance: 84.3
drag, startPoint x: 673, startPoint y: 253, endPoint x: 585, endPoint y: 251, distance: 88.4
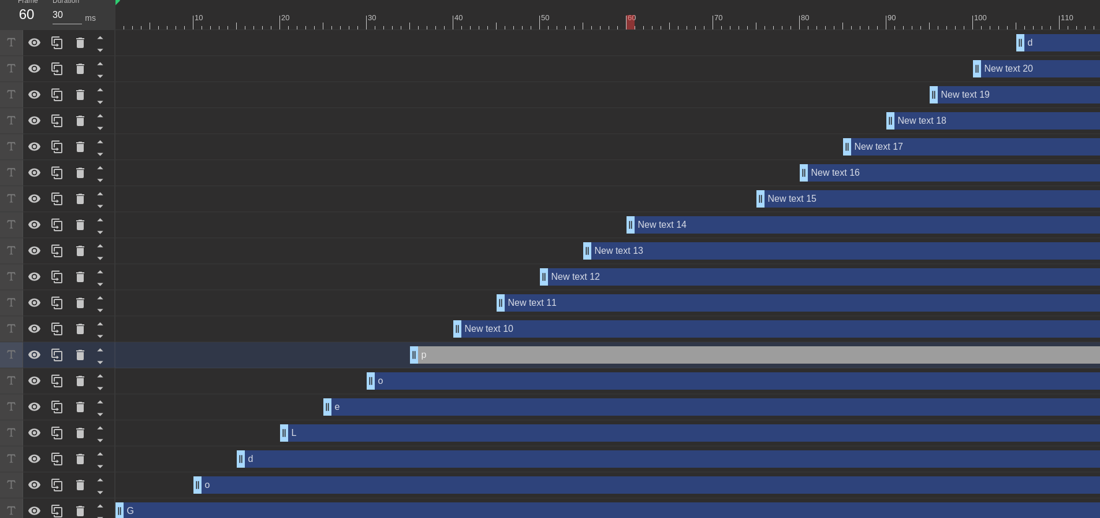
drag, startPoint x: 714, startPoint y: 225, endPoint x: 629, endPoint y: 235, distance: 86.1
click at [629, 235] on div "New text 14 drag_handle drag_handle" at bounding box center [649, 225] width 1066 height 26
drag, startPoint x: 764, startPoint y: 200, endPoint x: 675, endPoint y: 198, distance: 89.0
drag, startPoint x: 805, startPoint y: 172, endPoint x: 722, endPoint y: 177, distance: 83.9
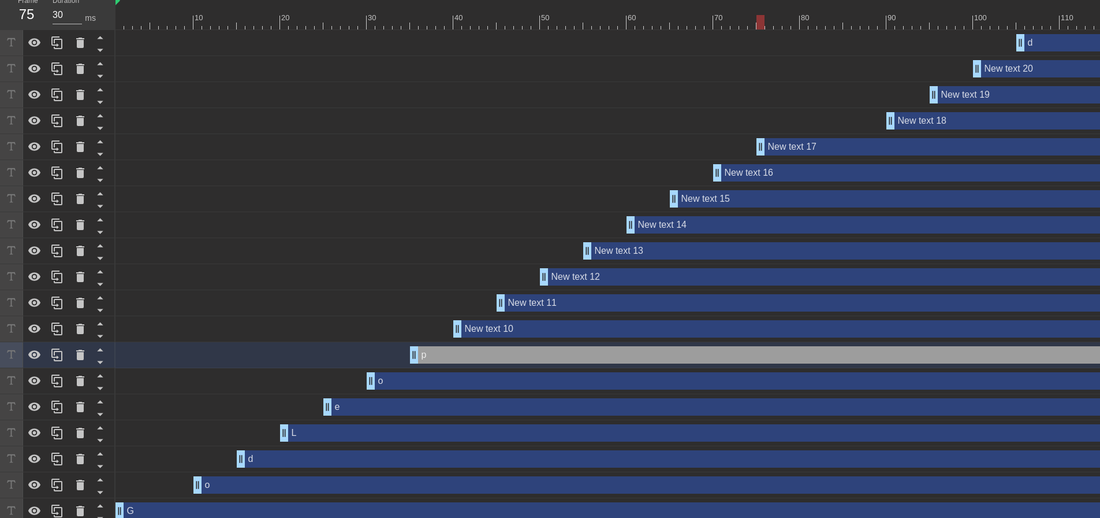
drag, startPoint x: 849, startPoint y: 148, endPoint x: 760, endPoint y: 158, distance: 88.9
click at [760, 158] on div "New text 17 drag_handle drag_handle" at bounding box center [649, 147] width 1066 height 26
drag, startPoint x: 890, startPoint y: 124, endPoint x: 802, endPoint y: 125, distance: 87.8
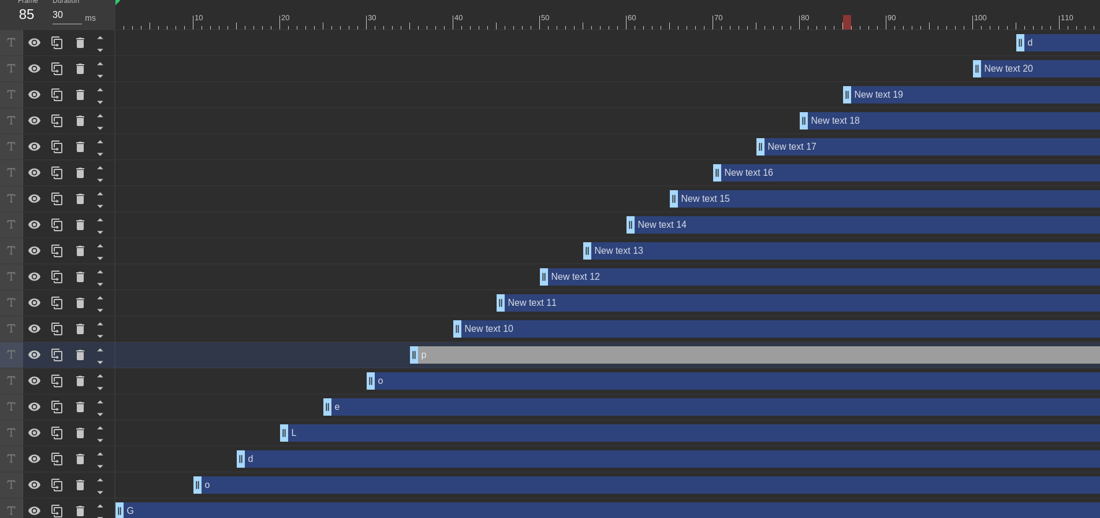
drag, startPoint x: 936, startPoint y: 96, endPoint x: 849, endPoint y: 105, distance: 87.1
click at [849, 105] on div "New text 19 drag_handle drag_handle" at bounding box center [649, 95] width 1066 height 26
drag, startPoint x: 978, startPoint y: 71, endPoint x: 890, endPoint y: 90, distance: 90.4
click at [890, 90] on div "d drag_handle drag_handle New text 20 drag_handle drag_handle New text 19 drag_…" at bounding box center [608, 290] width 985 height 520
drag, startPoint x: 1033, startPoint y: 43, endPoint x: 77, endPoint y: 47, distance: 956.6
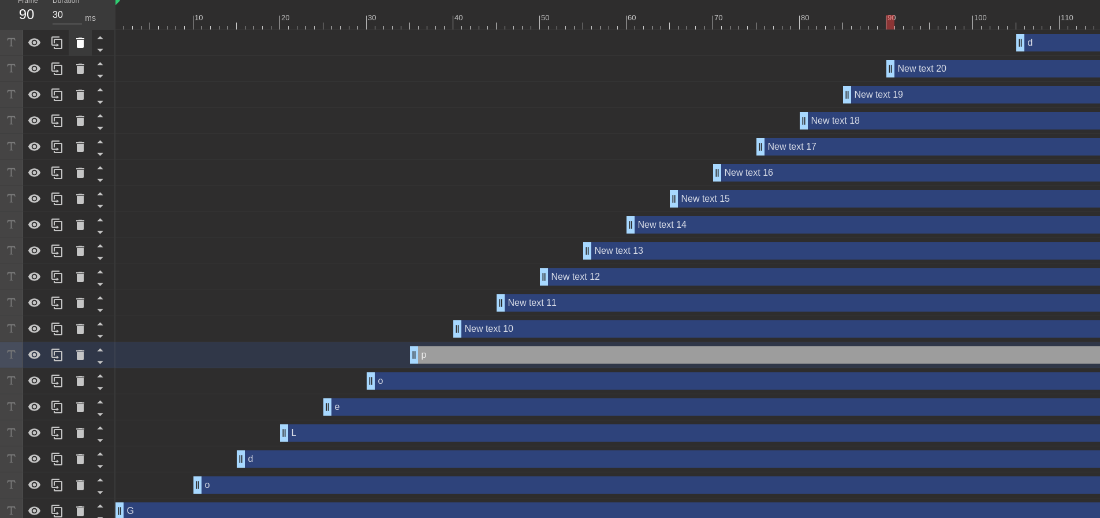
click at [77, 47] on icon at bounding box center [80, 43] width 8 height 10
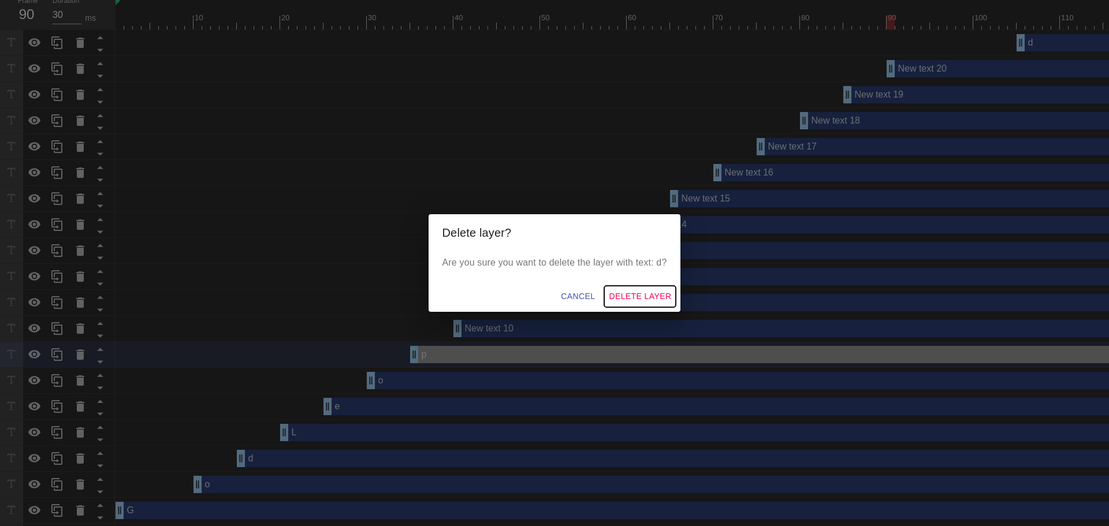
click at [638, 298] on span "Delete Layer" at bounding box center [640, 296] width 62 height 14
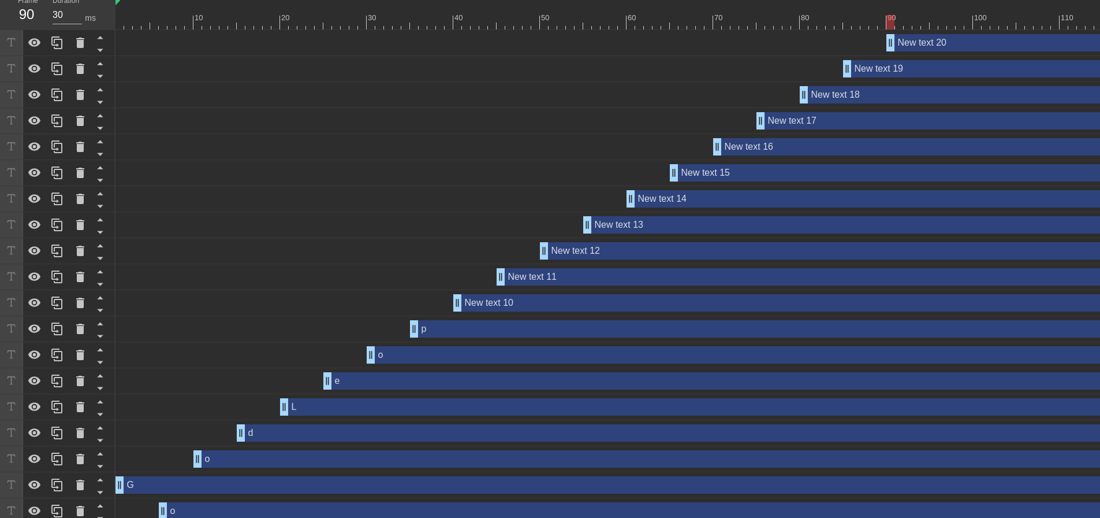
click at [519, 301] on div "New text 10 drag_handle drag_handle" at bounding box center [817, 302] width 728 height 17
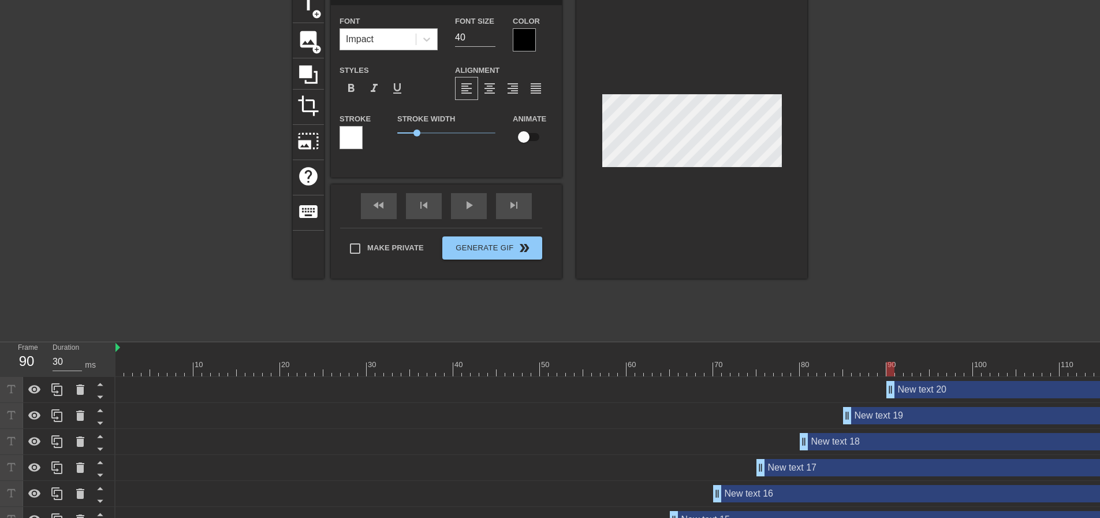
scroll to position [0, 0]
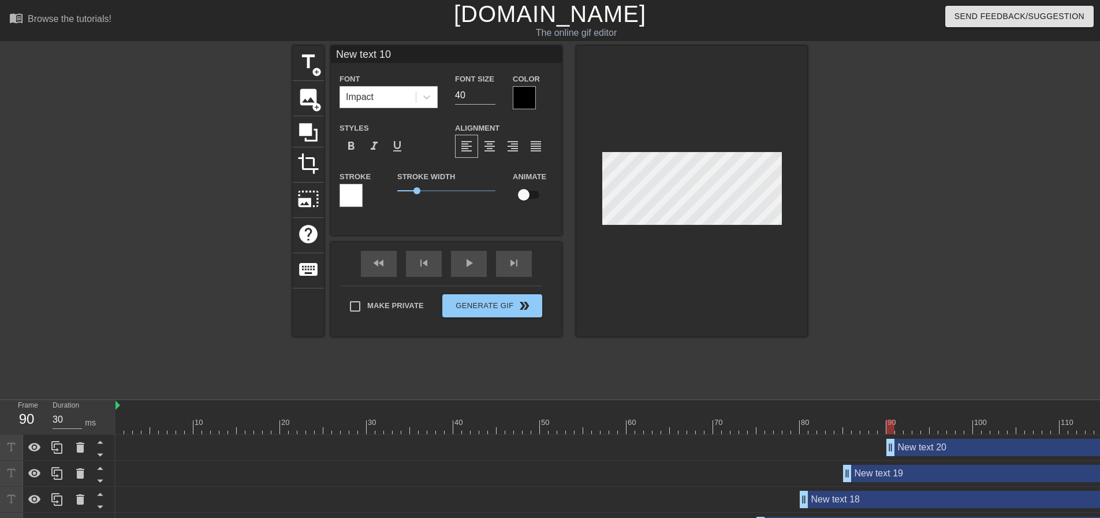
click at [393, 54] on input "New text 10" at bounding box center [446, 54] width 231 height 17
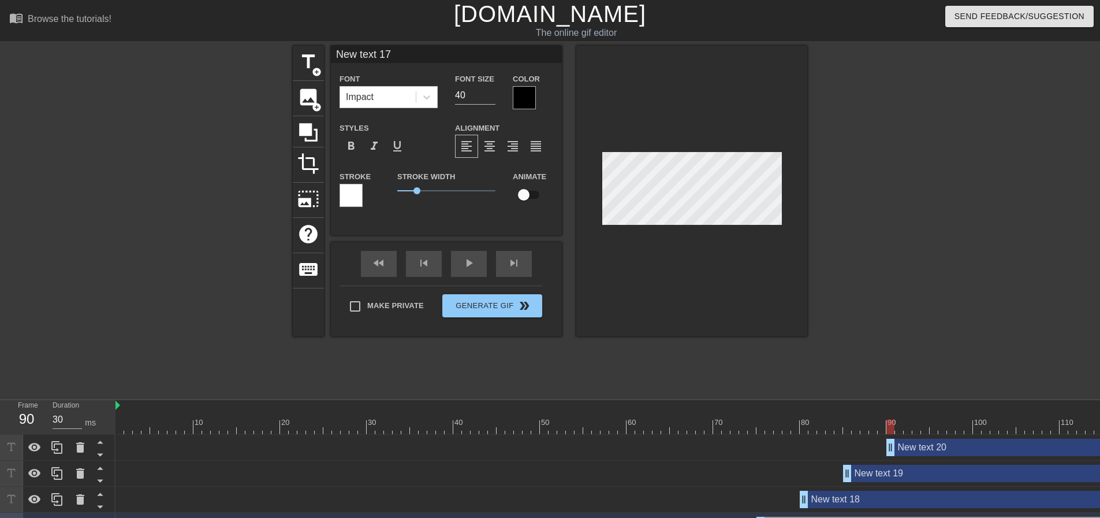
type input "New text 12"
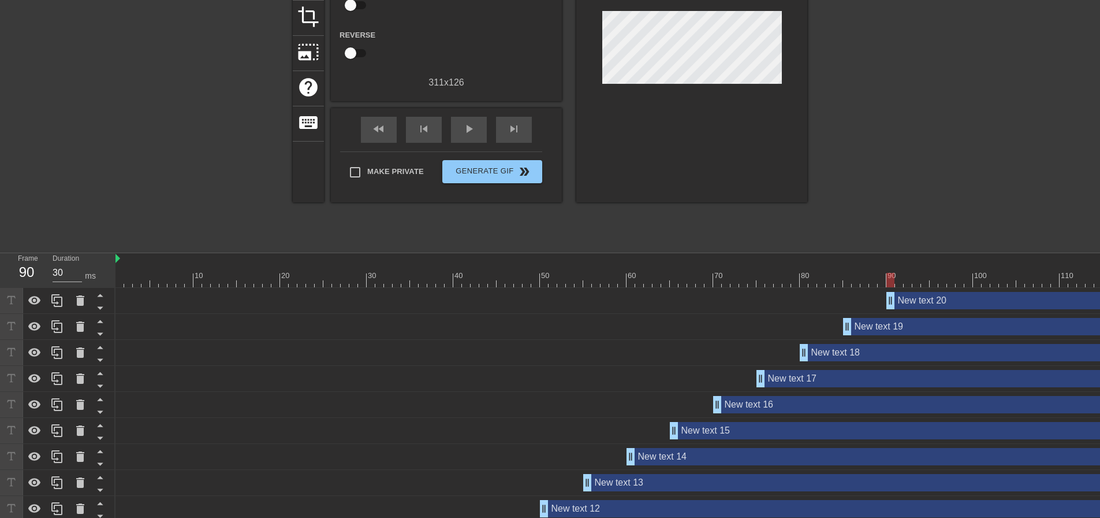
scroll to position [347, 0]
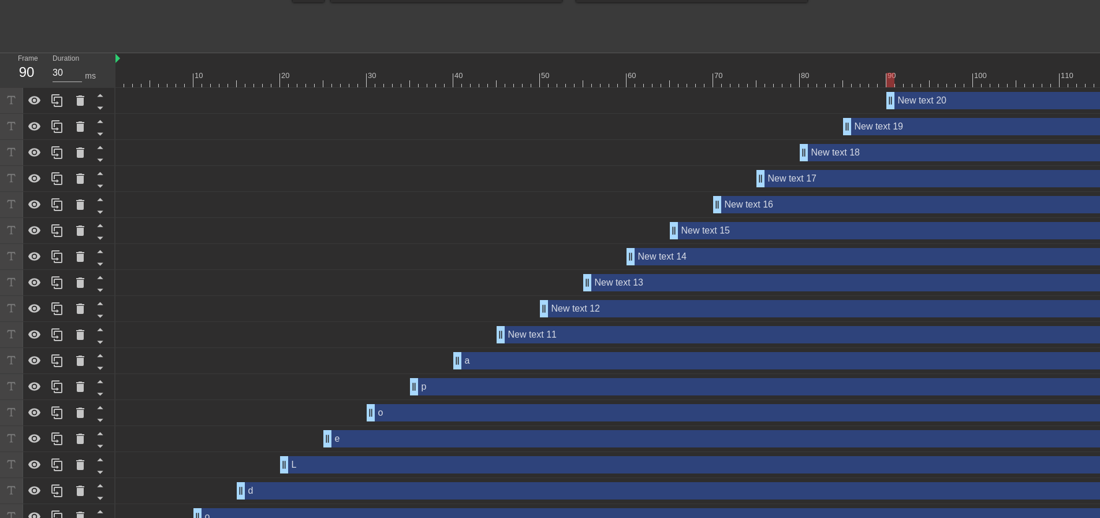
click at [507, 363] on div "a drag_handle drag_handle" at bounding box center [817, 360] width 728 height 17
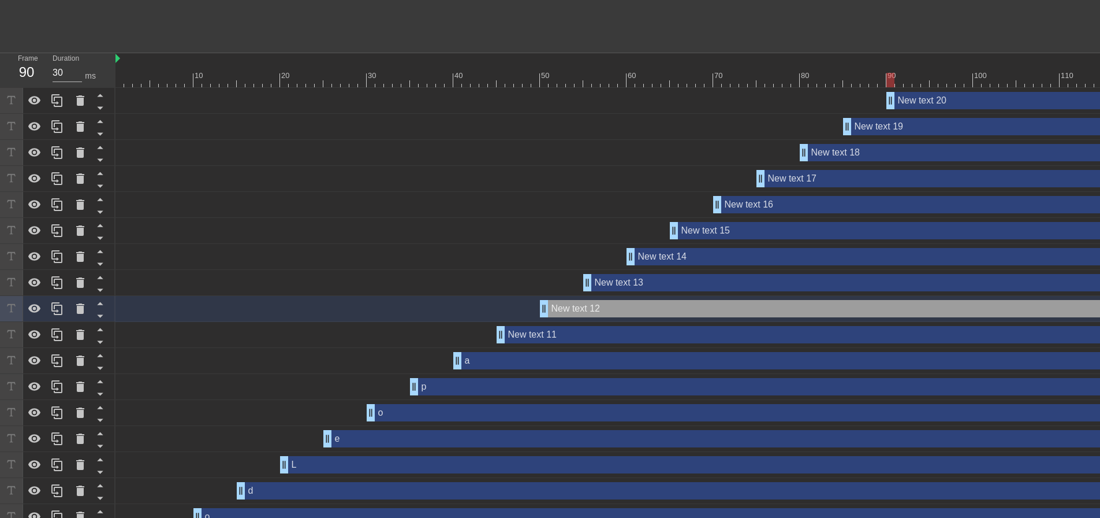
click at [535, 362] on div "a drag_handle drag_handle" at bounding box center [817, 360] width 728 height 17
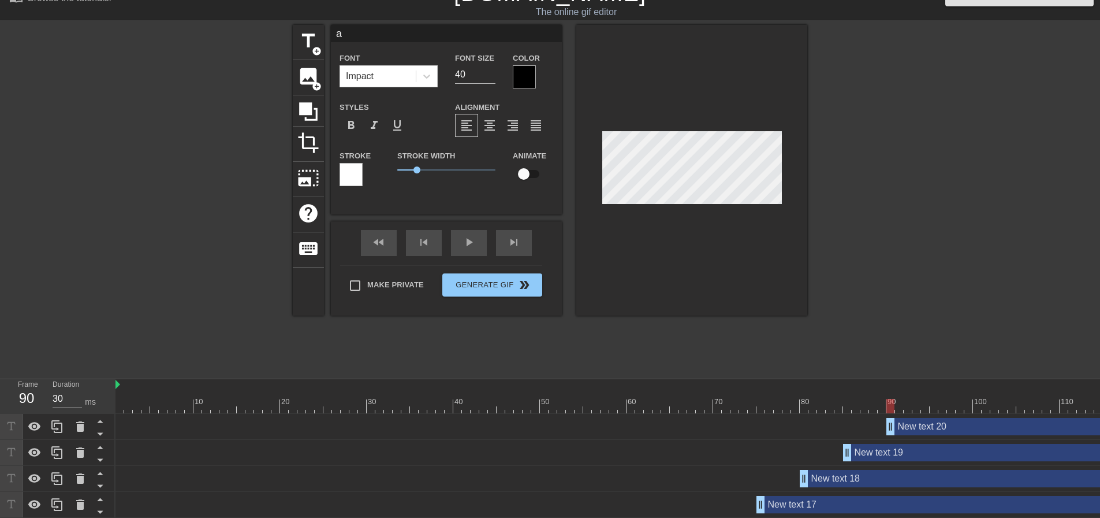
scroll to position [0, 0]
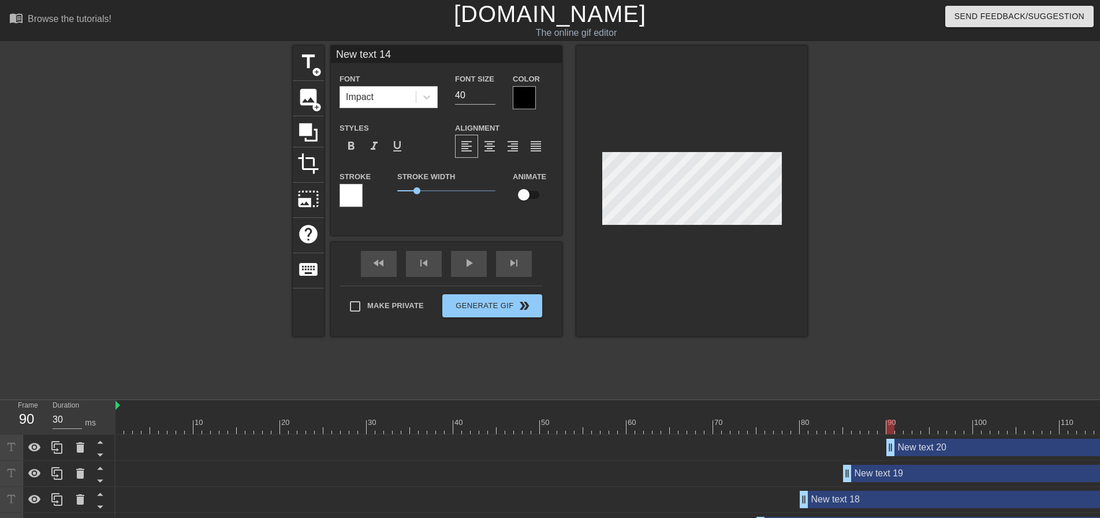
type input "a"
click at [886, 223] on div at bounding box center [907, 219] width 173 height 347
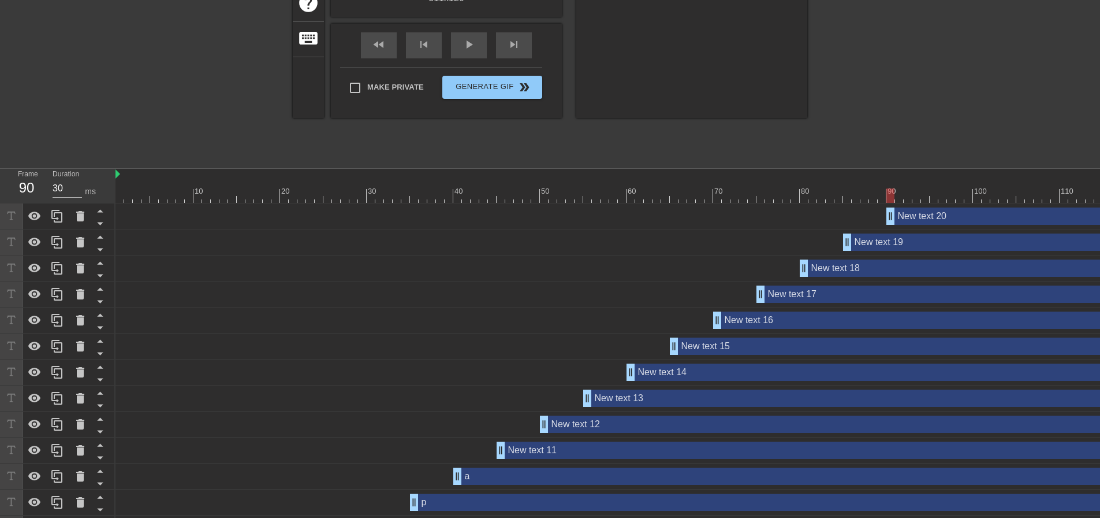
scroll to position [289, 0]
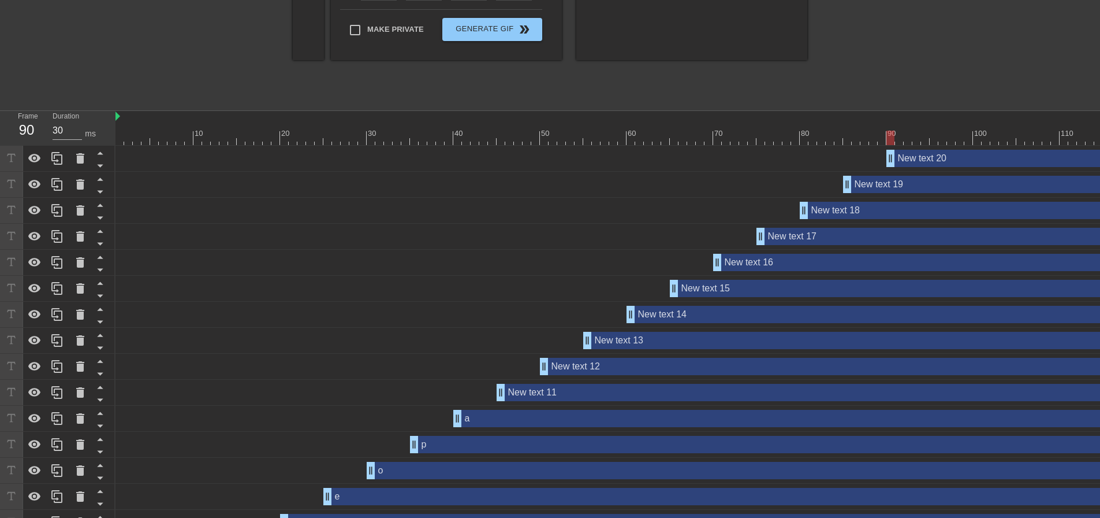
click at [560, 390] on div "New text 11 drag_handle drag_handle" at bounding box center [839, 392] width 685 height 17
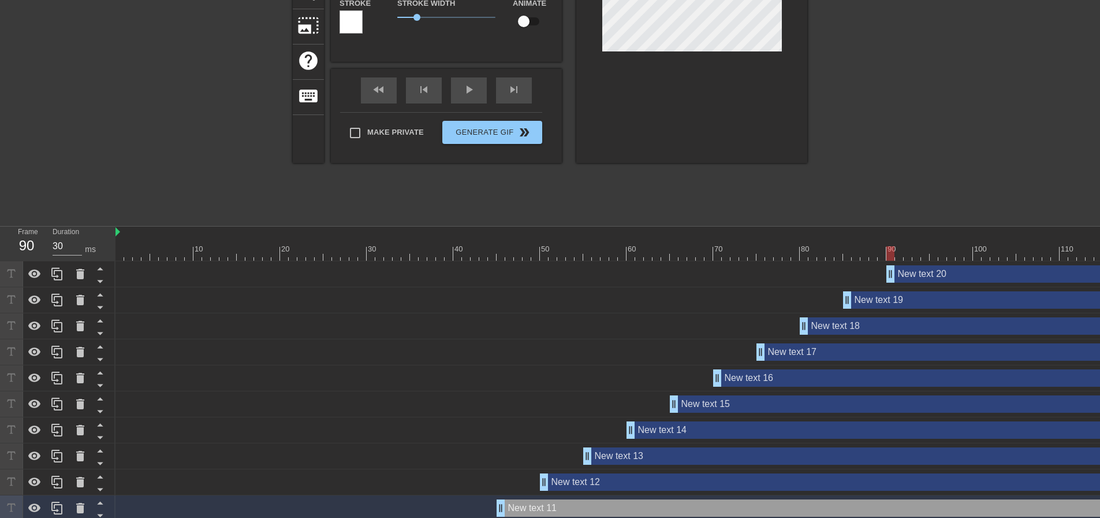
scroll to position [0, 0]
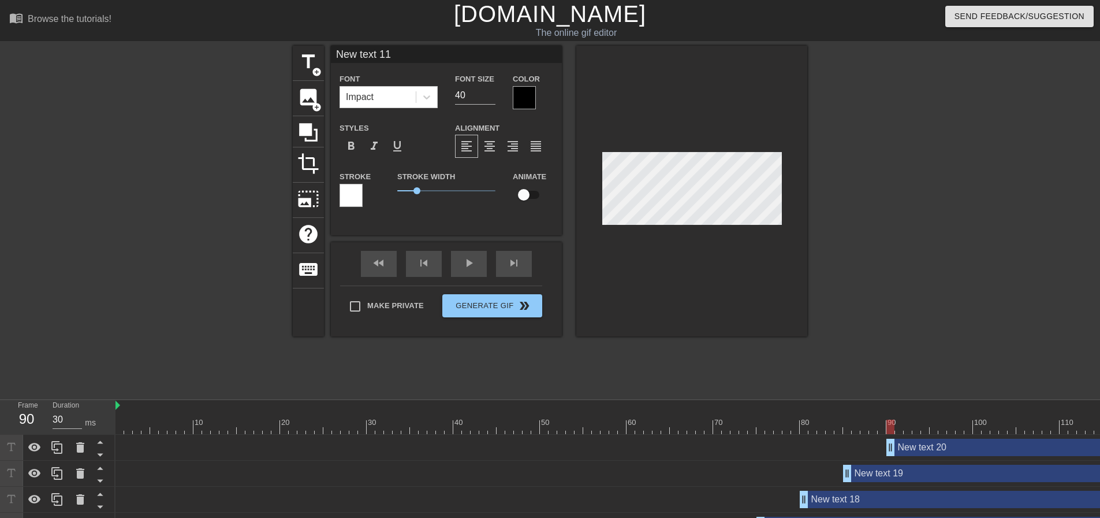
click at [396, 47] on input "New text 11" at bounding box center [446, 54] width 231 height 17
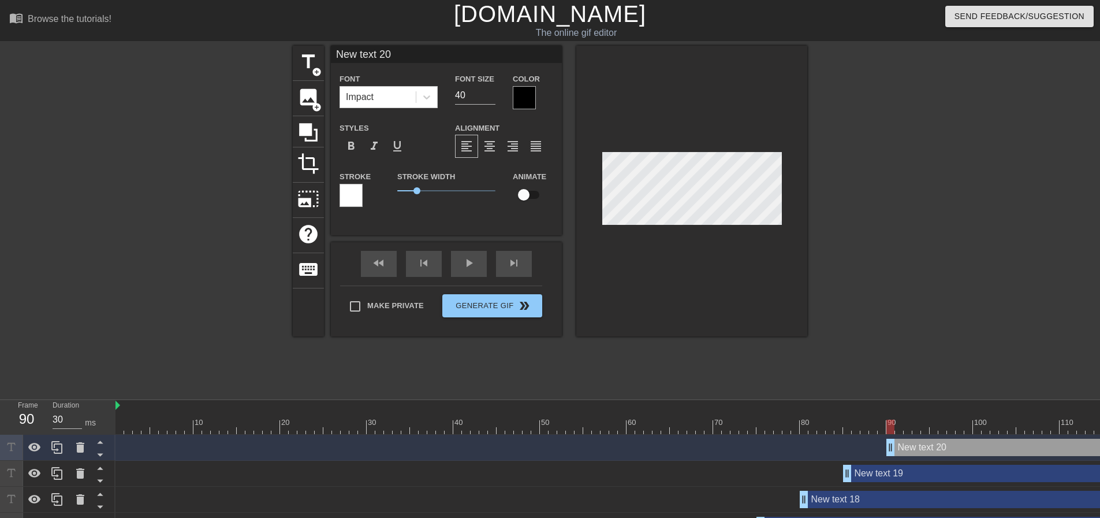
click at [682, 230] on div at bounding box center [692, 191] width 231 height 291
type input "New text 19"
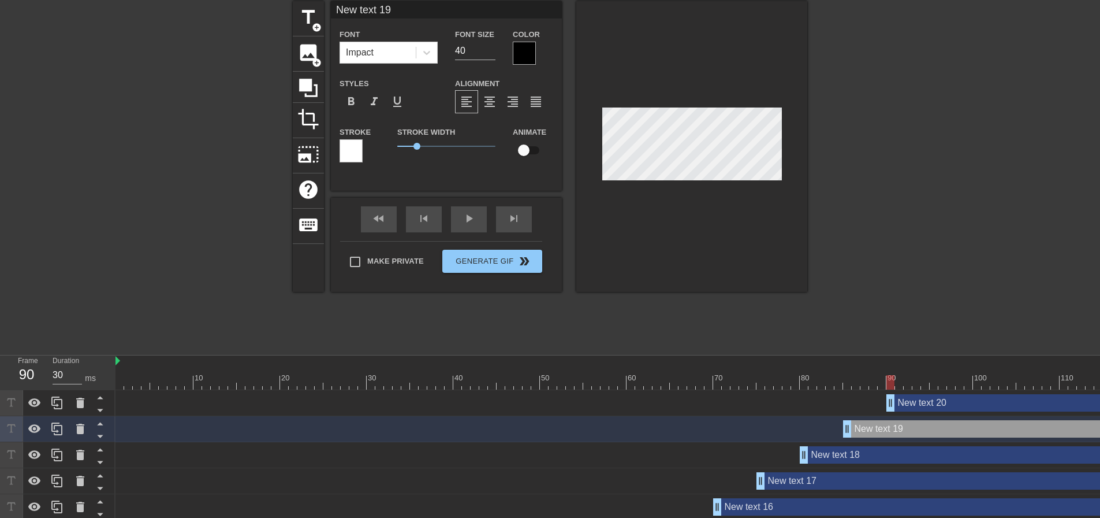
scroll to position [116, 0]
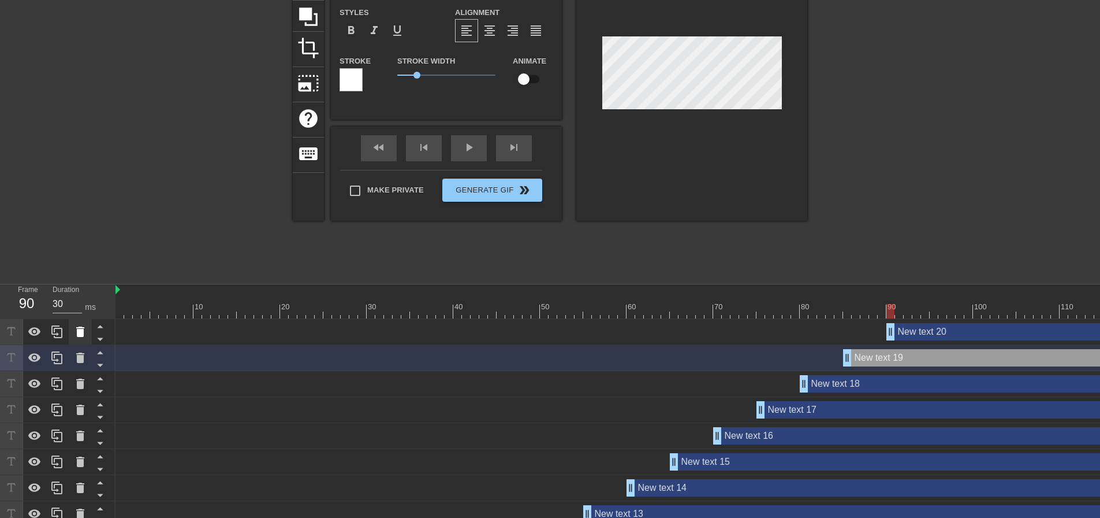
click at [81, 333] on icon at bounding box center [80, 331] width 8 height 10
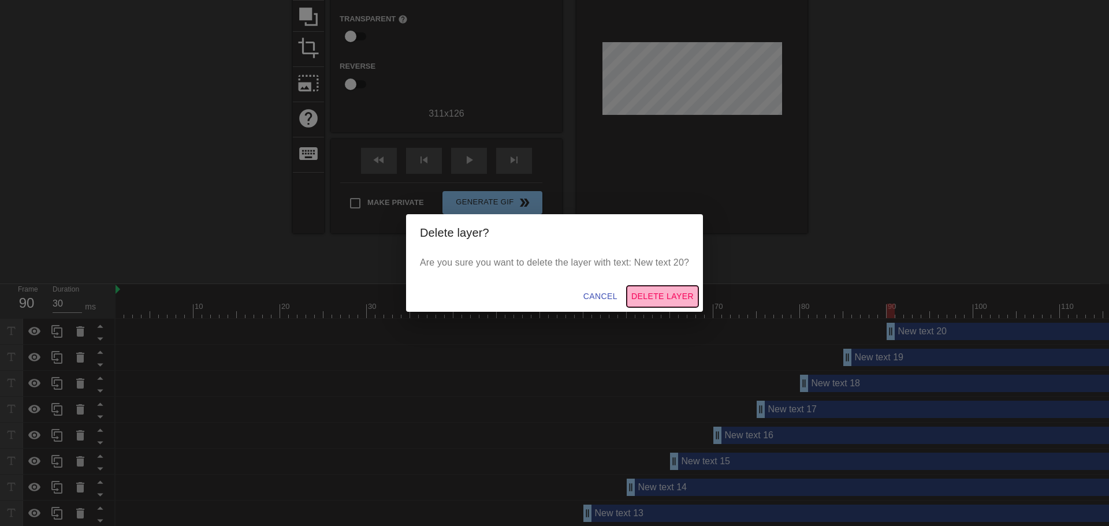
click at [663, 292] on span "Delete Layer" at bounding box center [662, 296] width 62 height 14
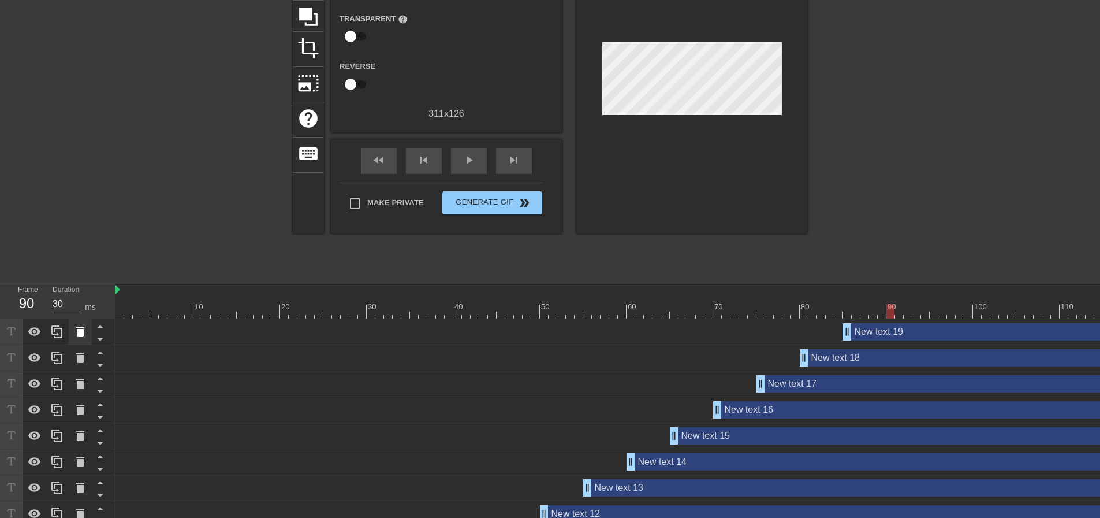
click at [82, 332] on icon at bounding box center [80, 331] width 8 height 10
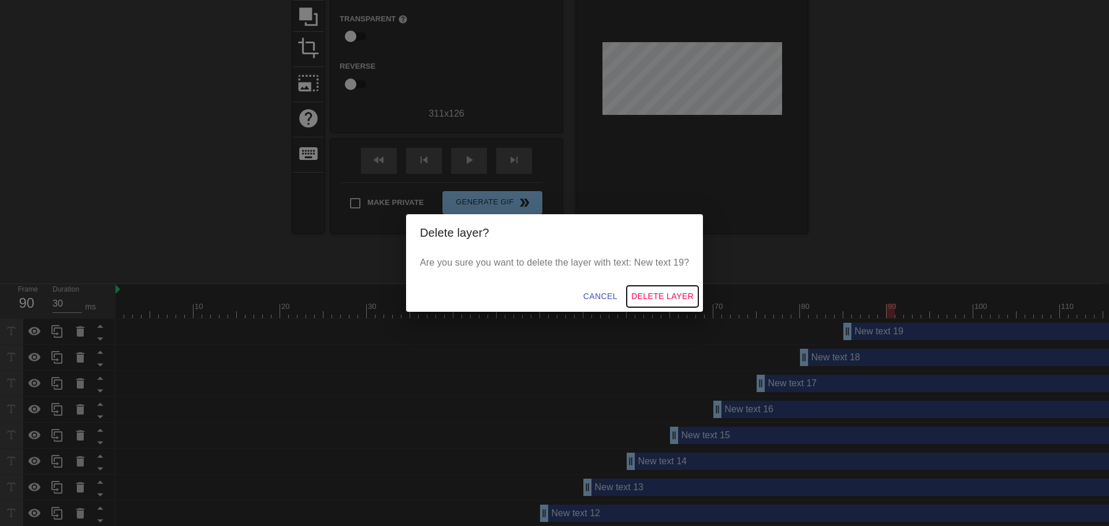
click at [678, 295] on span "Delete Layer" at bounding box center [662, 296] width 62 height 14
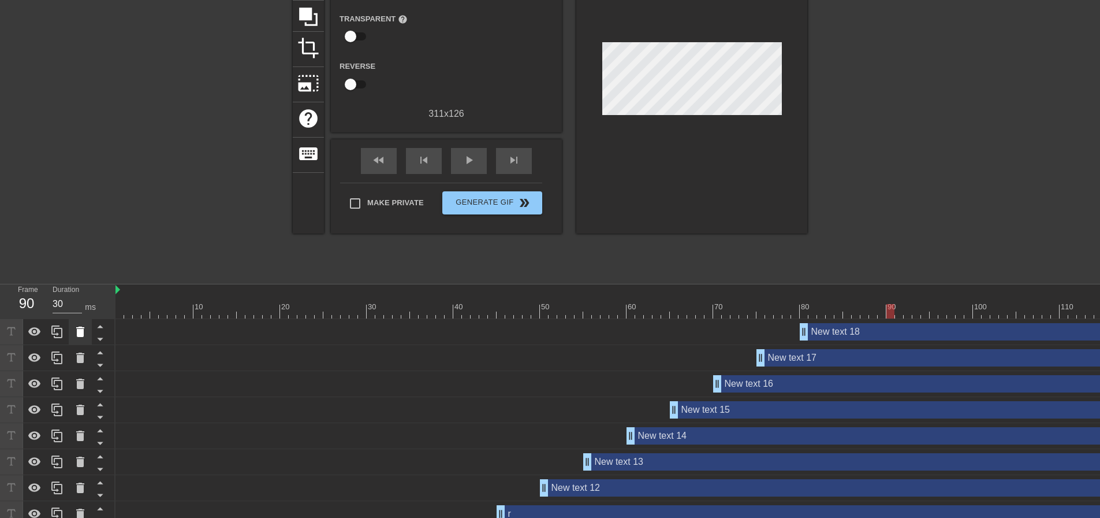
click at [80, 334] on icon at bounding box center [80, 331] width 8 height 10
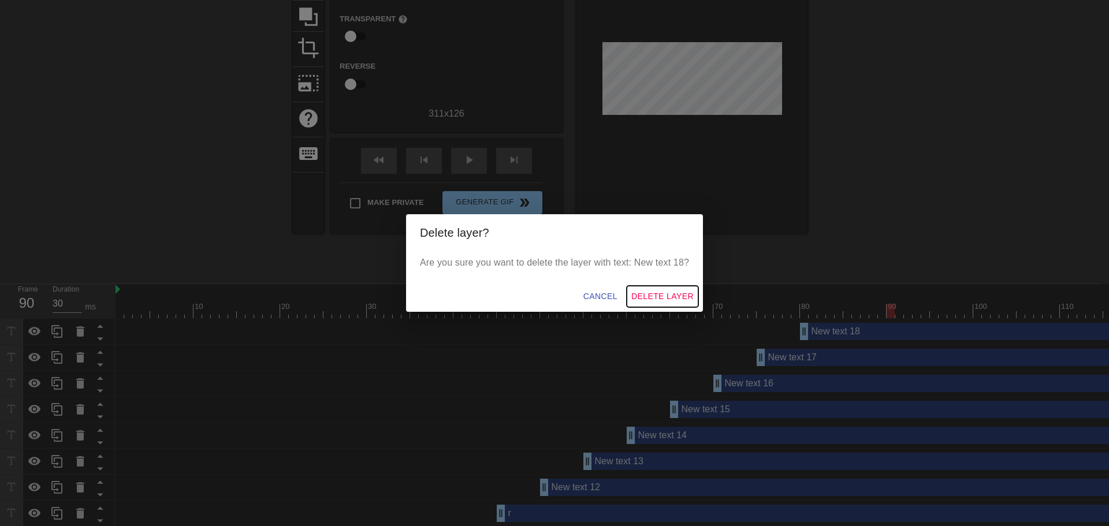
click at [661, 291] on span "Delete Layer" at bounding box center [662, 296] width 62 height 14
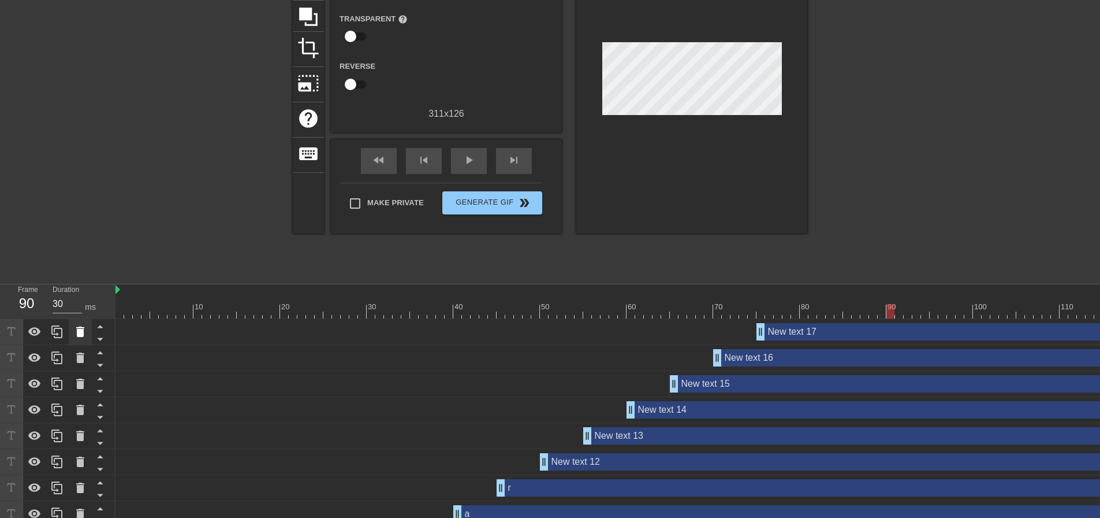
click at [85, 328] on icon at bounding box center [80, 332] width 14 height 14
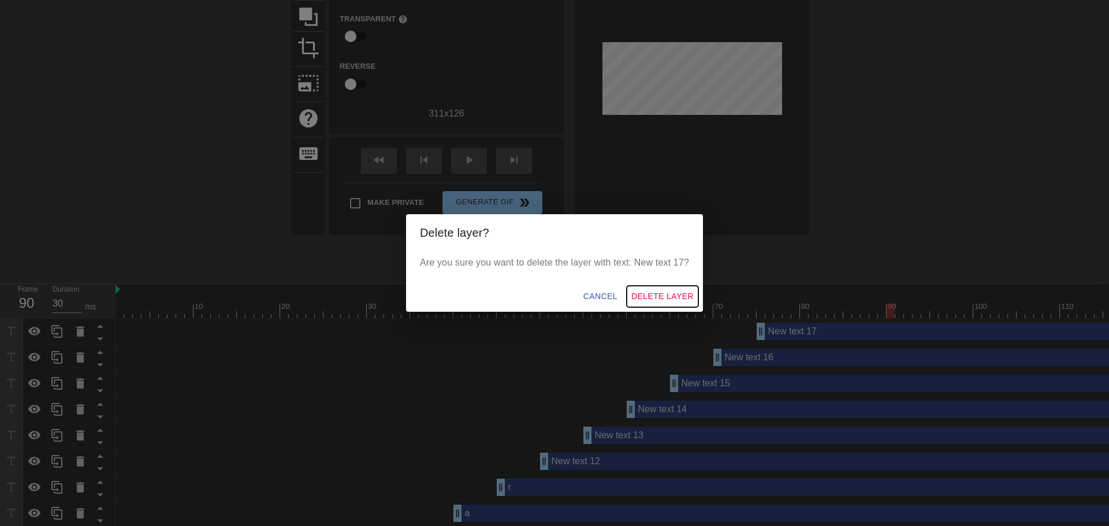
click at [674, 297] on span "Delete Layer" at bounding box center [662, 296] width 62 height 14
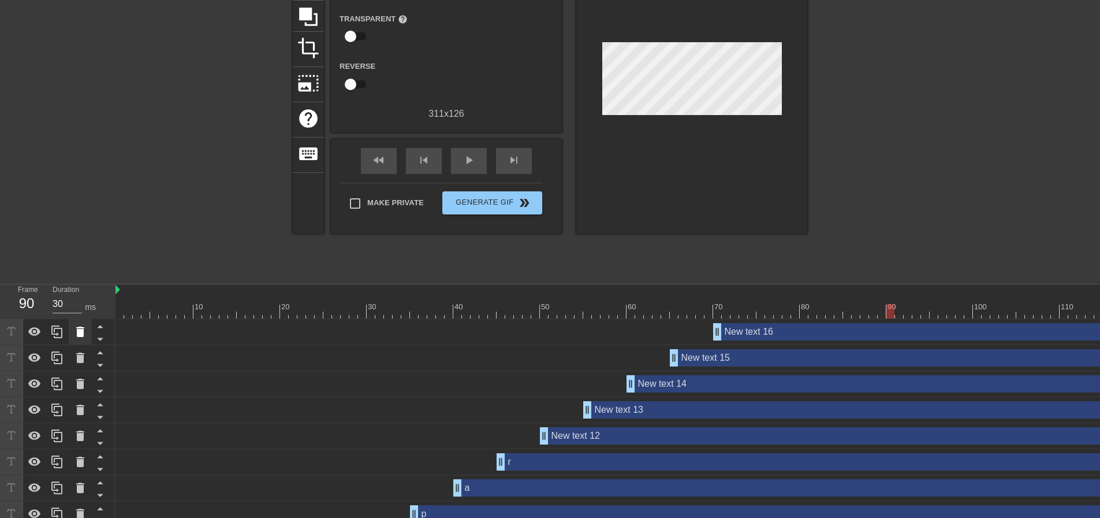
click at [75, 338] on icon at bounding box center [80, 332] width 14 height 14
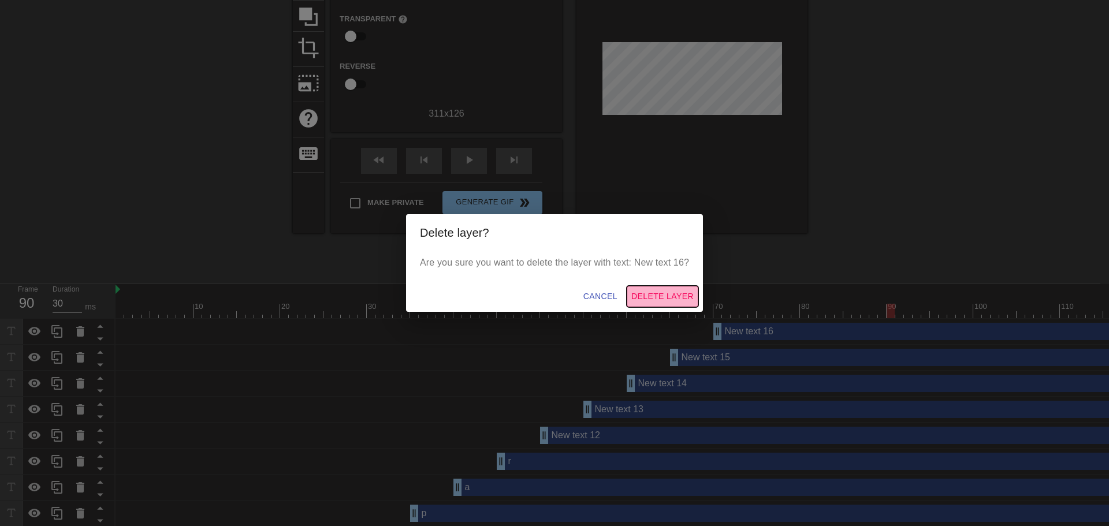
click at [665, 291] on span "Delete Layer" at bounding box center [662, 296] width 62 height 14
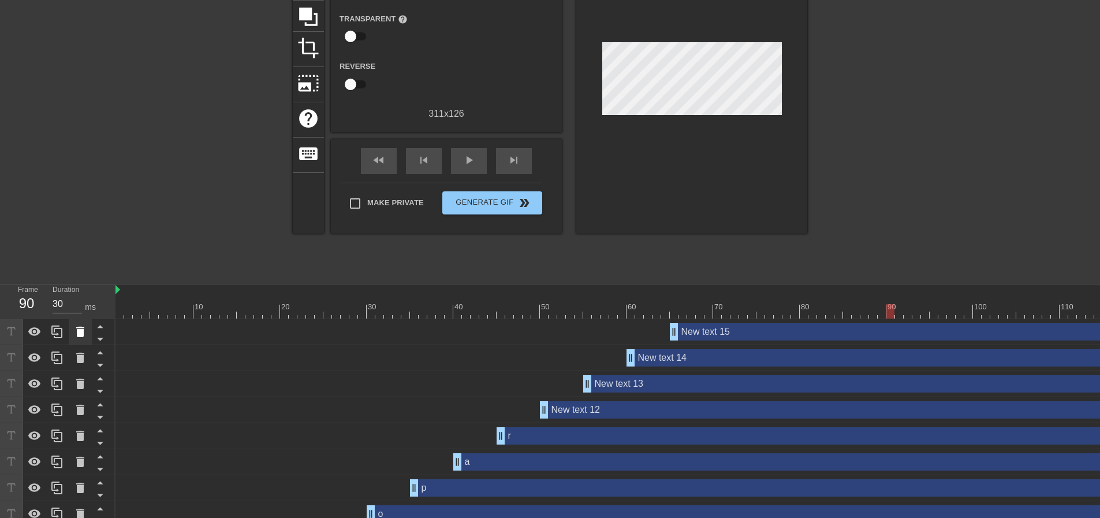
click at [83, 329] on icon at bounding box center [80, 331] width 8 height 10
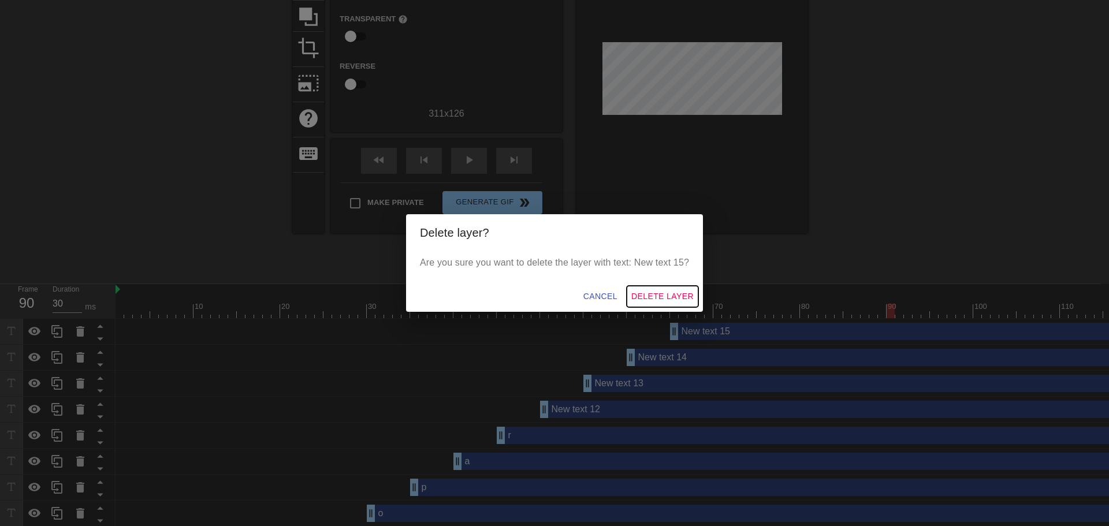
click at [639, 292] on span "Delete Layer" at bounding box center [662, 296] width 62 height 14
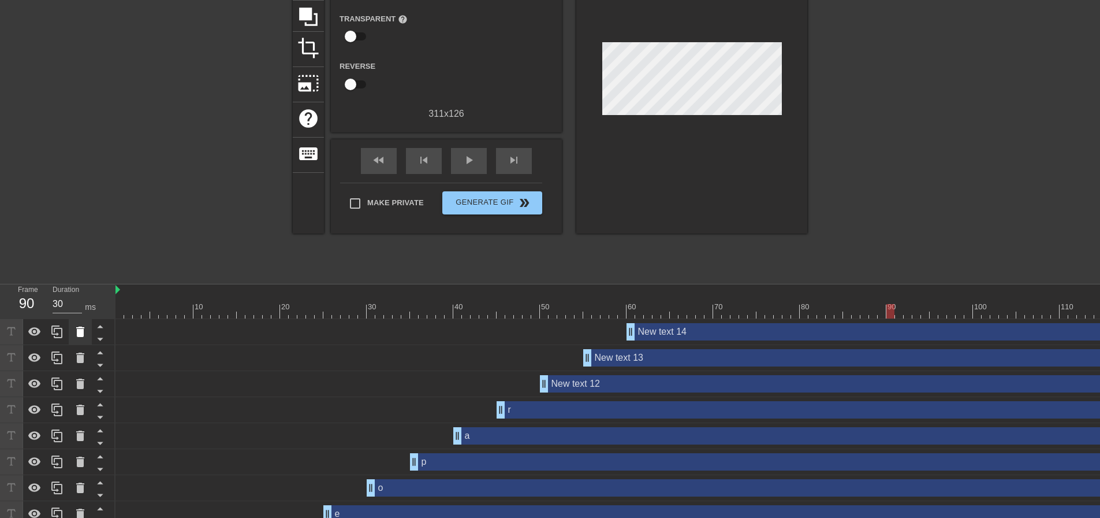
click at [77, 329] on icon at bounding box center [80, 332] width 14 height 14
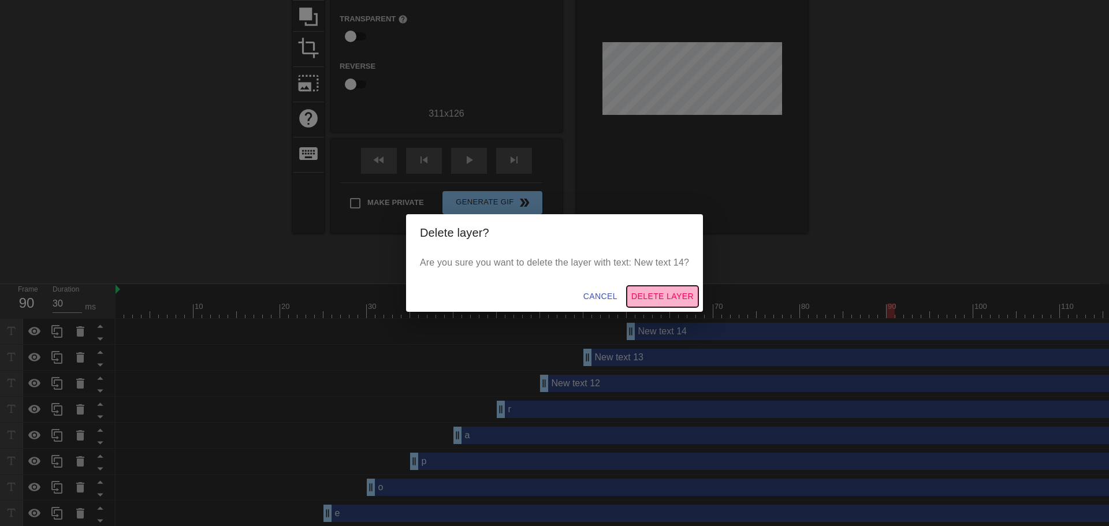
click at [667, 296] on span "Delete Layer" at bounding box center [662, 296] width 62 height 14
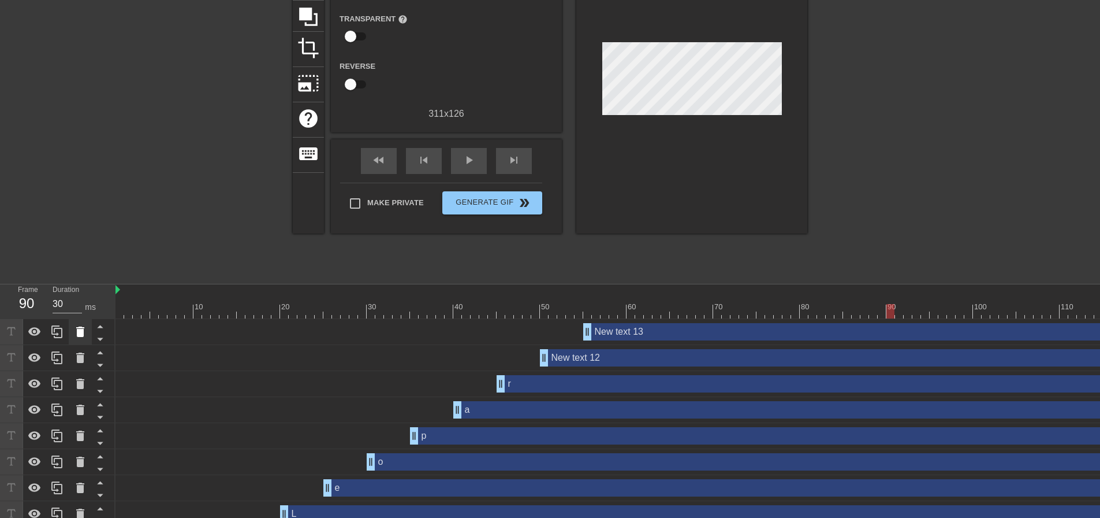
click at [77, 332] on icon at bounding box center [80, 331] width 8 height 10
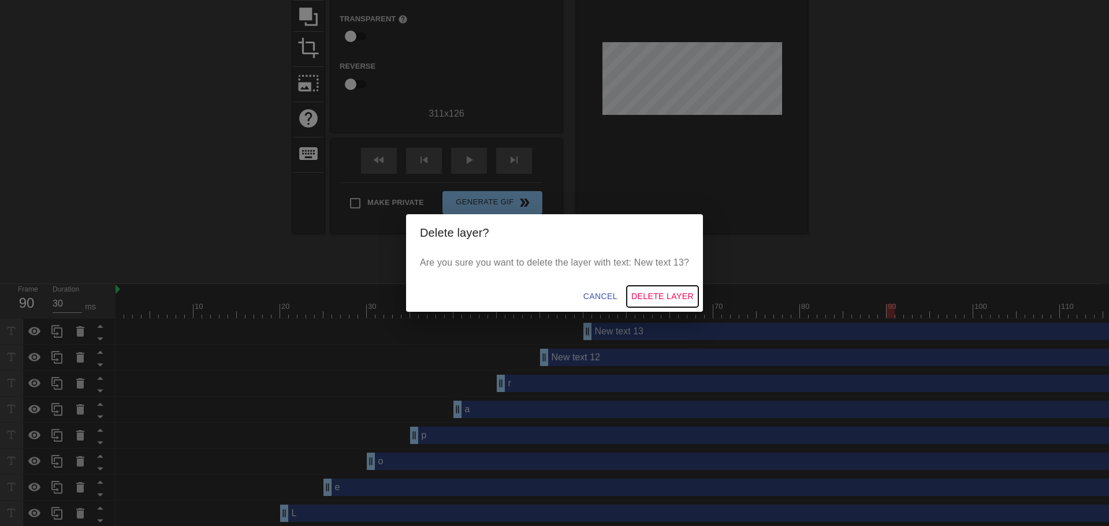
click at [662, 301] on span "Delete Layer" at bounding box center [662, 296] width 62 height 14
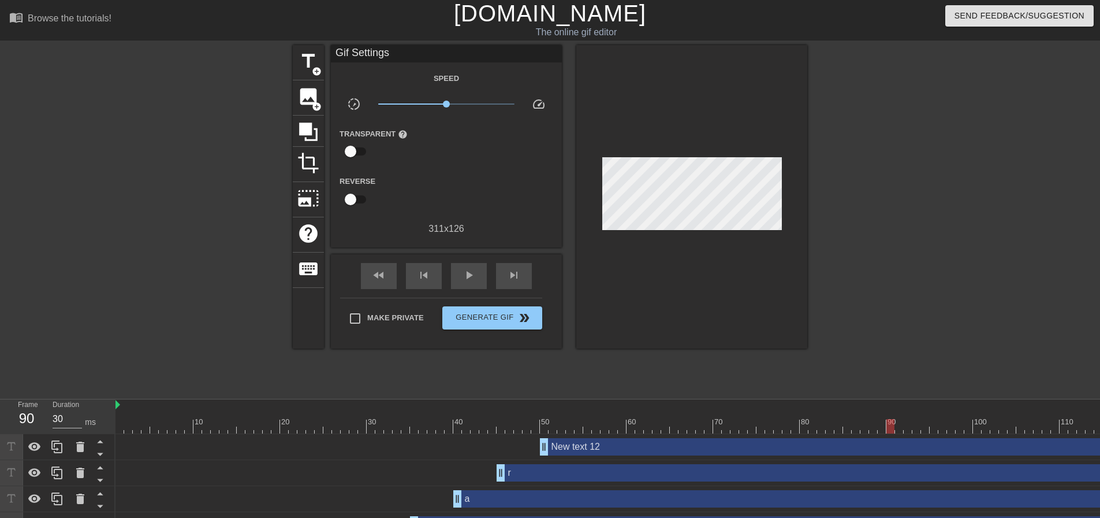
scroll to position [0, 0]
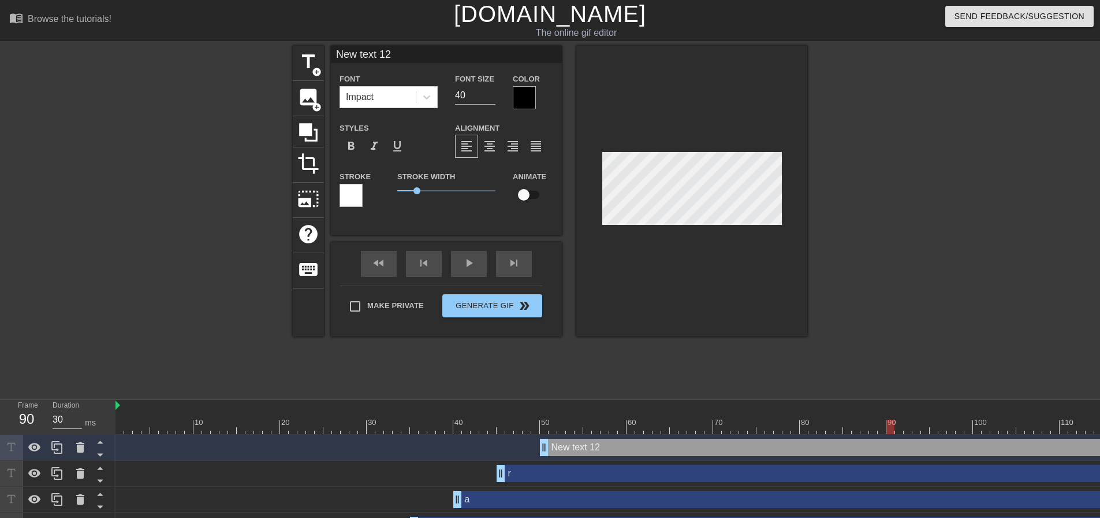
click at [408, 53] on input "New text 12" at bounding box center [446, 54] width 231 height 17
click at [315, 61] on span "title" at bounding box center [309, 62] width 22 height 22
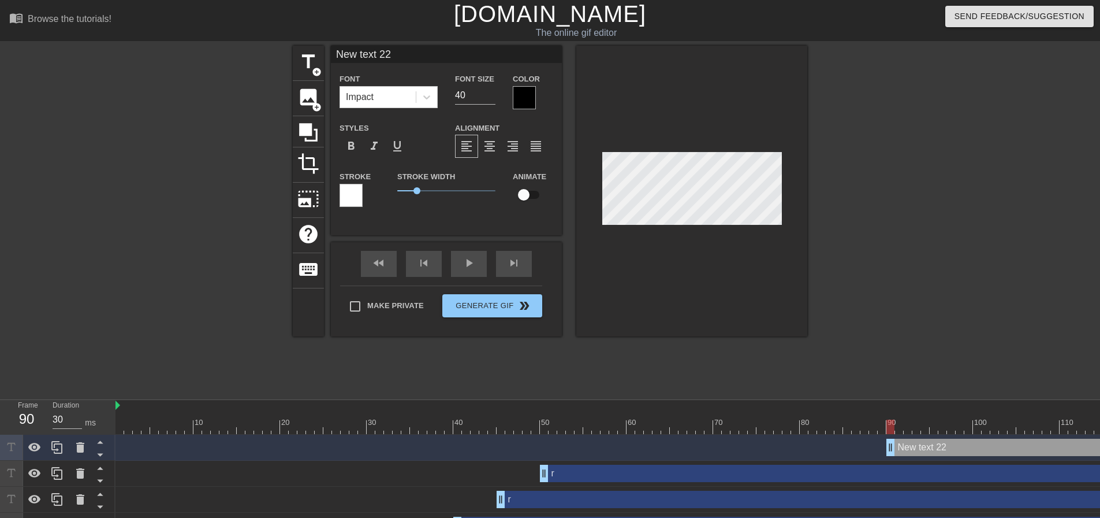
click at [397, 52] on input "New text 22" at bounding box center [446, 54] width 231 height 17
type input "r"
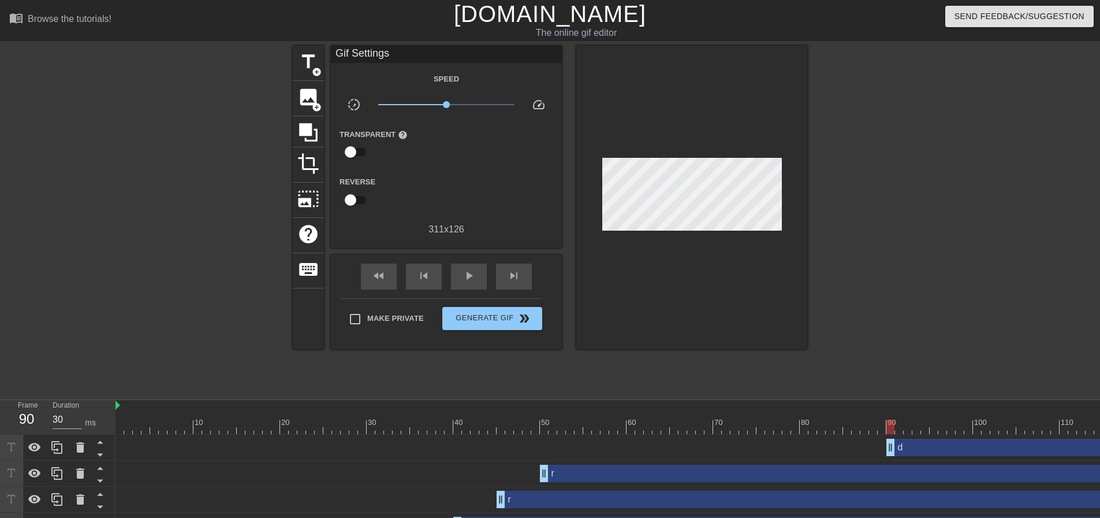
click at [237, 210] on div at bounding box center [192, 219] width 173 height 347
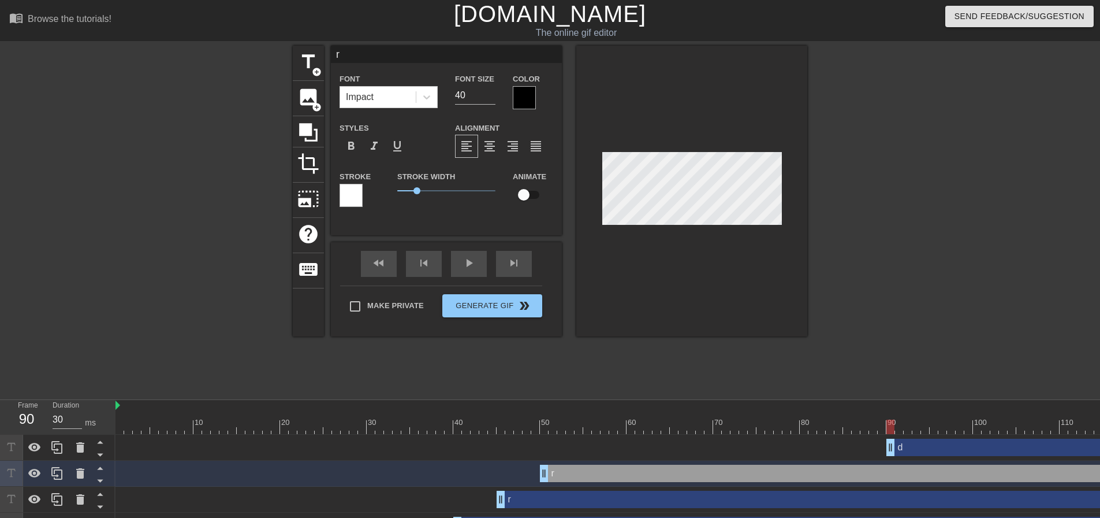
scroll to position [58, 0]
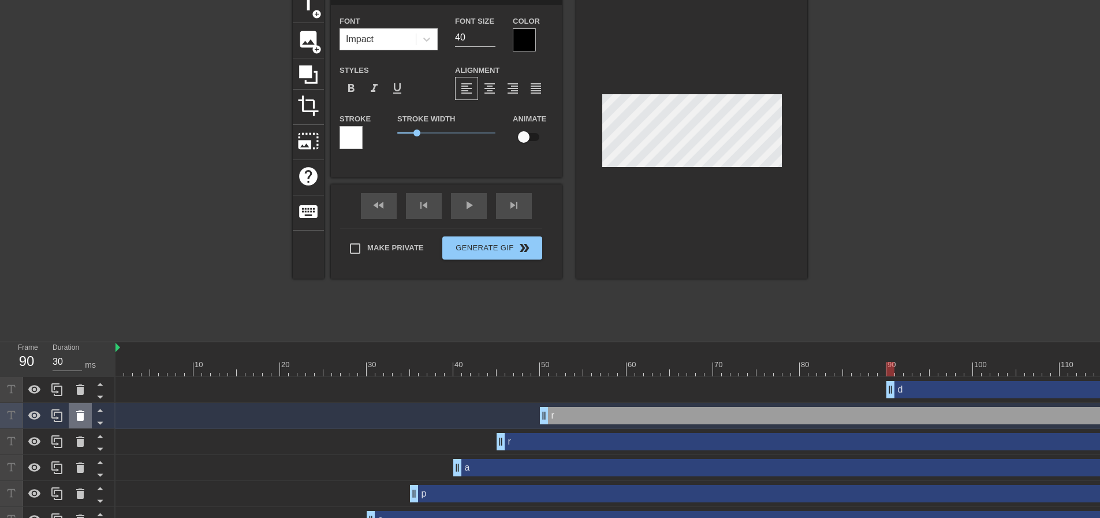
click at [80, 416] on icon at bounding box center [80, 415] width 8 height 10
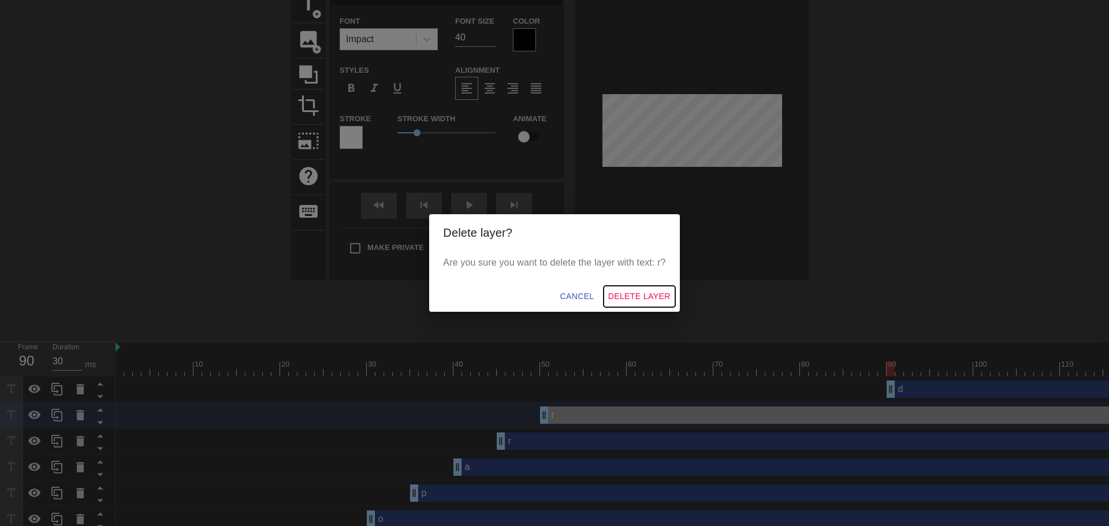
click at [660, 294] on span "Delete Layer" at bounding box center [639, 296] width 62 height 14
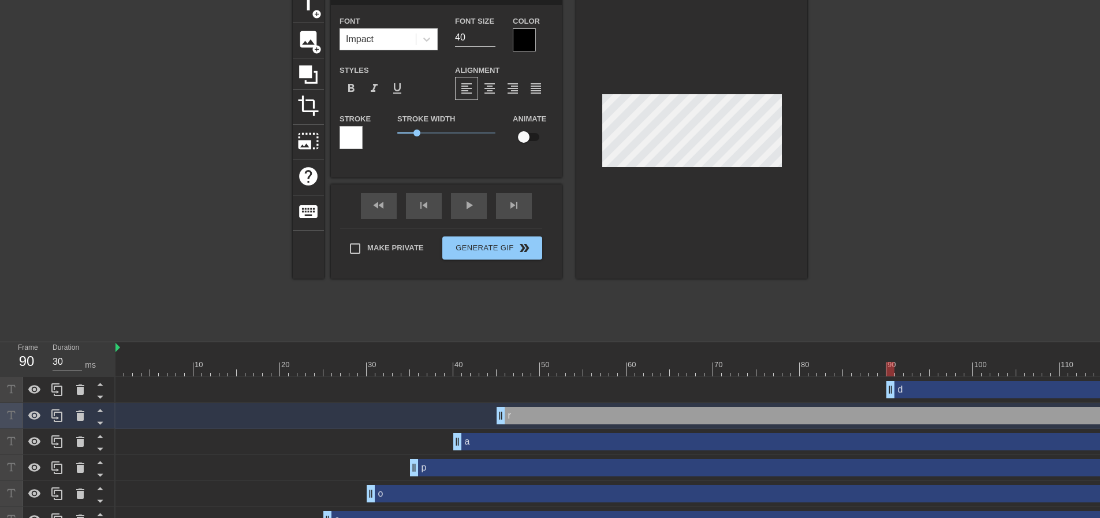
type input "d"
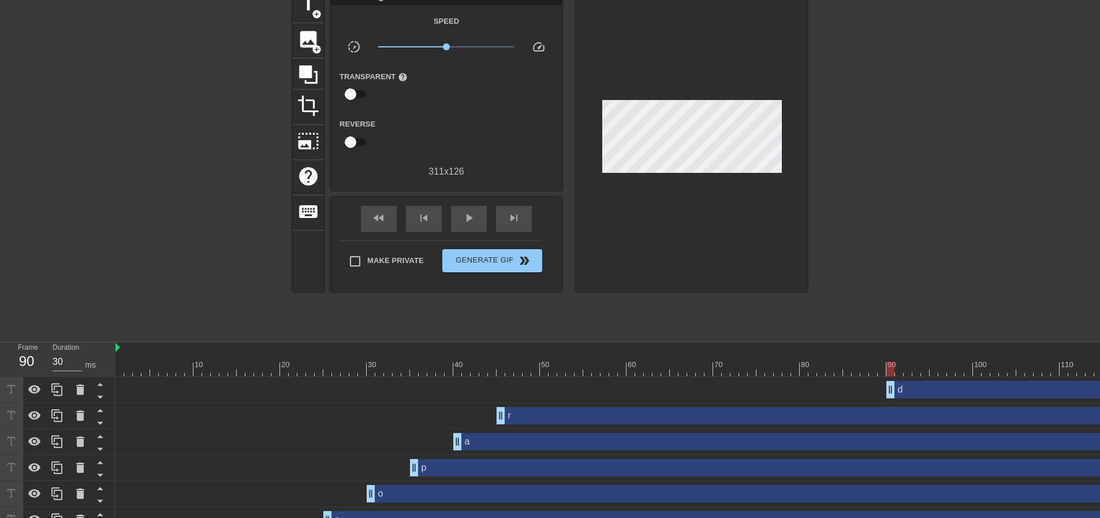
click at [875, 154] on div at bounding box center [907, 161] width 173 height 347
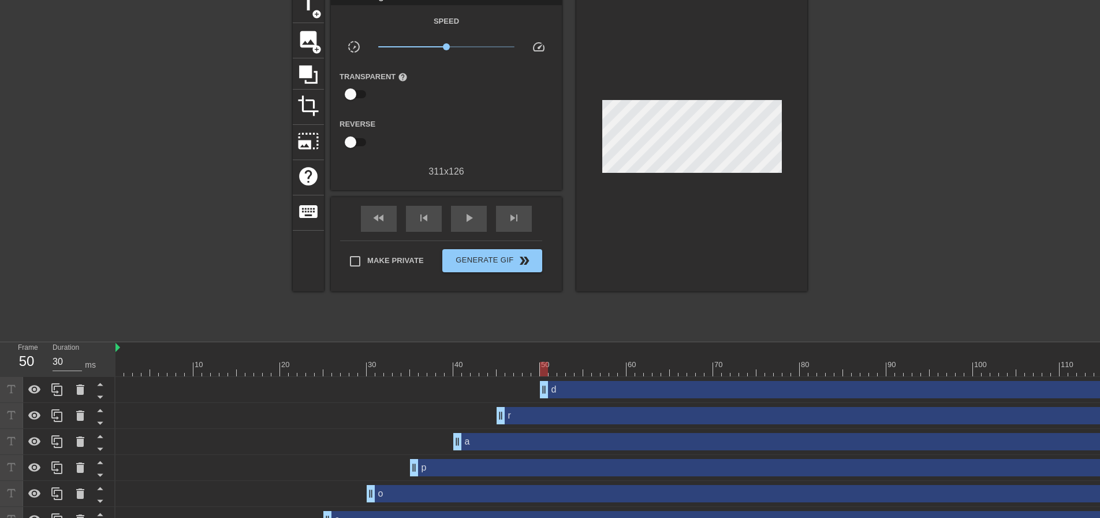
drag, startPoint x: 890, startPoint y: 391, endPoint x: 542, endPoint y: 408, distance: 348.2
click at [542, 408] on div "d drag_handle drag_handle r drag_handle drag_handle a drag_handle drag_handle p…" at bounding box center [608, 520] width 985 height 286
click at [490, 261] on span "Generate Gif double_arrow" at bounding box center [492, 261] width 91 height 14
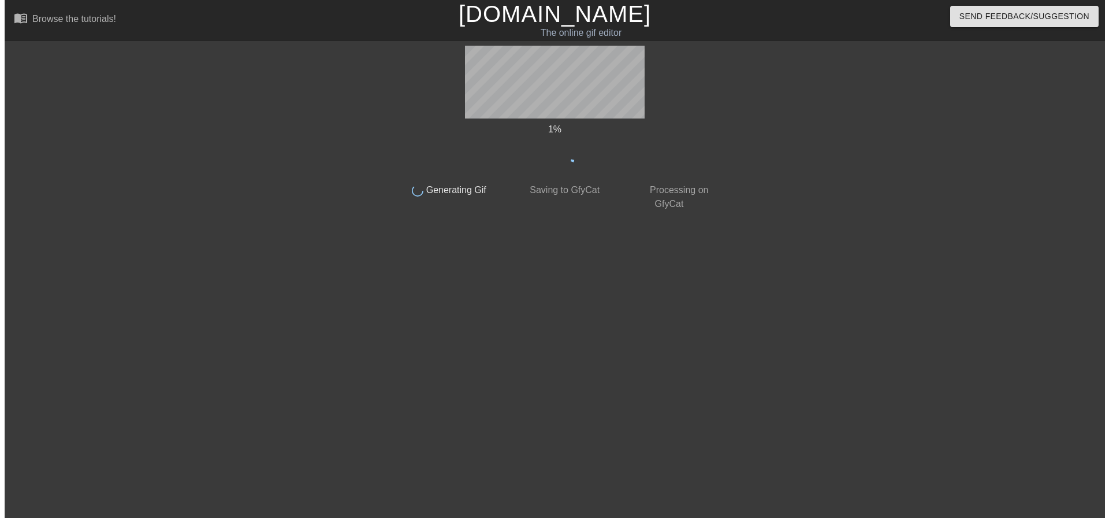
scroll to position [0, 0]
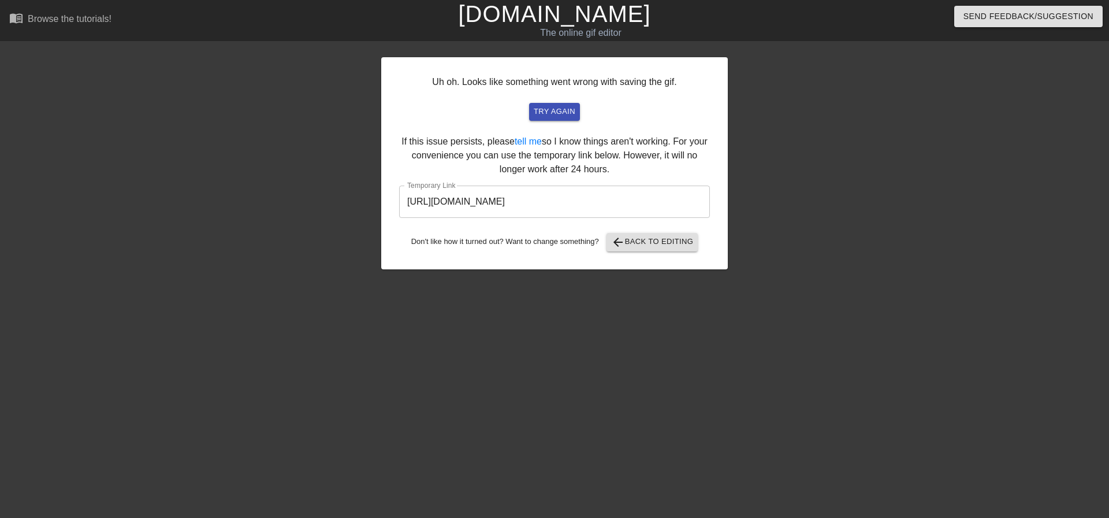
click at [663, 196] on input "[URL][DOMAIN_NAME]" at bounding box center [554, 201] width 311 height 32
click at [559, 106] on span "try again" at bounding box center [555, 111] width 42 height 13
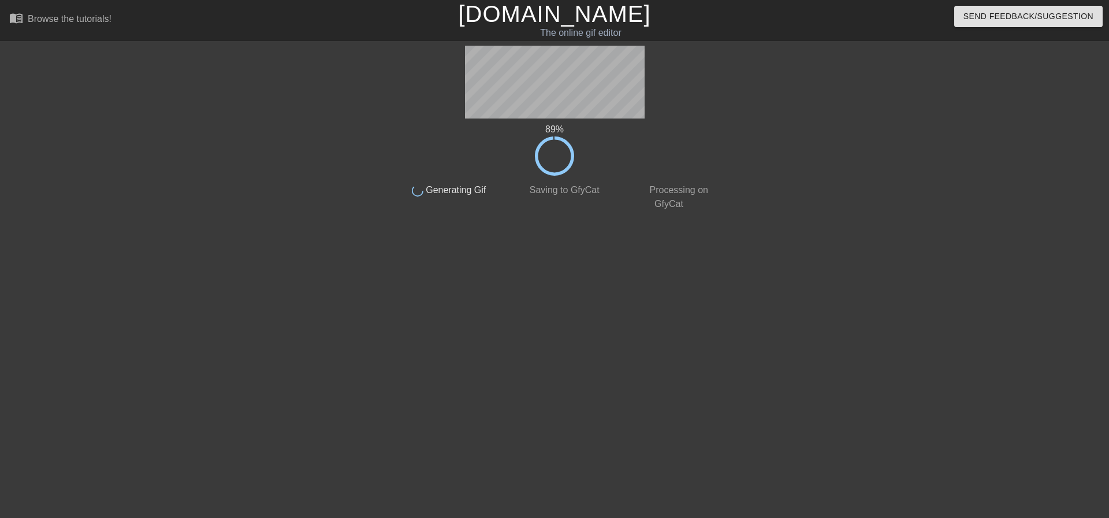
click at [447, 192] on span "Generating Gif" at bounding box center [454, 190] width 63 height 10
click at [567, 154] on icon at bounding box center [554, 155] width 39 height 39
click at [901, 158] on div at bounding box center [817, 219] width 173 height 347
